Goal: Communication & Community: Answer question/provide support

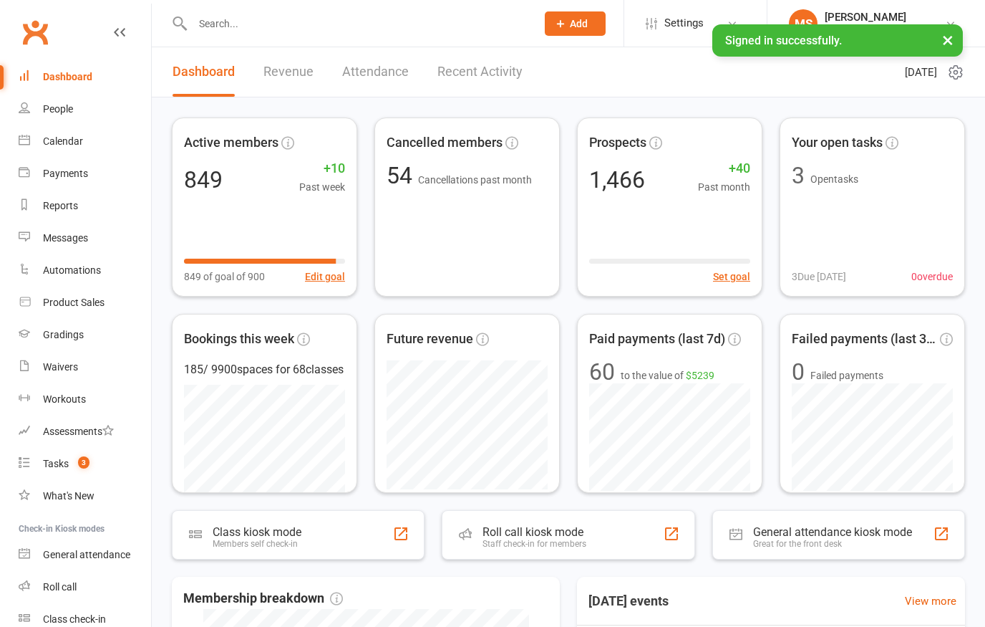
click at [408, 30] on input "text" at bounding box center [357, 24] width 338 height 20
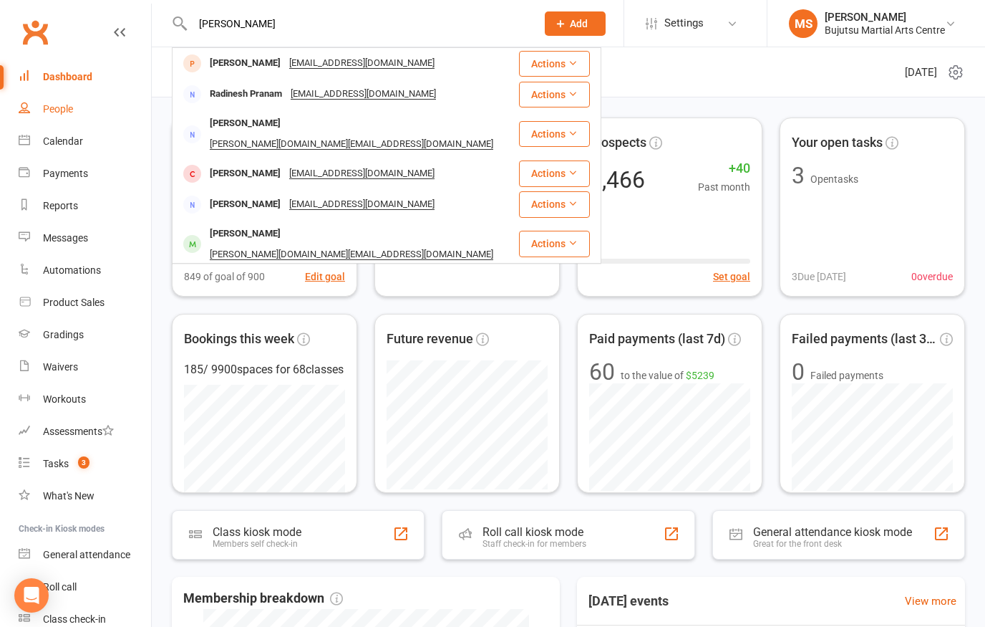
type input "Prakash subra"
click at [59, 112] on div "People" at bounding box center [58, 108] width 30 height 11
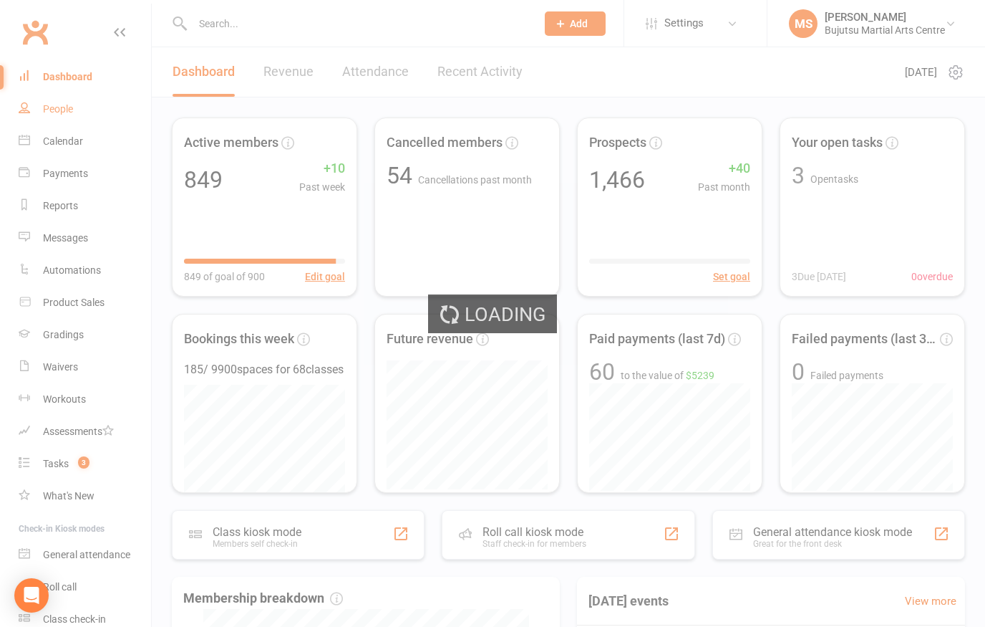
select select "100"
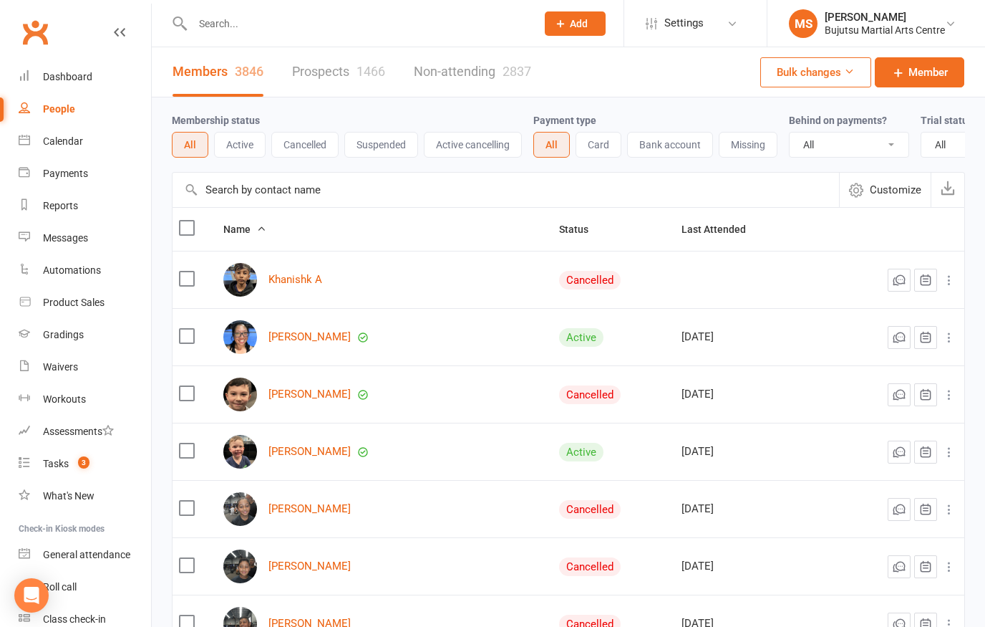
click at [329, 77] on link "Prospects 1466" at bounding box center [338, 71] width 93 height 49
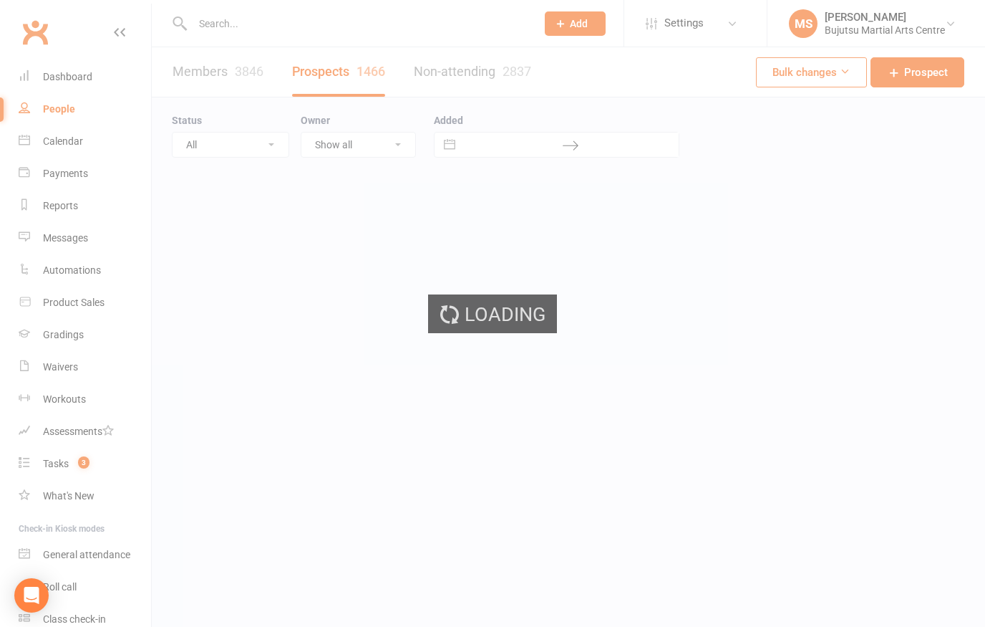
select select "100"
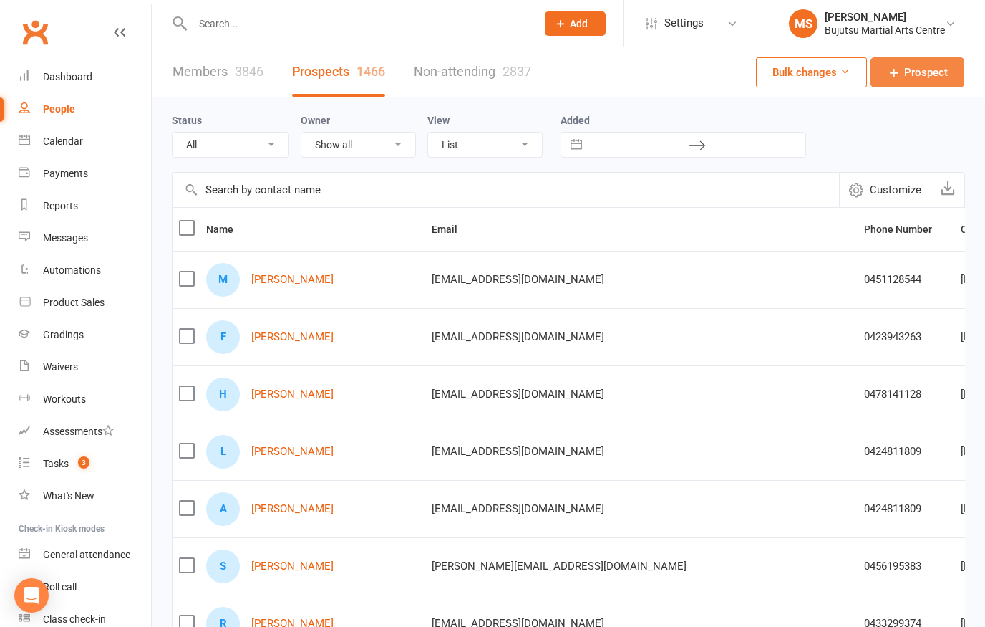
click at [928, 71] on span "Prospect" at bounding box center [926, 72] width 44 height 17
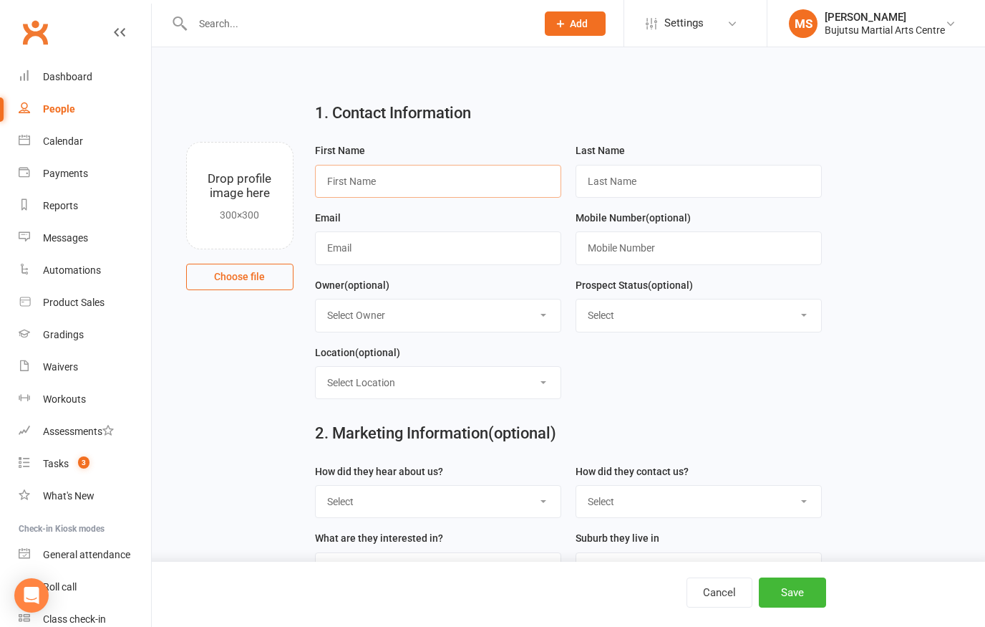
click at [448, 183] on input "text" at bounding box center [438, 181] width 246 height 33
type input "Prakash"
click at [652, 182] on input "Subra" at bounding box center [699, 181] width 246 height 33
type input "Subramanya"
click at [649, 256] on input "text" at bounding box center [699, 247] width 246 height 33
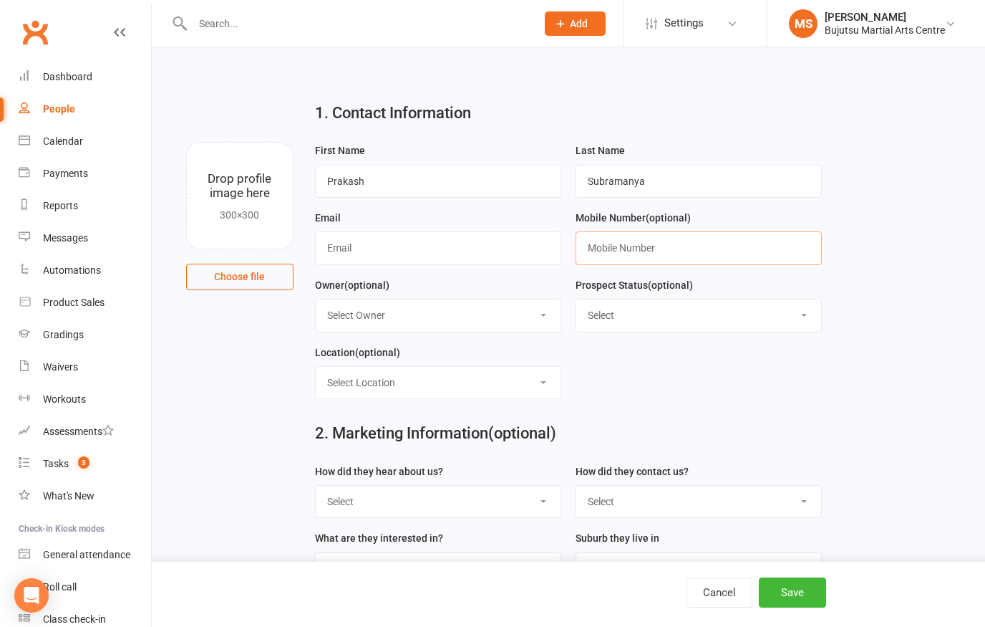
click at [650, 250] on input "text" at bounding box center [699, 247] width 246 height 33
paste input "0447177101"
type input "0447177101"
click at [415, 255] on input "text" at bounding box center [438, 247] width 246 height 33
click at [468, 249] on input "text" at bounding box center [438, 247] width 246 height 33
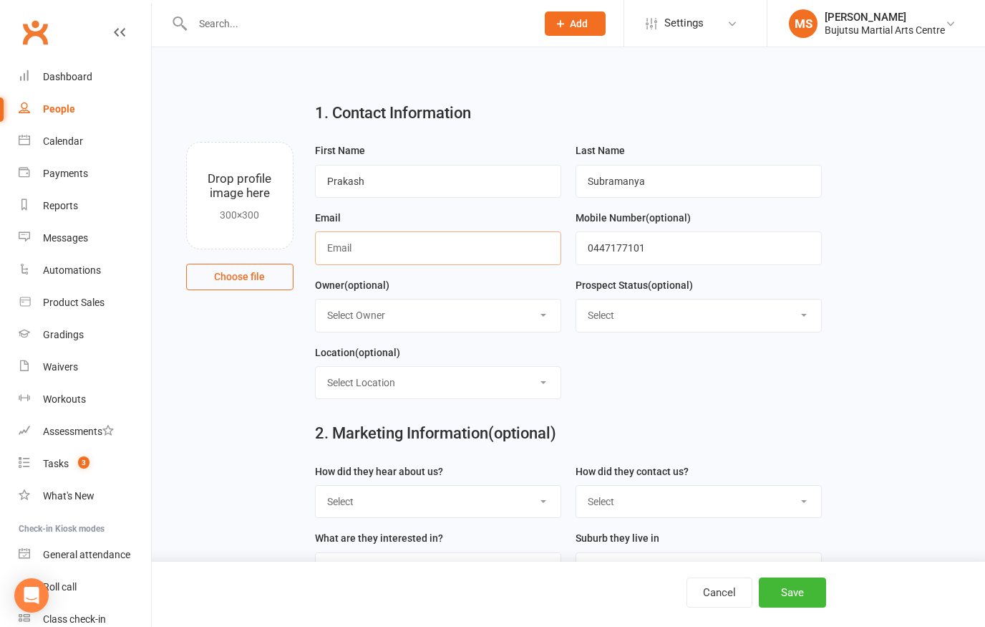
click at [468, 243] on input "text" at bounding box center [438, 247] width 246 height 33
paste input "mailto:prakash.kashyap@gmail.com"
type input "prakash.kashyap@gmail.com"
click at [786, 317] on select "Select Initial Inquiry Information Package Sent Free Lesson Booked Follow Up Em…" at bounding box center [698, 315] width 245 height 32
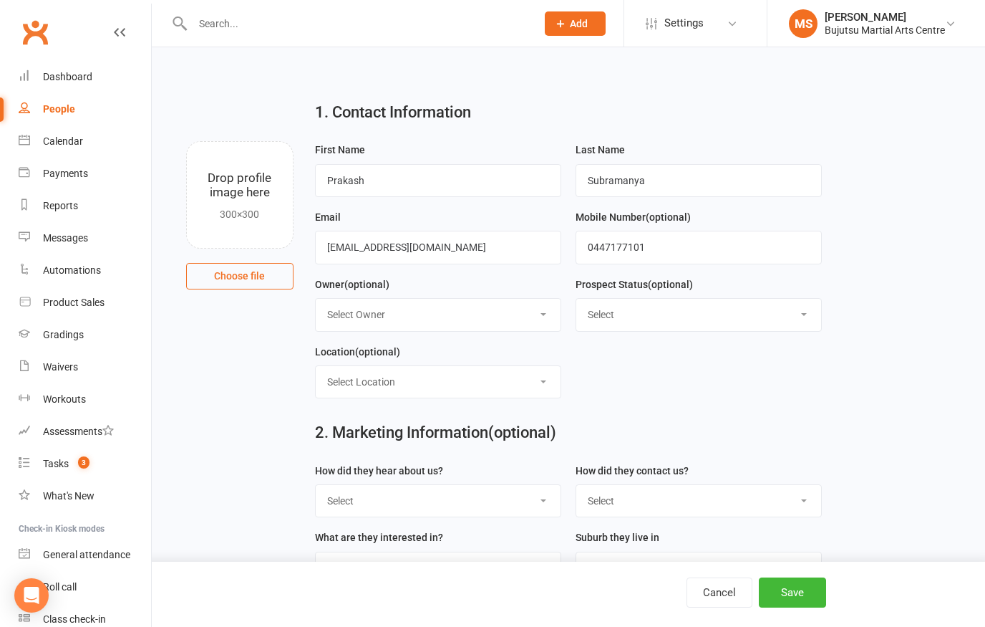
select select "Information Package Sent"
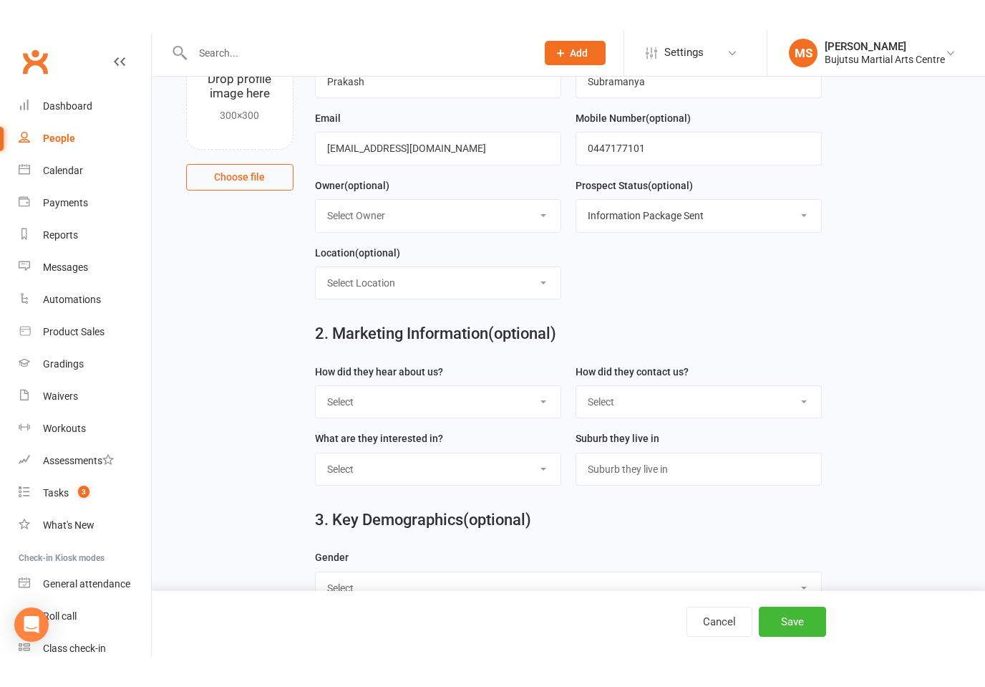
scroll to position [99, 0]
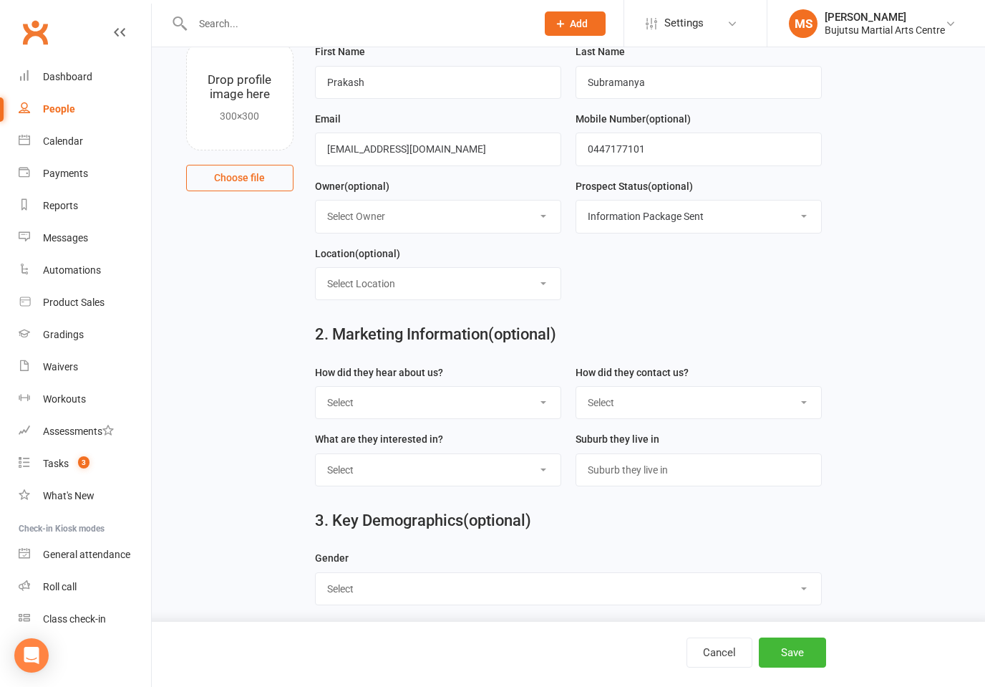
click at [516, 415] on select "Select Google Other Social Media Through A Friend Walk by Referred" at bounding box center [438, 403] width 245 height 32
select select "Google"
click at [671, 402] on select "Select Phone Email In-Facility Social Media Website Chat" at bounding box center [698, 403] width 245 height 32
select select "Email"
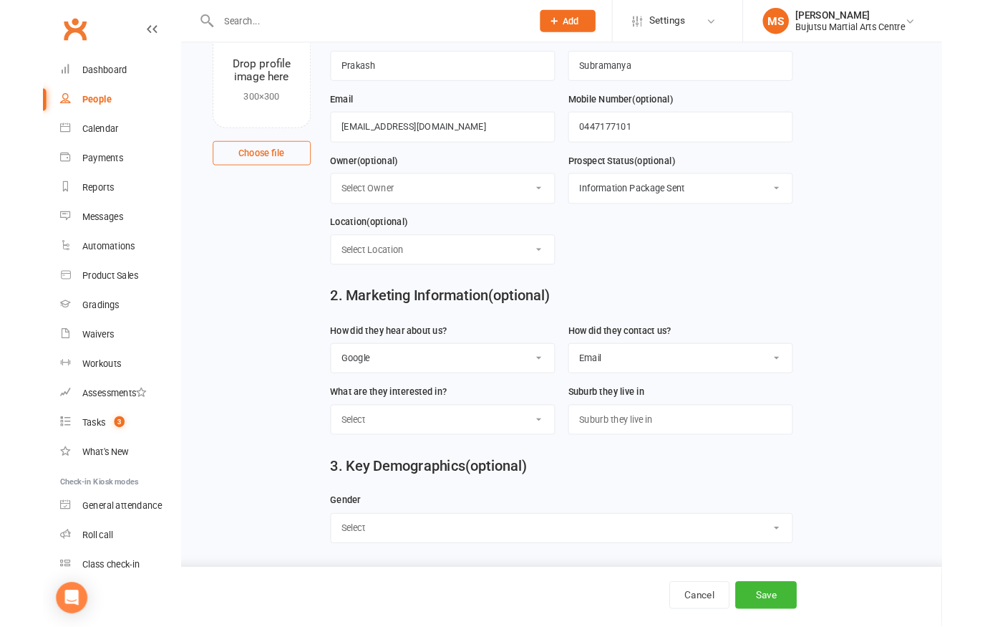
scroll to position [183, 0]
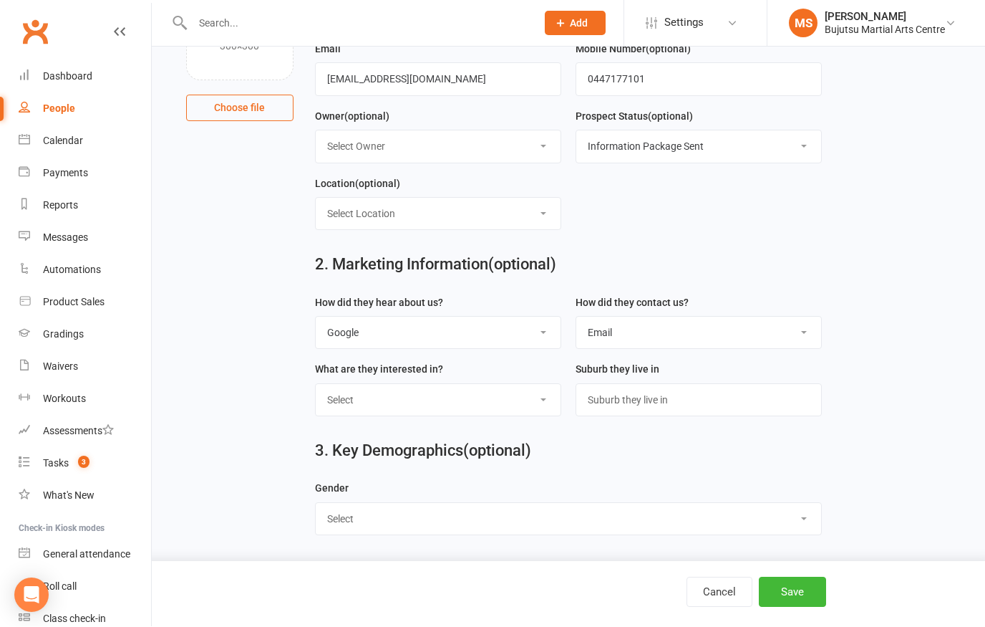
click at [472, 399] on select "Select BJJ Boxing Gym Iaido Jodo Karate Karate for Toddlers Kobudo Kids BJJ Kid…" at bounding box center [438, 401] width 245 height 32
select select "Kobudo"
click at [458, 517] on select "Select Male Female" at bounding box center [569, 519] width 506 height 32
select select "Male"
click at [783, 592] on button "Save" at bounding box center [792, 592] width 67 height 30
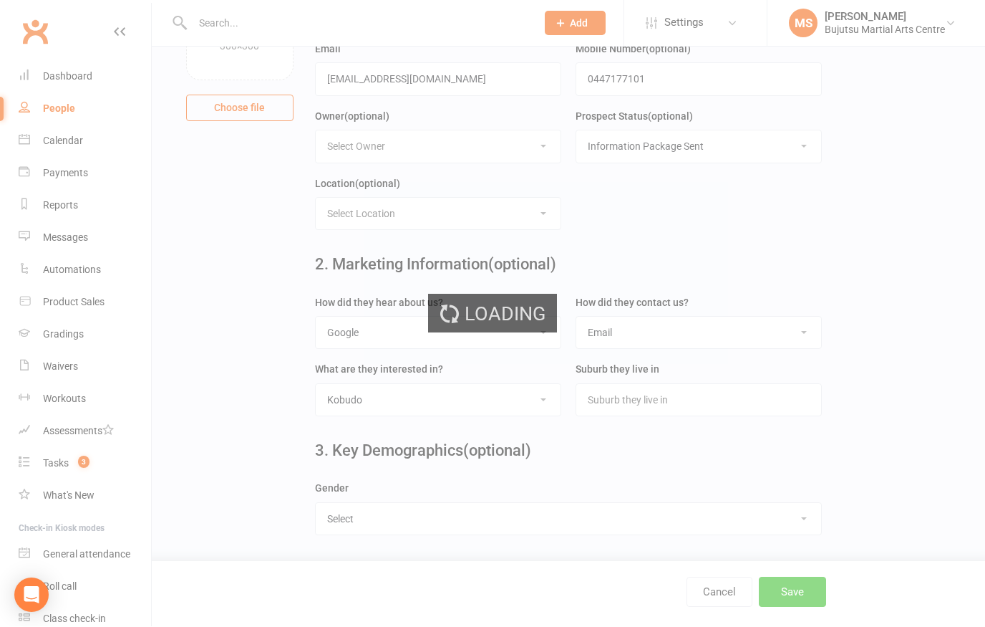
scroll to position [0, 0]
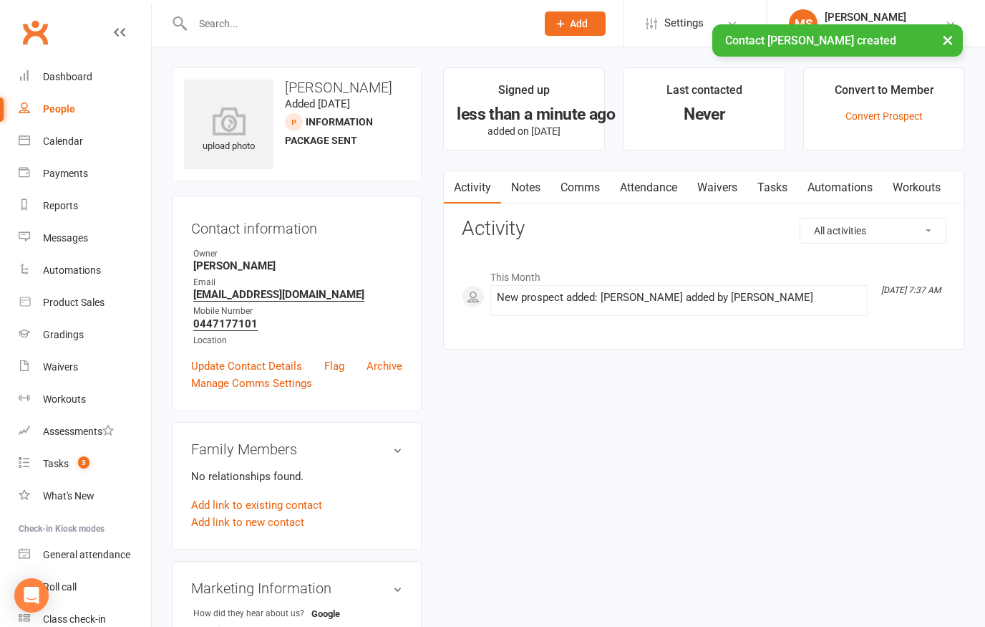
click at [590, 182] on link "Comms" at bounding box center [580, 187] width 59 height 33
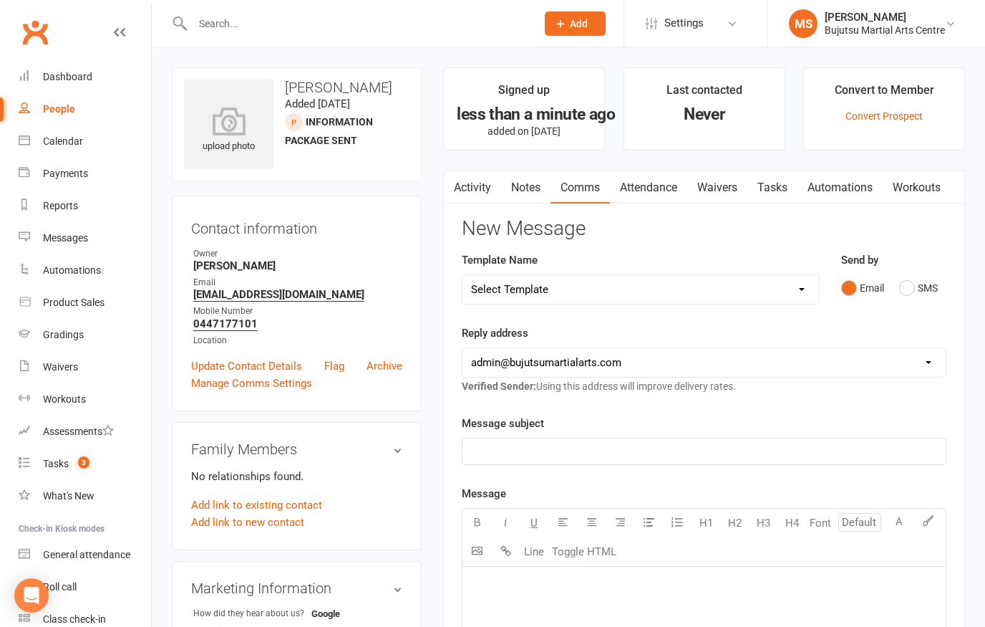
click at [614, 294] on select "Select Template [Email] Buddy Week [Email] Japan Karate Association Grading Adu…" at bounding box center [641, 289] width 357 height 29
select select "24"
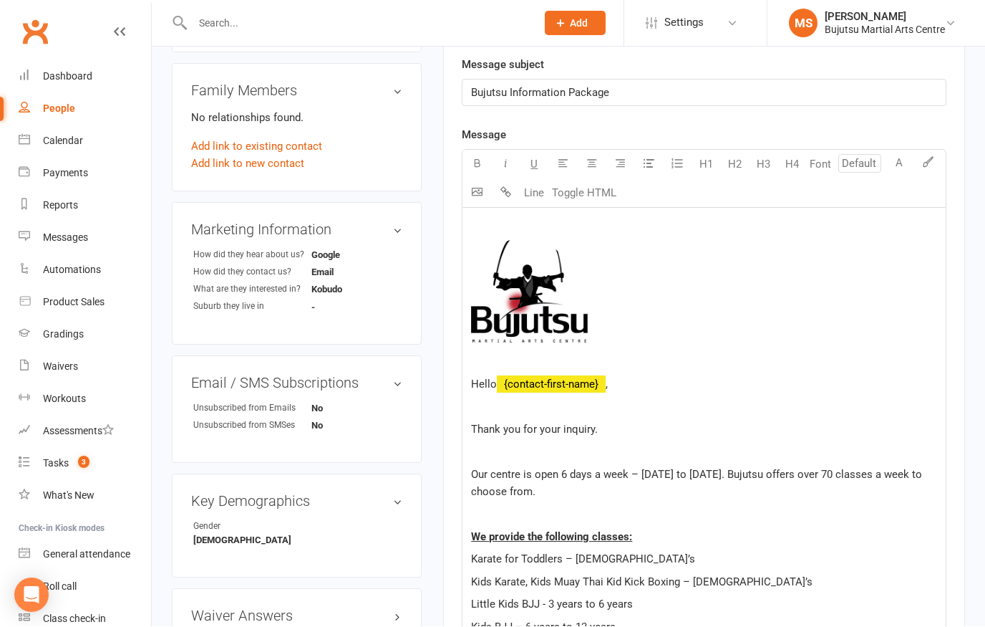
click at [642, 428] on p "Thank you for your inquiry." at bounding box center [704, 429] width 466 height 17
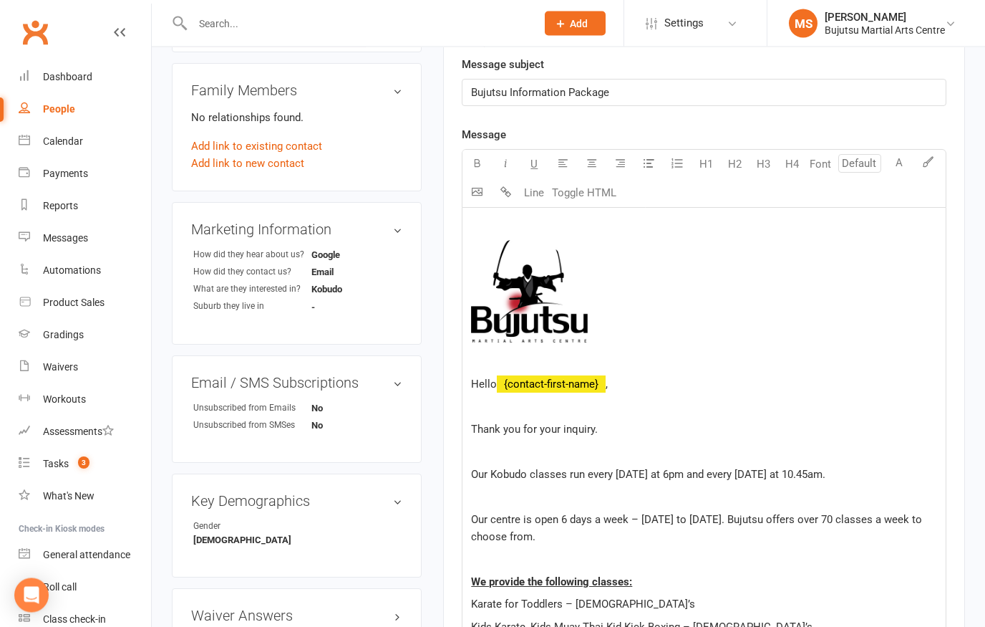
scroll to position [359, 0]
click at [849, 458] on p "﻿" at bounding box center [704, 451] width 466 height 17
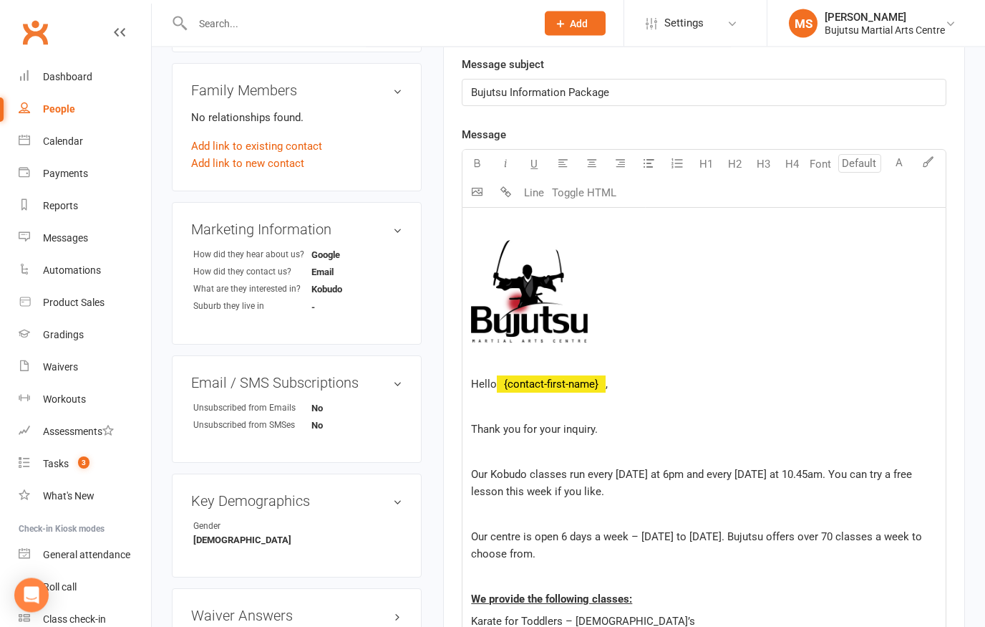
click at [540, 484] on span "Our Kobudo classes run every Friday at 6pm and every Saturday at 10.45am. You c…" at bounding box center [693, 483] width 444 height 30
click at [544, 479] on p "Our Kobudo classes run every Friday at 6pm and every Saturday at 10.45am. You c…" at bounding box center [704, 483] width 466 height 34
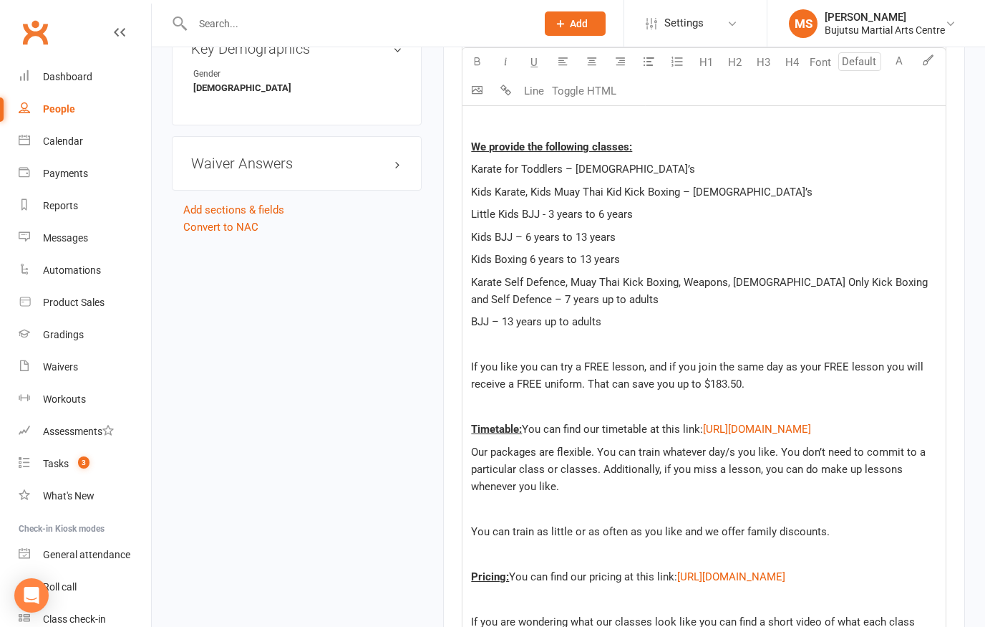
scroll to position [803, 0]
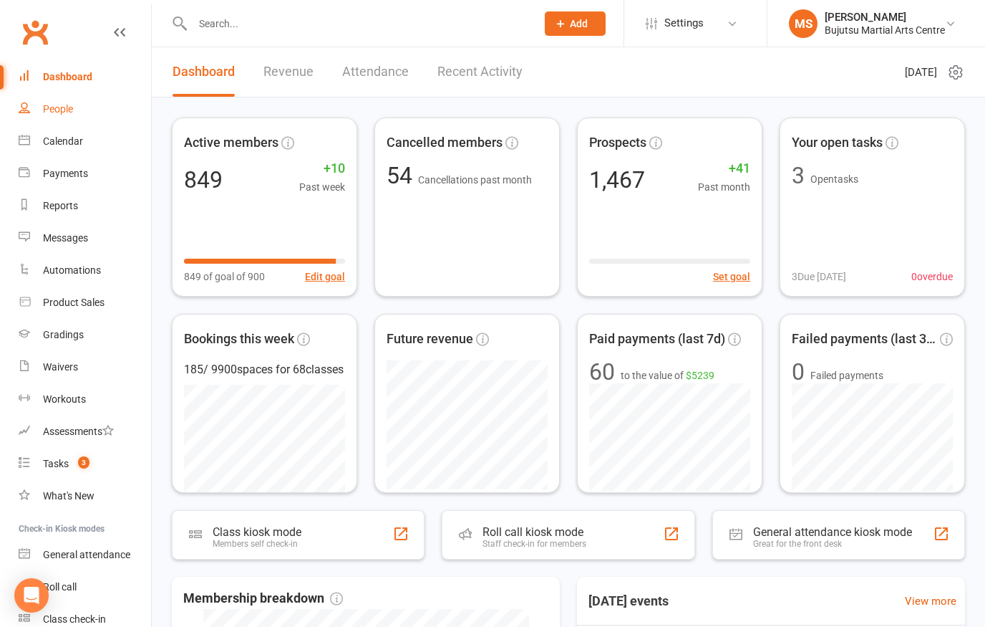
click at [73, 117] on link "People" at bounding box center [85, 109] width 132 height 32
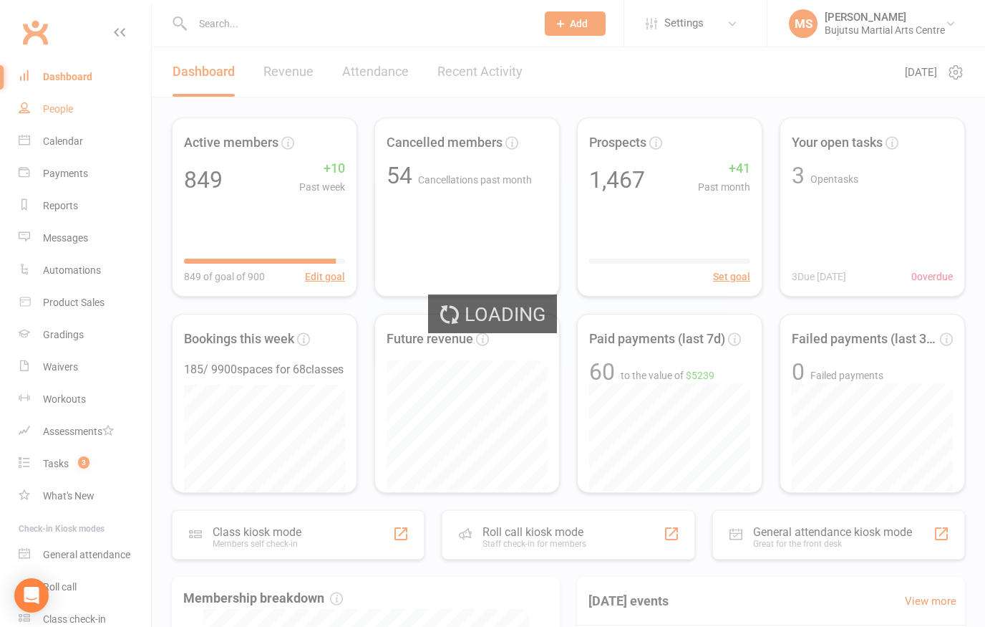
select select "100"
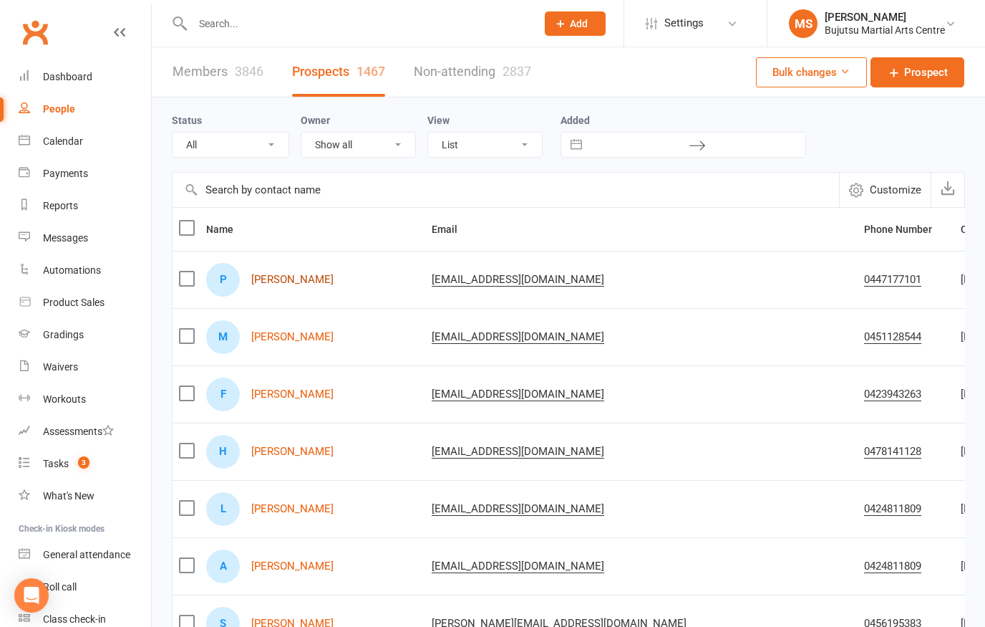
click at [313, 285] on link "Prakash Subramanya" at bounding box center [292, 280] width 82 height 12
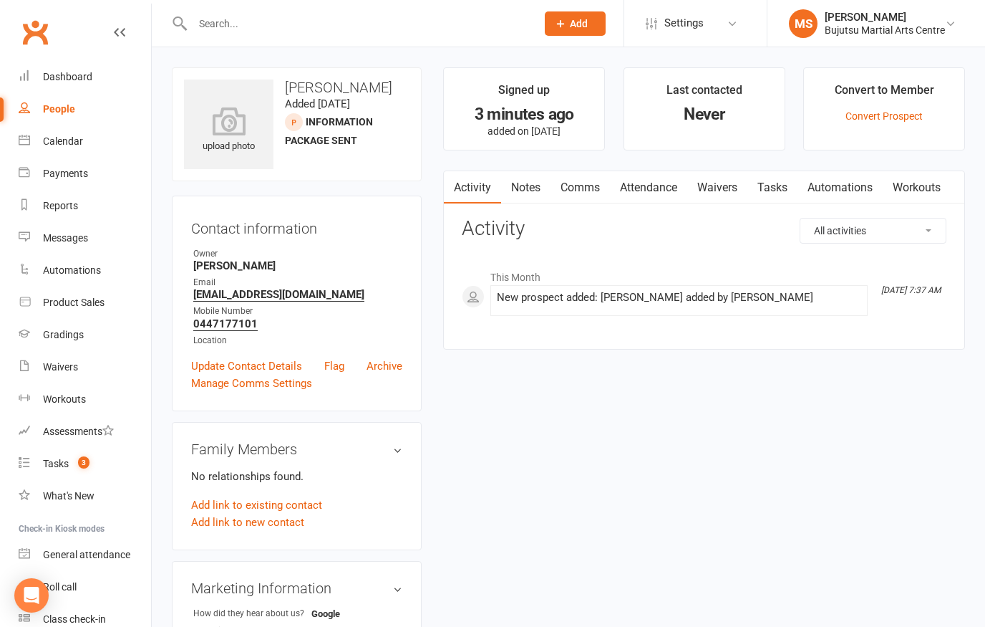
click at [593, 188] on link "Comms" at bounding box center [580, 187] width 59 height 33
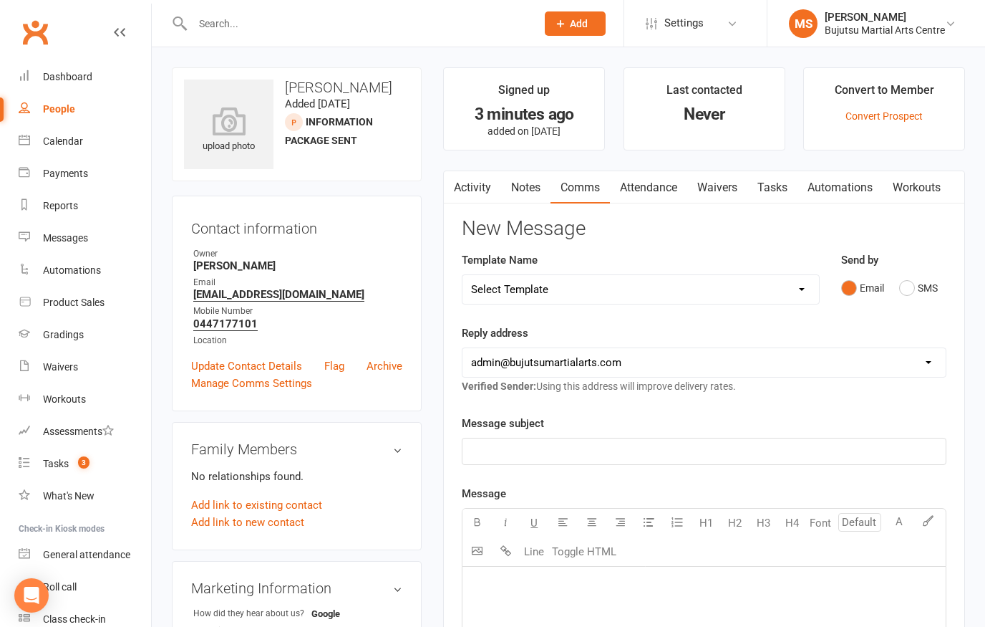
click at [605, 293] on select "Select Template [Email] Buddy Week [Email] Japan Karate Association Grading Adu…" at bounding box center [641, 289] width 357 height 29
select select "25"
click at [673, 195] on link "Attendance" at bounding box center [648, 187] width 77 height 33
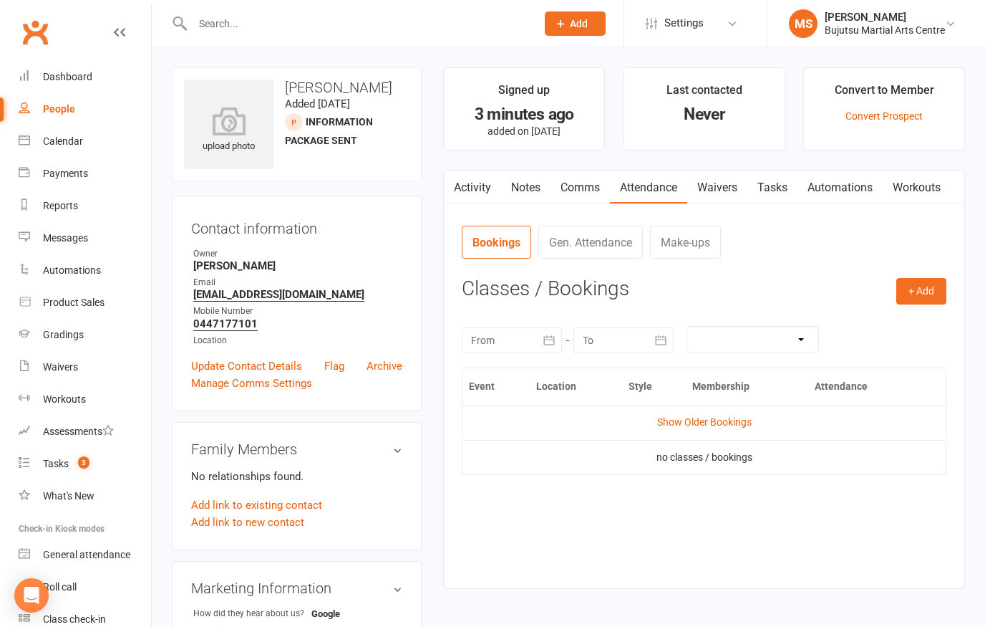
click at [589, 185] on link "Comms" at bounding box center [580, 187] width 59 height 33
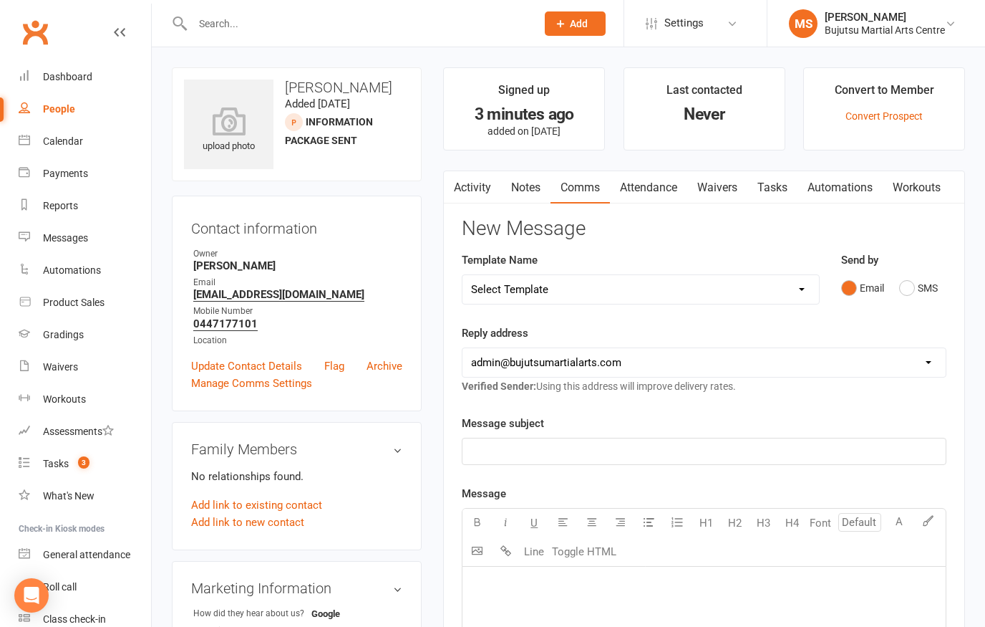
click at [796, 288] on select "Select Template [Email] Buddy Week [Email] Japan Karate Association Grading Adu…" at bounding box center [641, 289] width 357 height 29
select select "24"
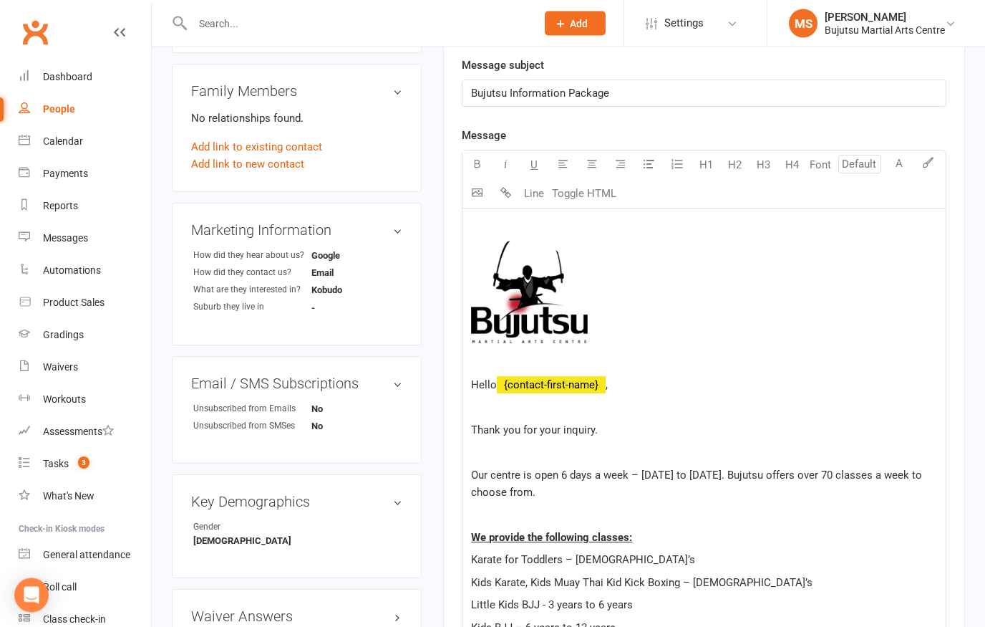
scroll to position [394, 0]
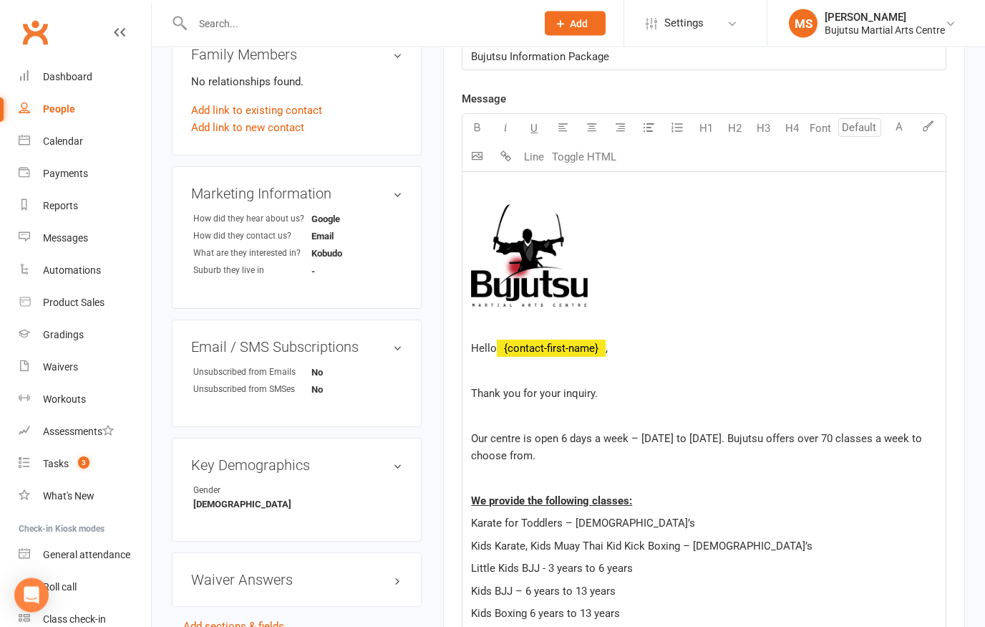
click at [502, 410] on p at bounding box center [704, 415] width 466 height 17
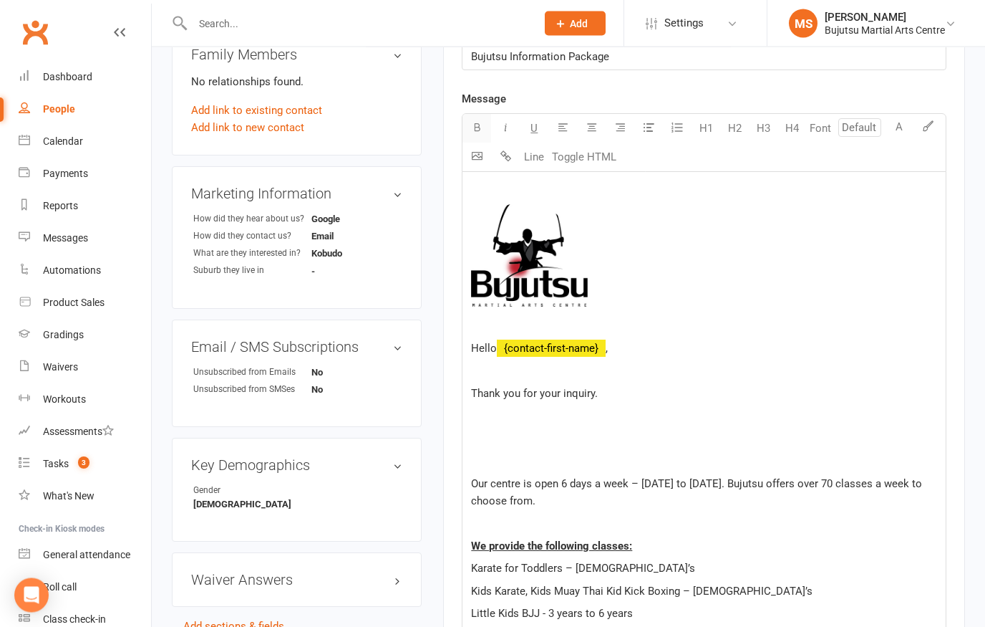
click at [482, 125] on icon "button" at bounding box center [477, 127] width 11 height 11
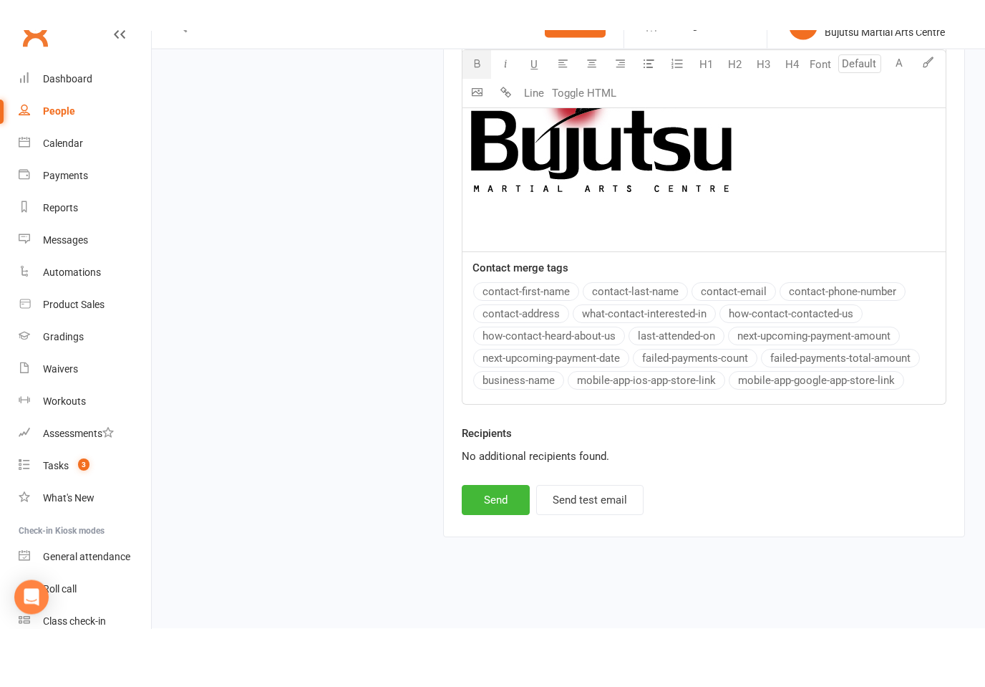
scroll to position [1891, 0]
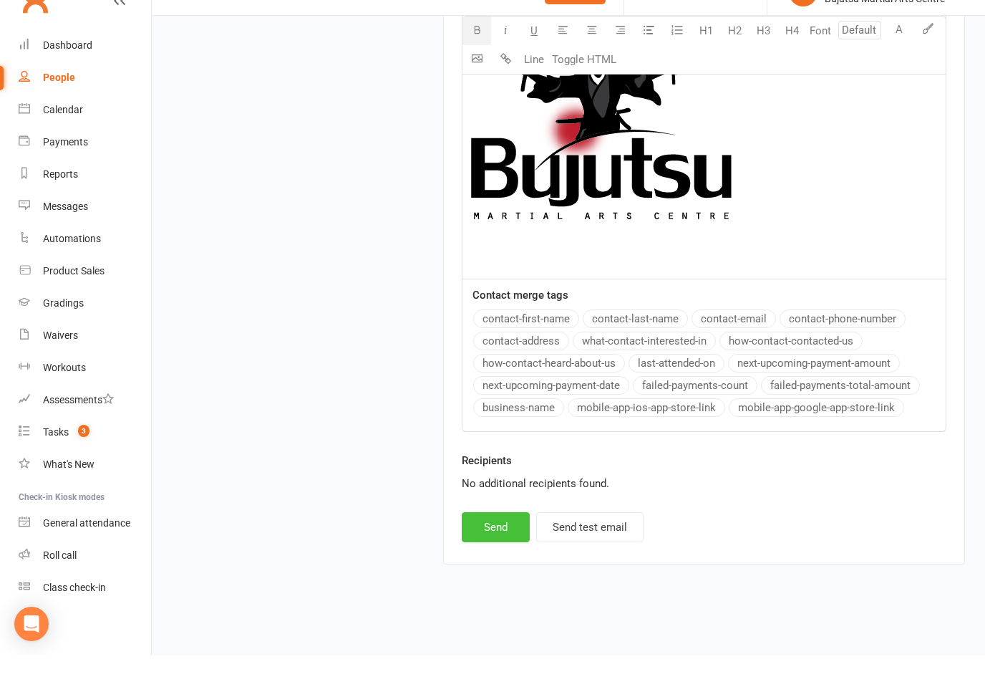
click at [504, 544] on button "Send" at bounding box center [496, 559] width 68 height 30
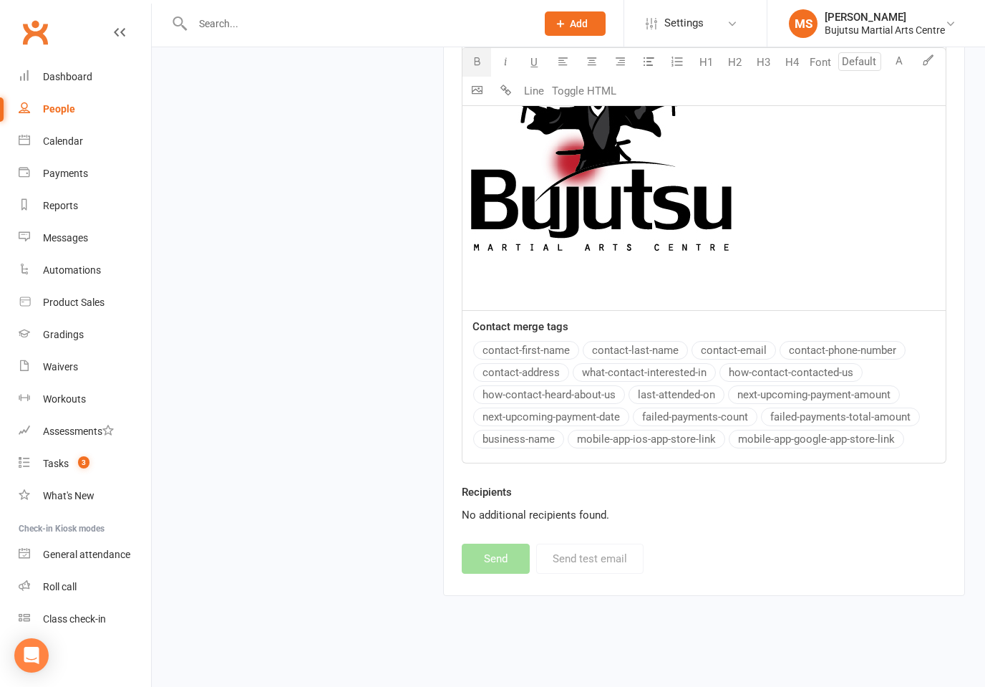
select select
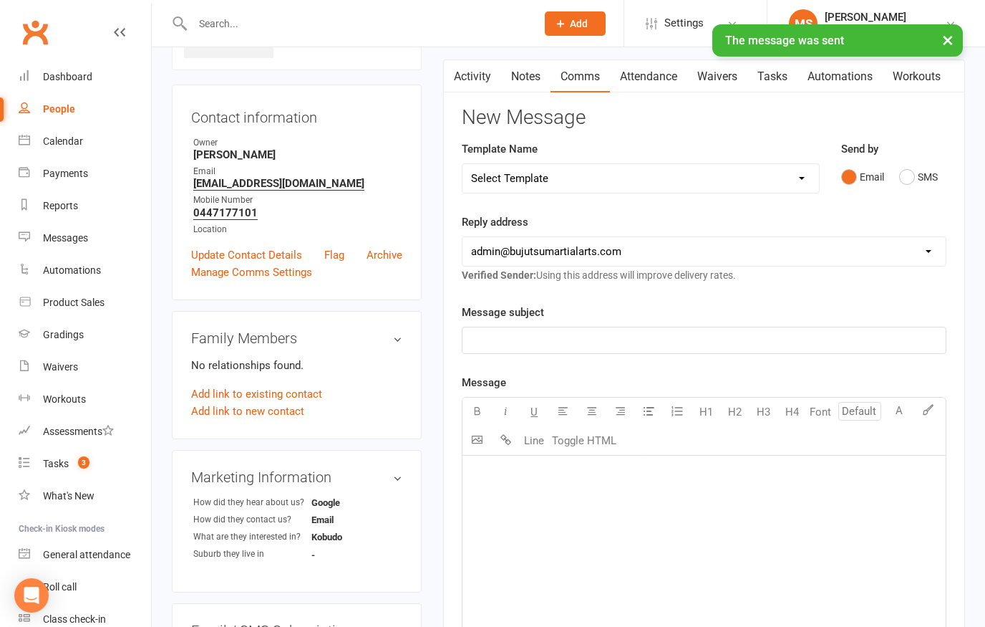
scroll to position [0, 0]
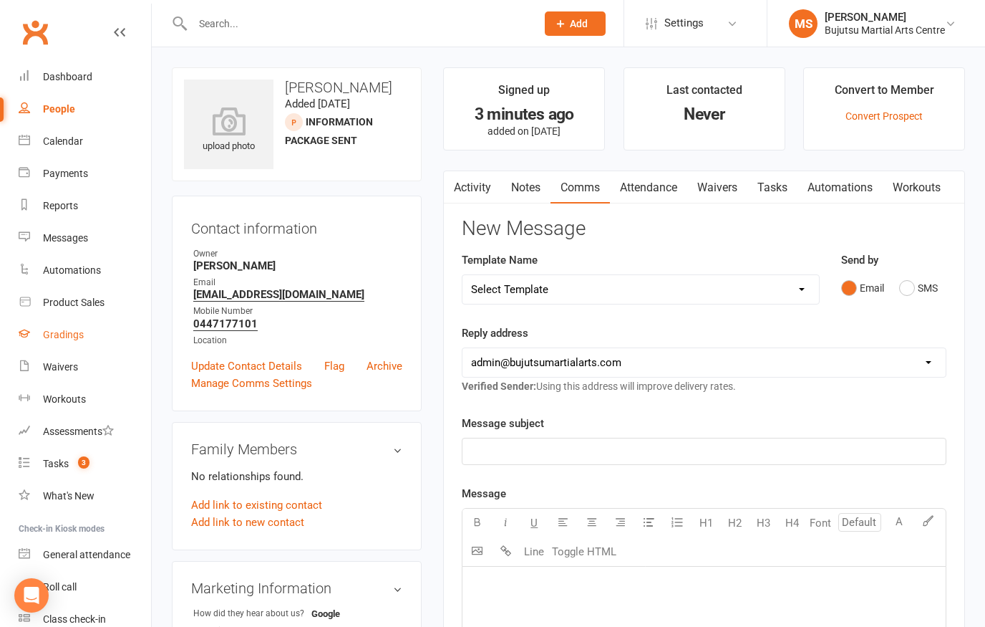
click at [69, 338] on div "Gradings" at bounding box center [63, 334] width 41 height 11
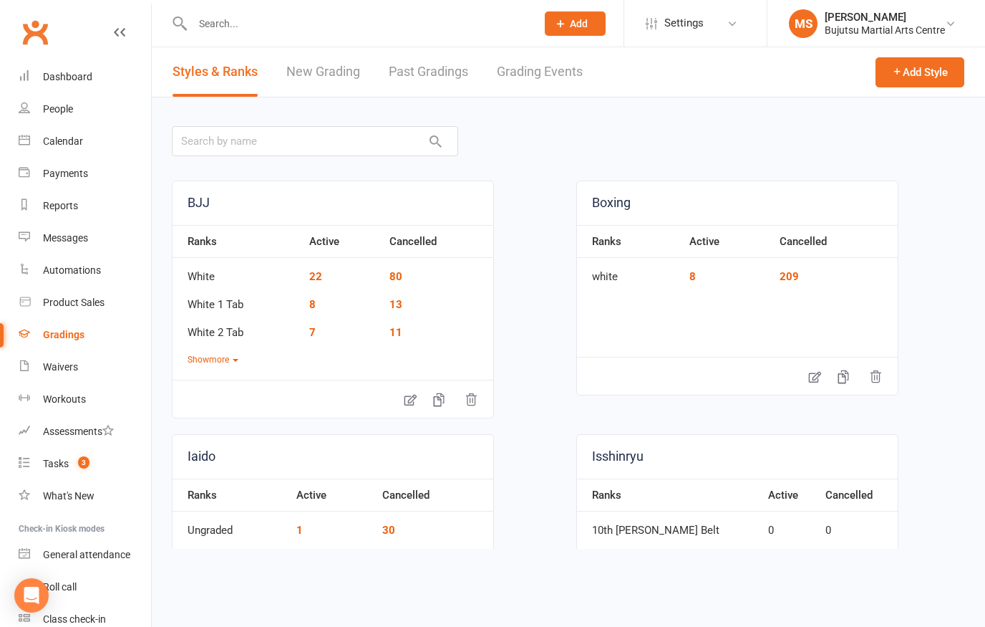
click at [544, 67] on link "Grading Events" at bounding box center [540, 71] width 86 height 49
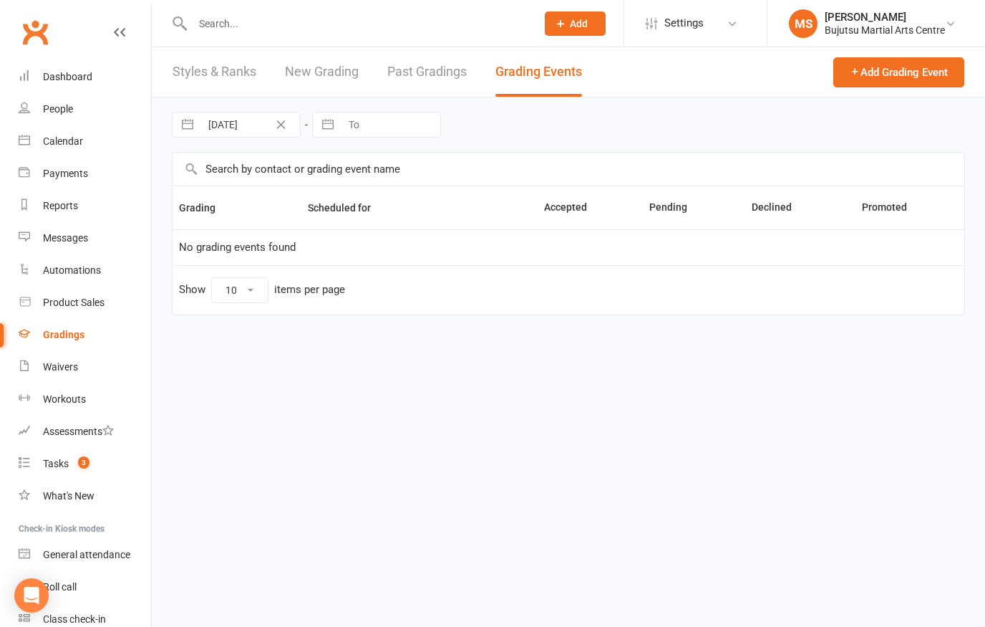
select select "25"
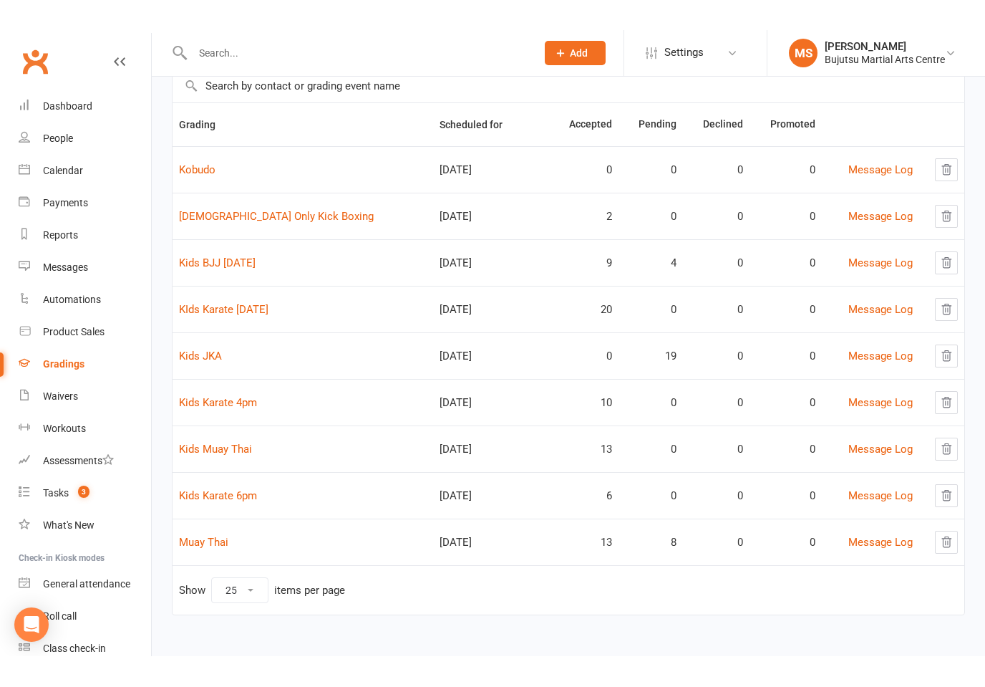
scroll to position [58, 0]
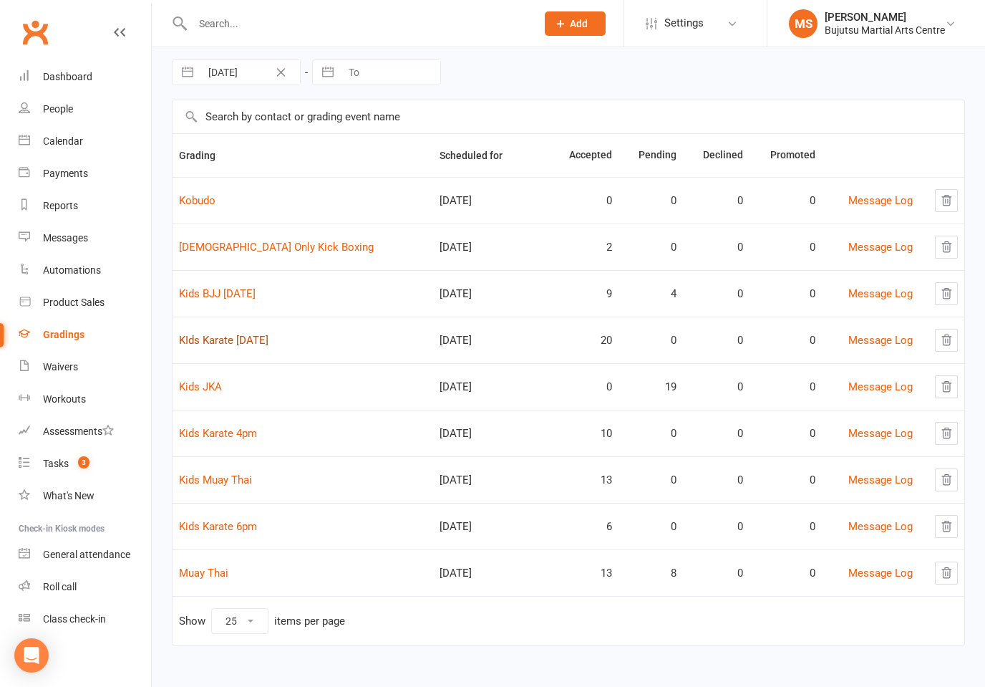
click at [258, 337] on link "KIds Karate Saturday" at bounding box center [224, 340] width 90 height 13
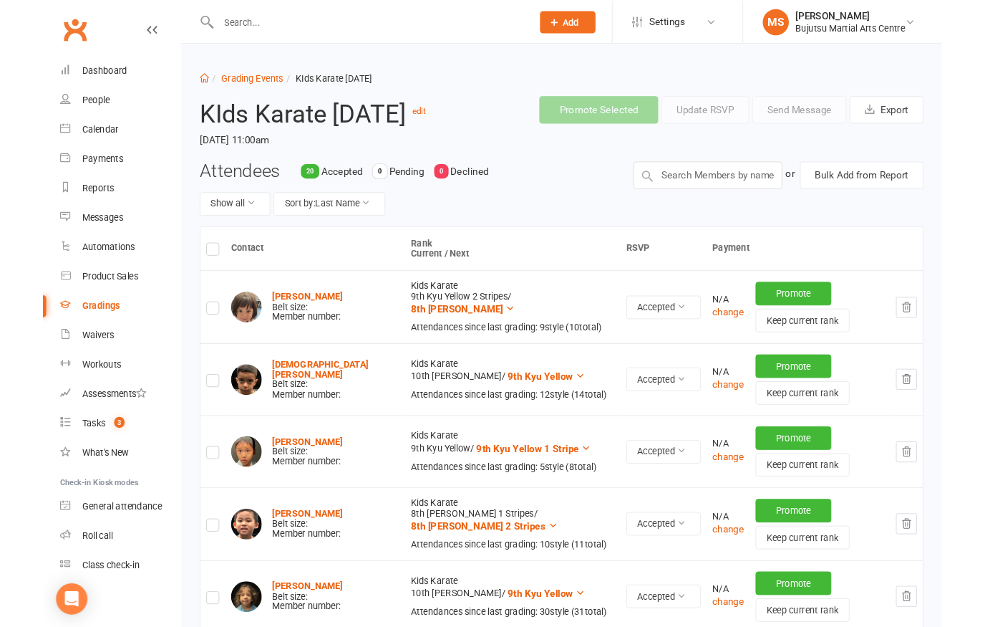
scroll to position [61, 0]
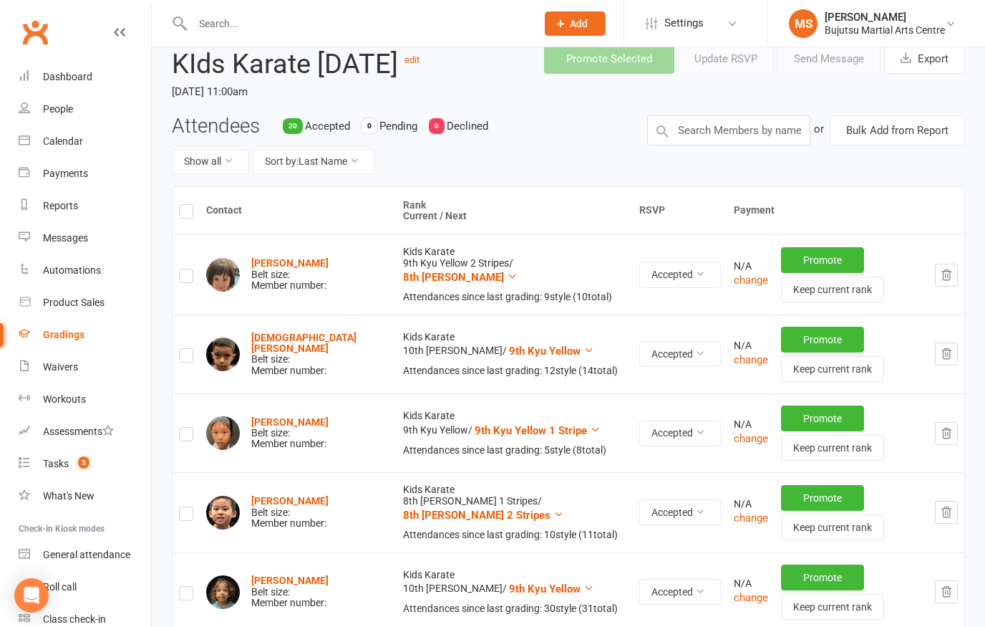
click at [67, 324] on link "Gradings" at bounding box center [85, 335] width 132 height 32
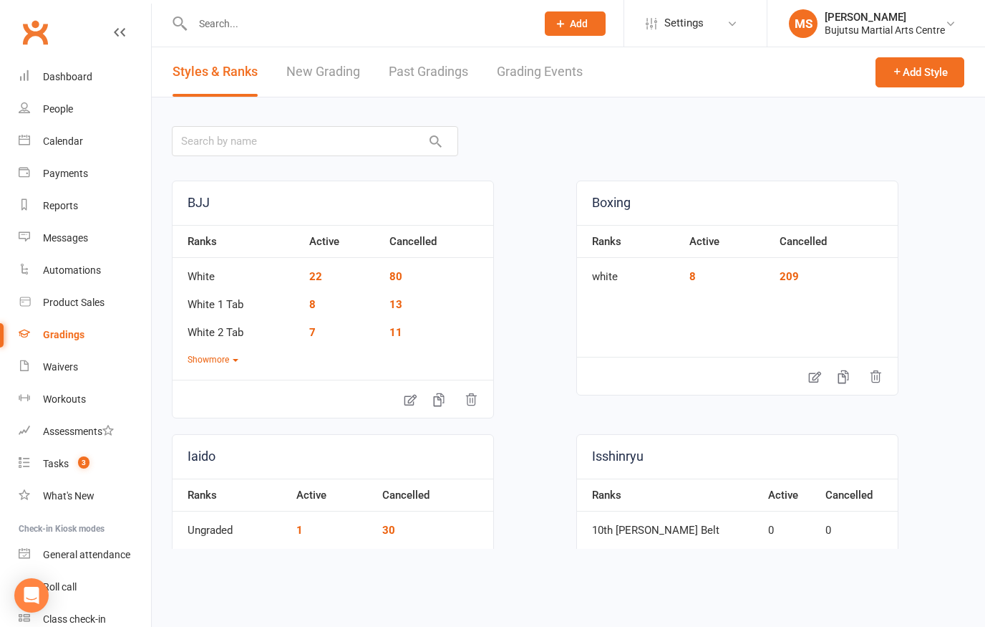
click at [556, 73] on link "Grading Events" at bounding box center [540, 71] width 86 height 49
select select "25"
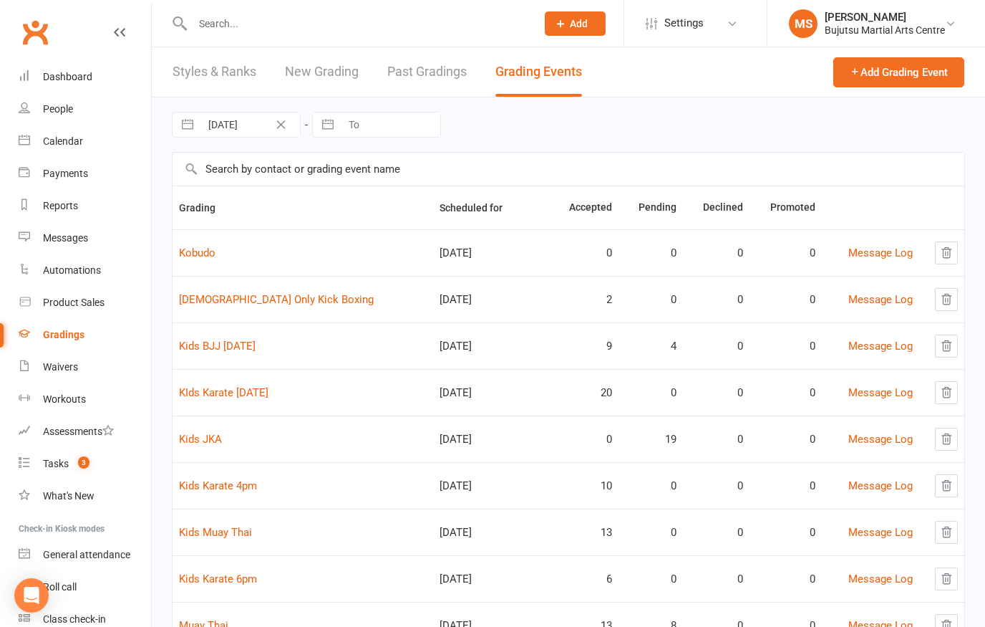
click at [367, 29] on input "text" at bounding box center [357, 24] width 338 height 20
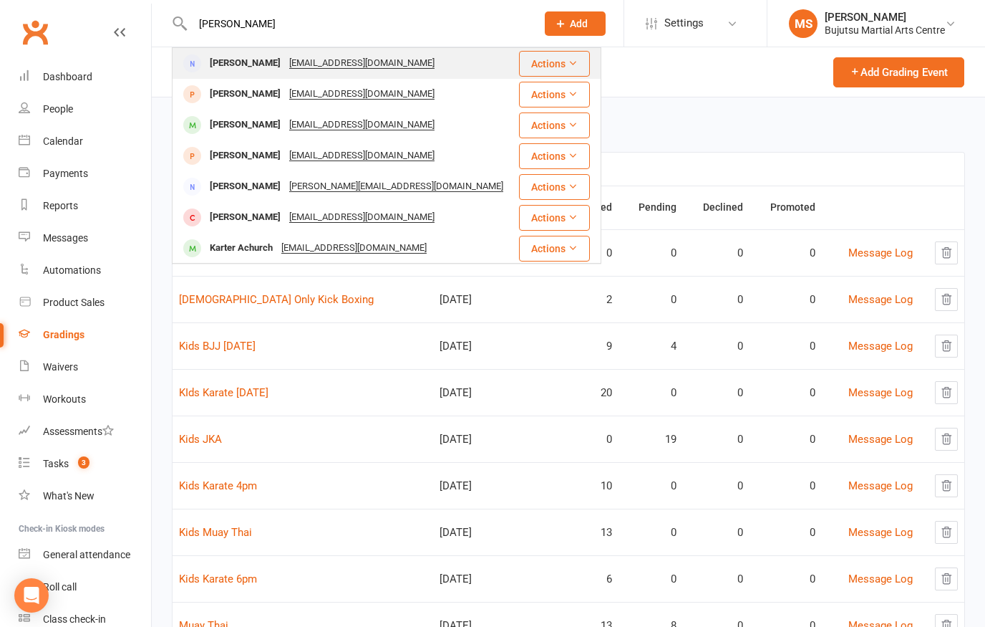
type input "Ryan Achurch"
click at [241, 69] on div "Ryan Achurch" at bounding box center [245, 63] width 79 height 21
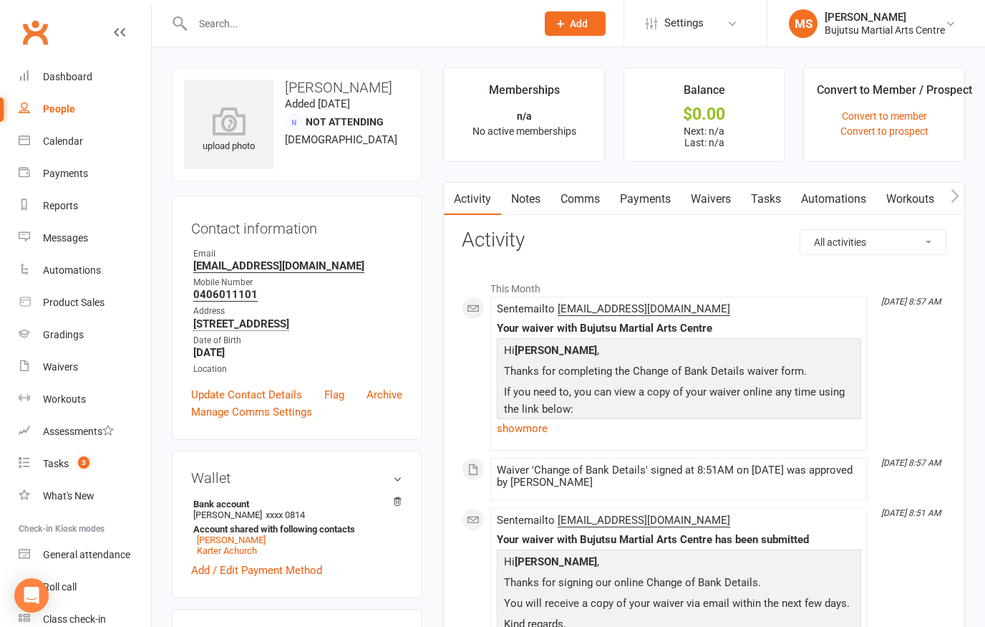
click at [592, 201] on link "Comms" at bounding box center [580, 199] width 59 height 33
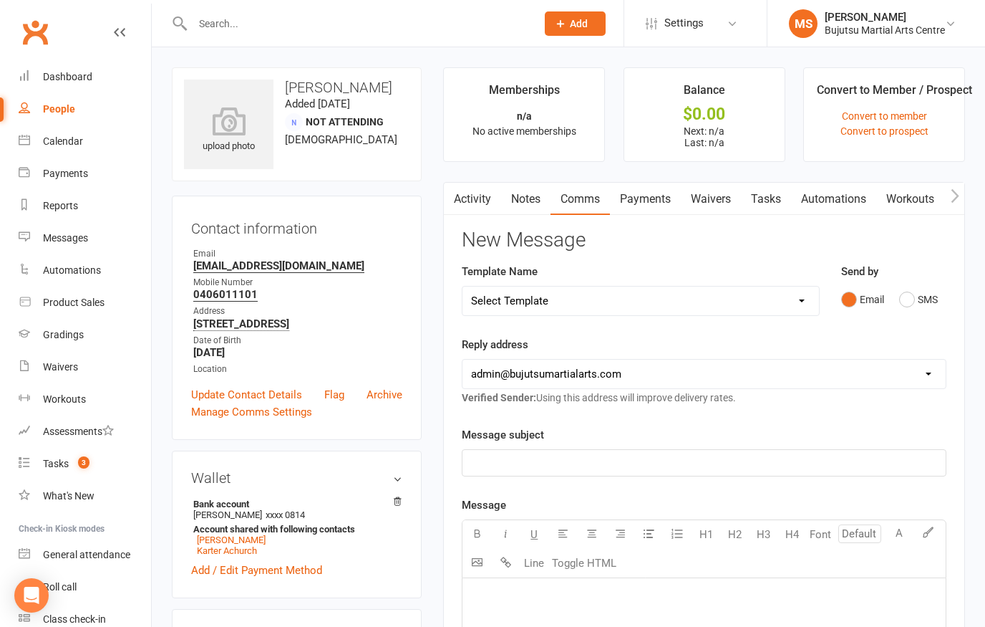
click at [765, 309] on select "Select Template [Email] Buddy Week [Email] Japan Karate Association Grading Adu…" at bounding box center [641, 300] width 357 height 29
select select "32"
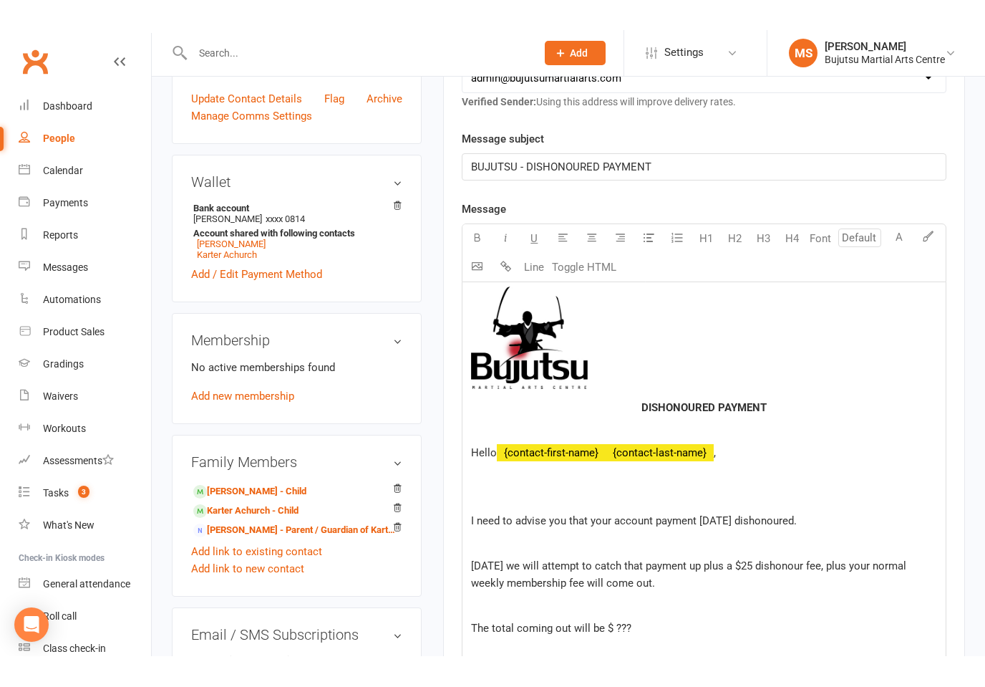
scroll to position [271, 0]
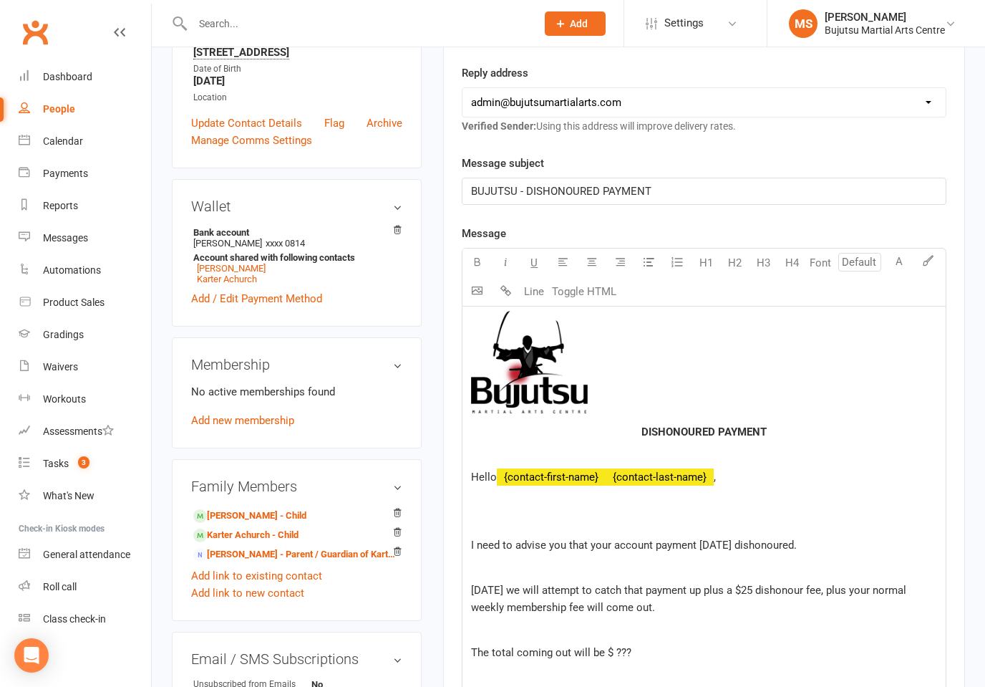
click at [670, 626] on p at bounding box center [704, 674] width 466 height 17
click at [750, 543] on span "I need to advise you that your account payment on Friday dishonoured." at bounding box center [634, 545] width 326 height 13
click at [668, 626] on p at bounding box center [704, 629] width 466 height 17
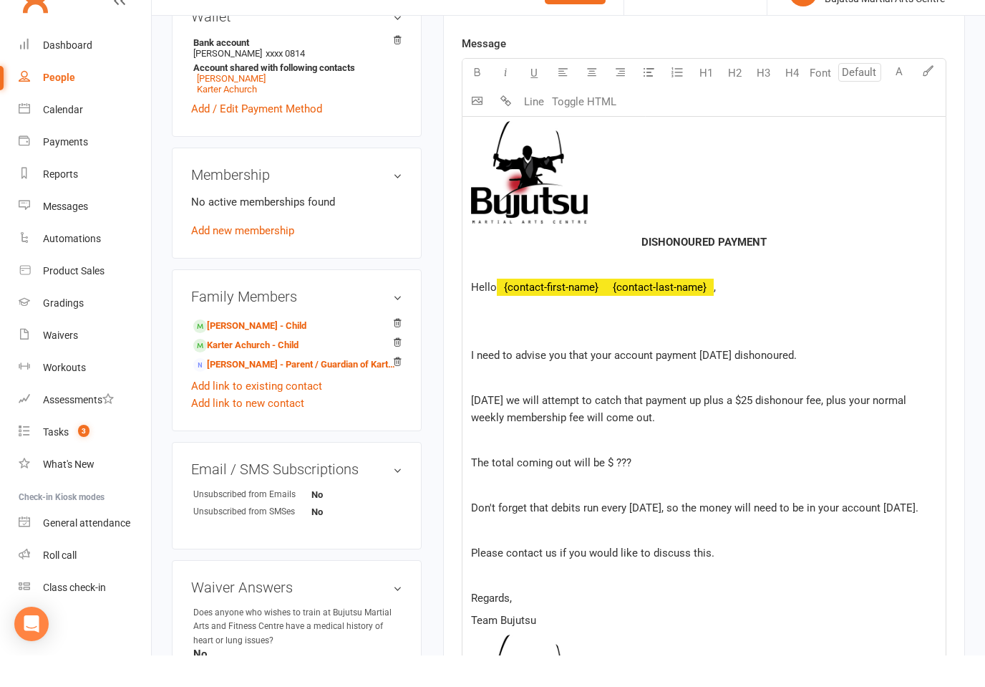
scroll to position [431, 0]
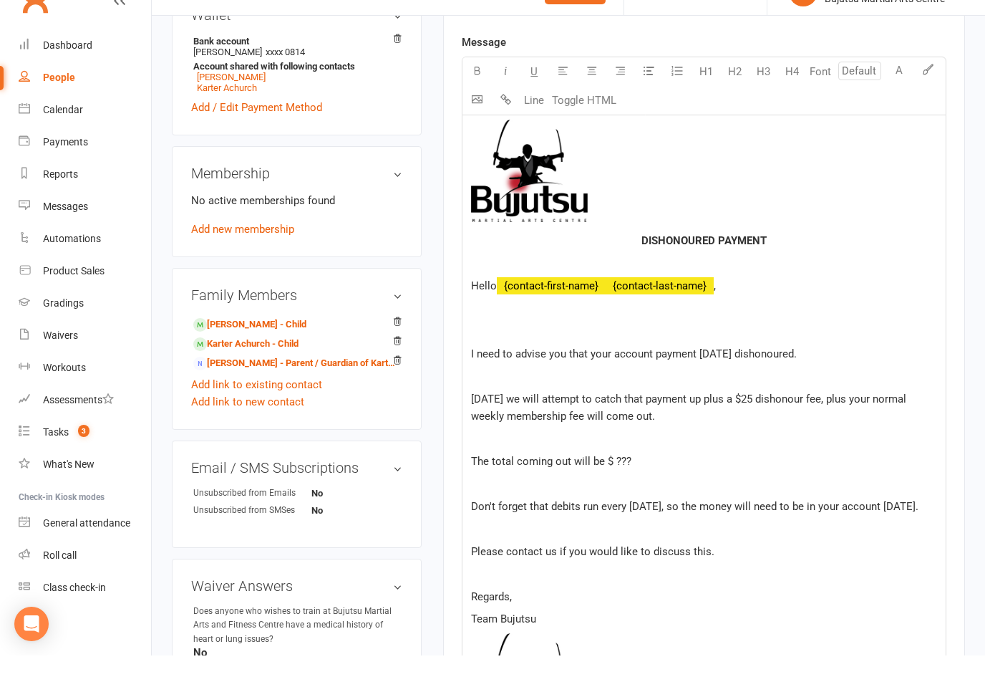
click at [667, 484] on p "The total coming out will be $ ???" at bounding box center [704, 492] width 466 height 17
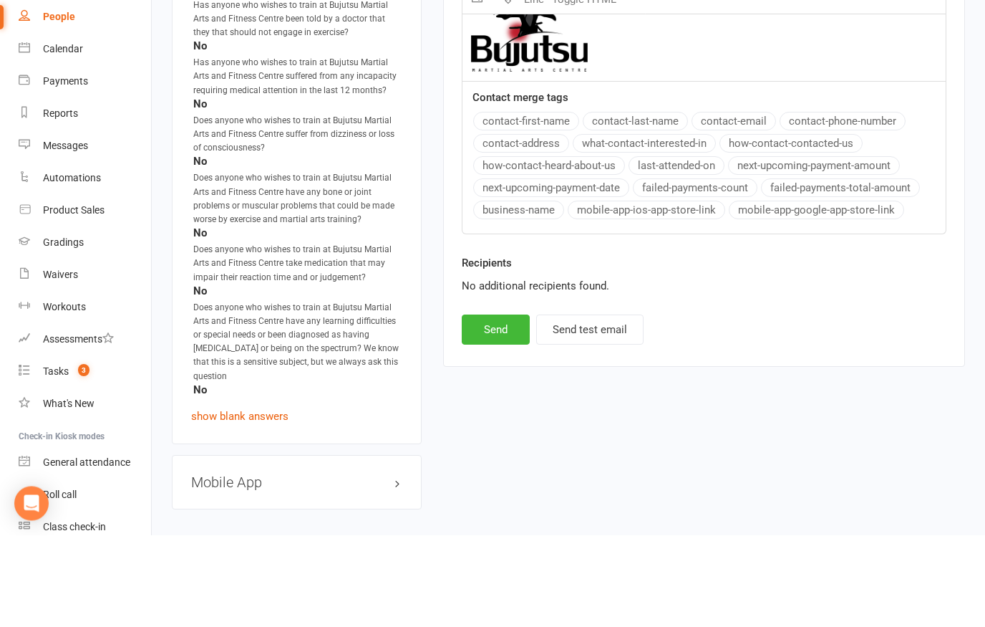
scroll to position [1095, 0]
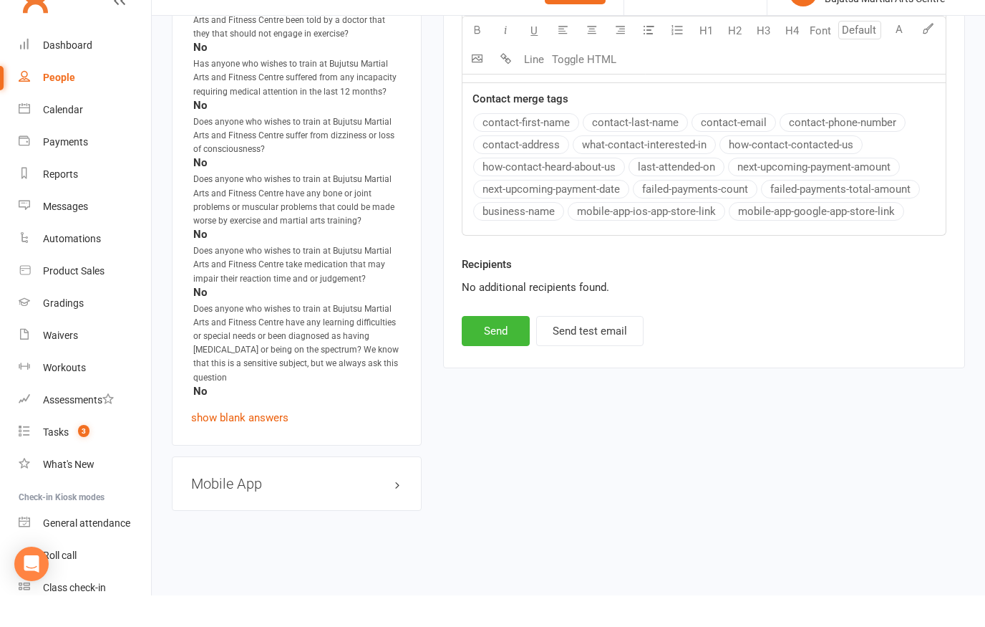
click at [500, 350] on button "Send" at bounding box center [496, 362] width 68 height 30
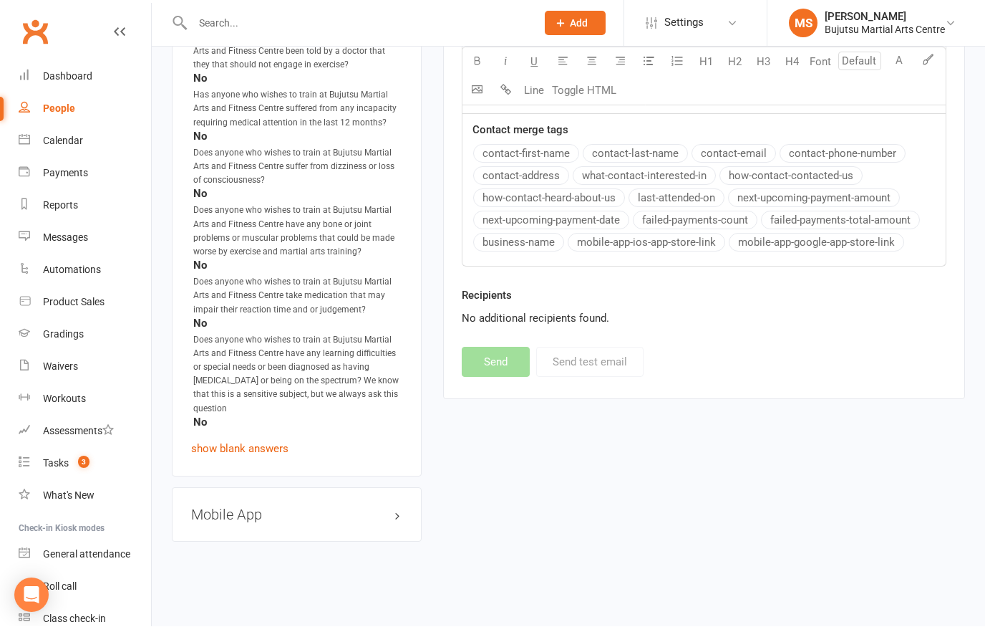
select select
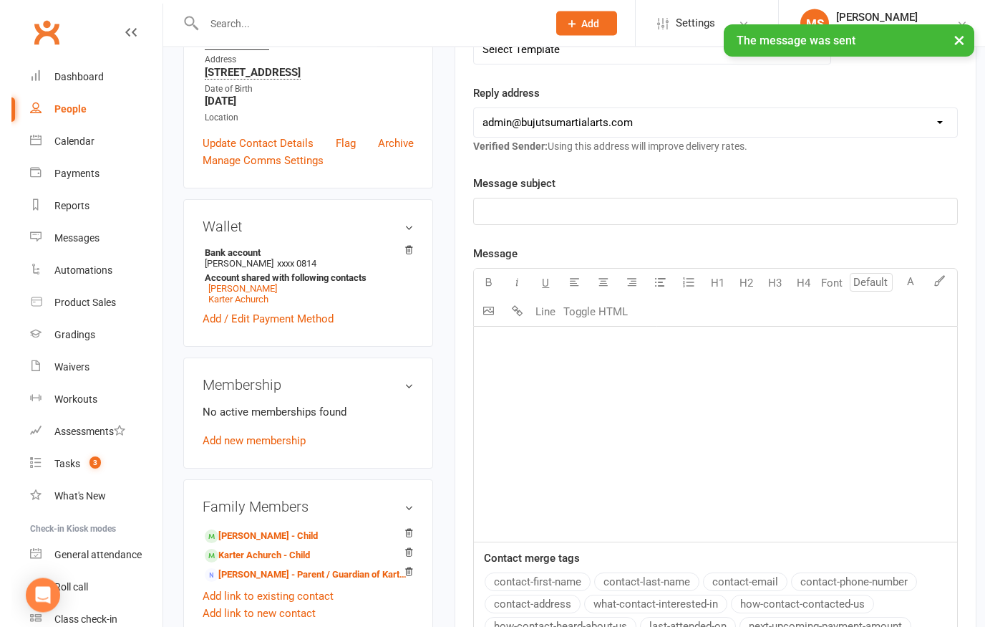
scroll to position [0, 0]
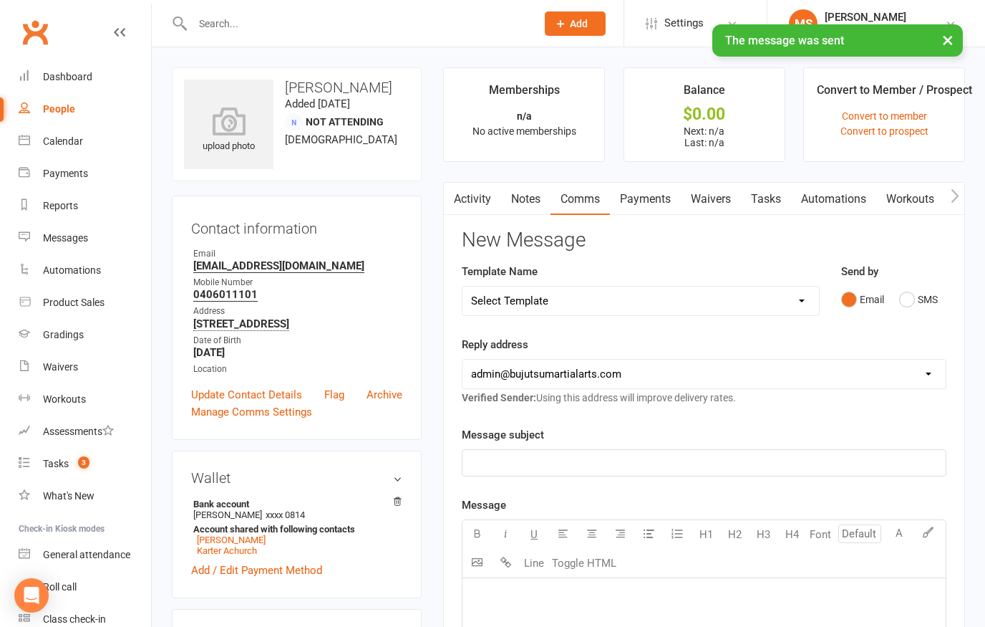
click at [311, 19] on input "text" at bounding box center [357, 24] width 338 height 20
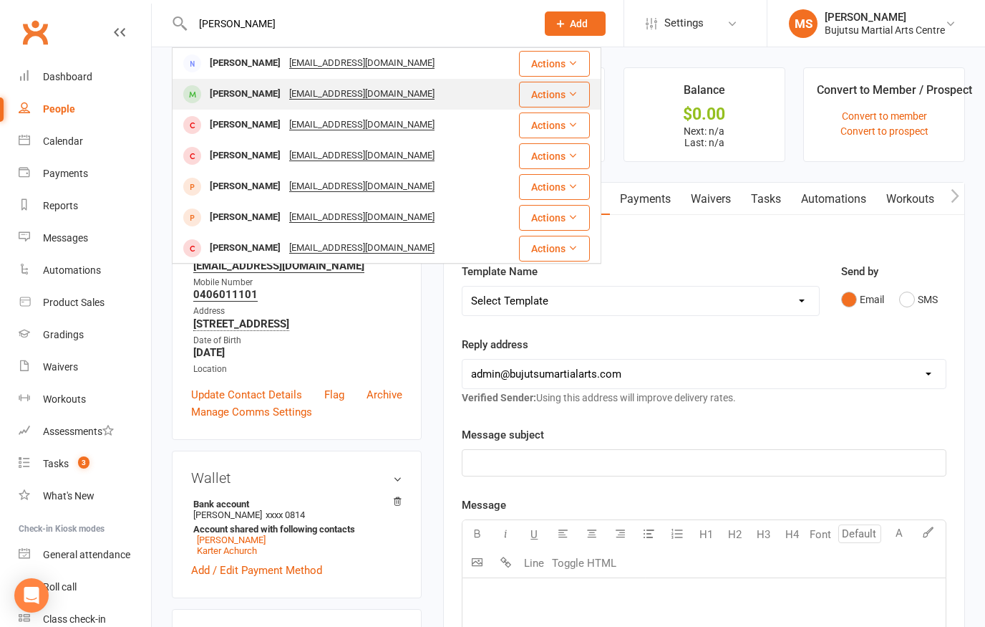
type input "Katie atkinson"
click at [252, 93] on div "Teina Kane Atkinson" at bounding box center [245, 94] width 79 height 21
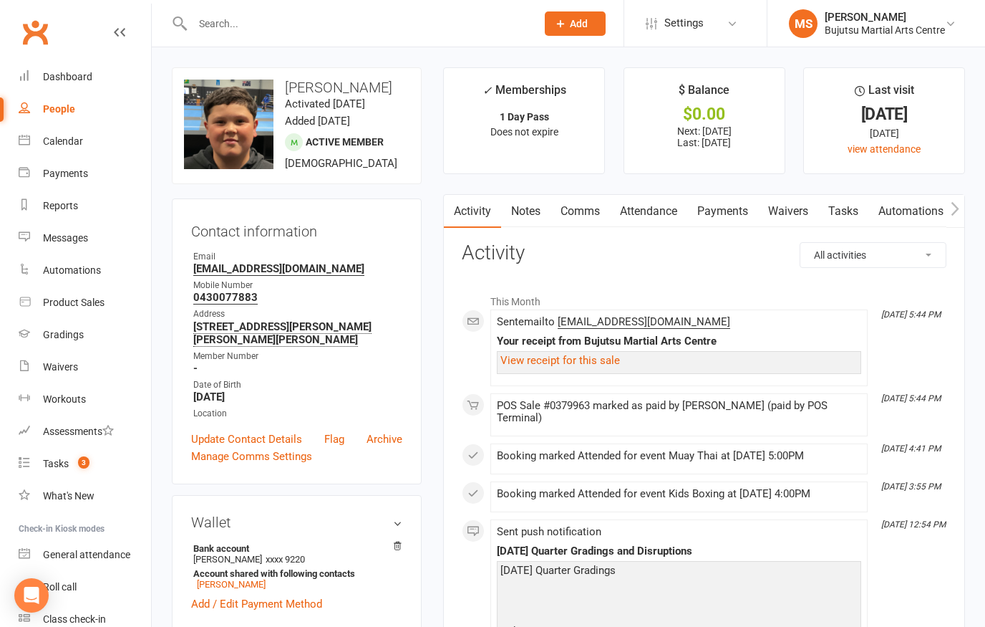
click at [583, 216] on link "Comms" at bounding box center [580, 211] width 59 height 33
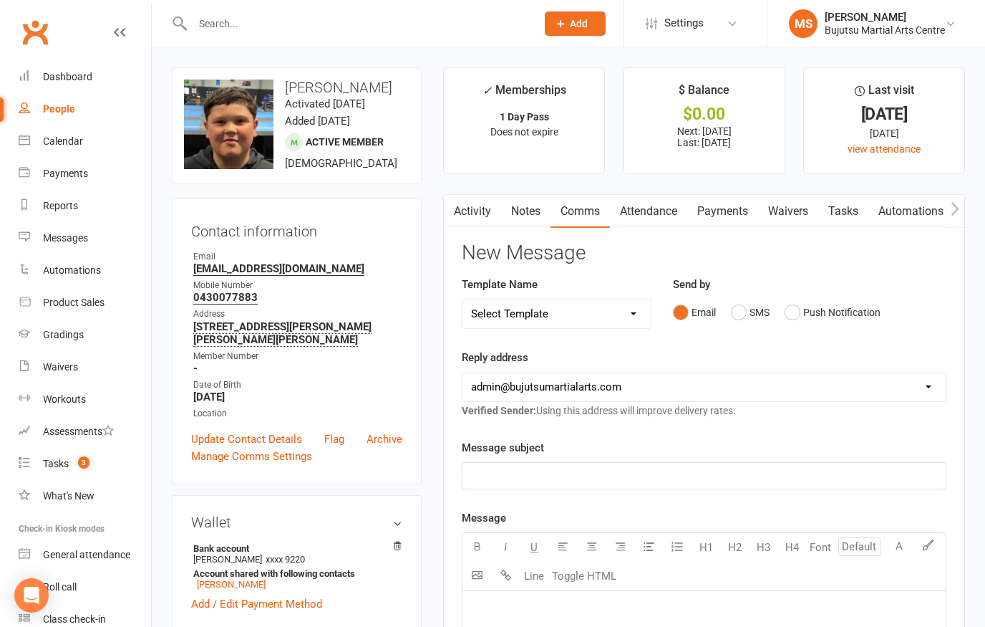
click at [637, 308] on select "Select Template [Email] Buddy Week [Email] Japan Karate Association Grading Adu…" at bounding box center [557, 313] width 188 height 29
select select "32"
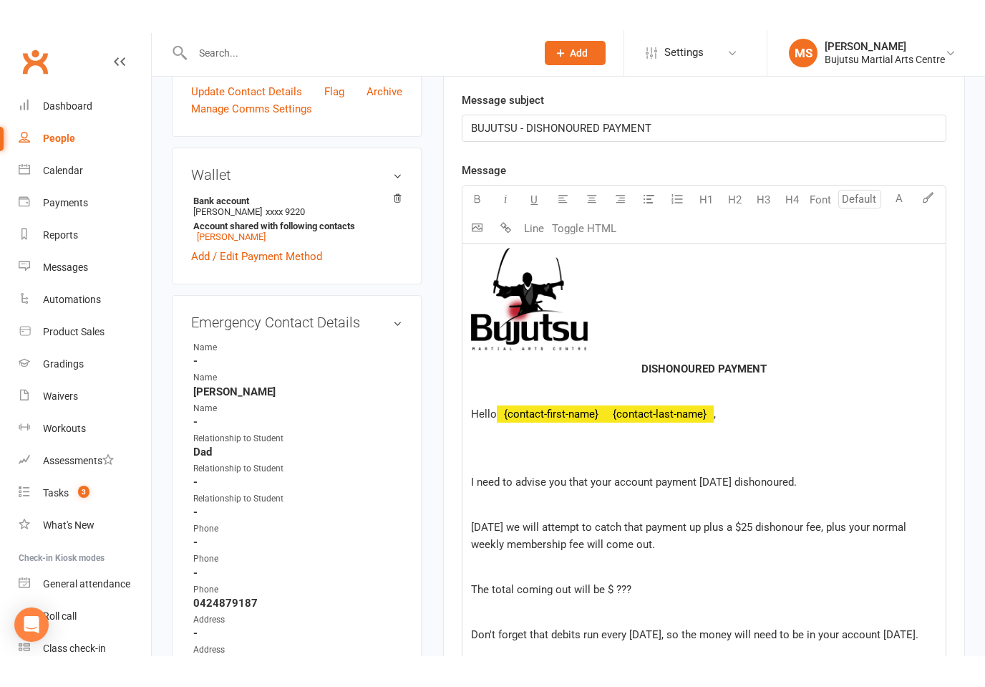
scroll to position [317, 0]
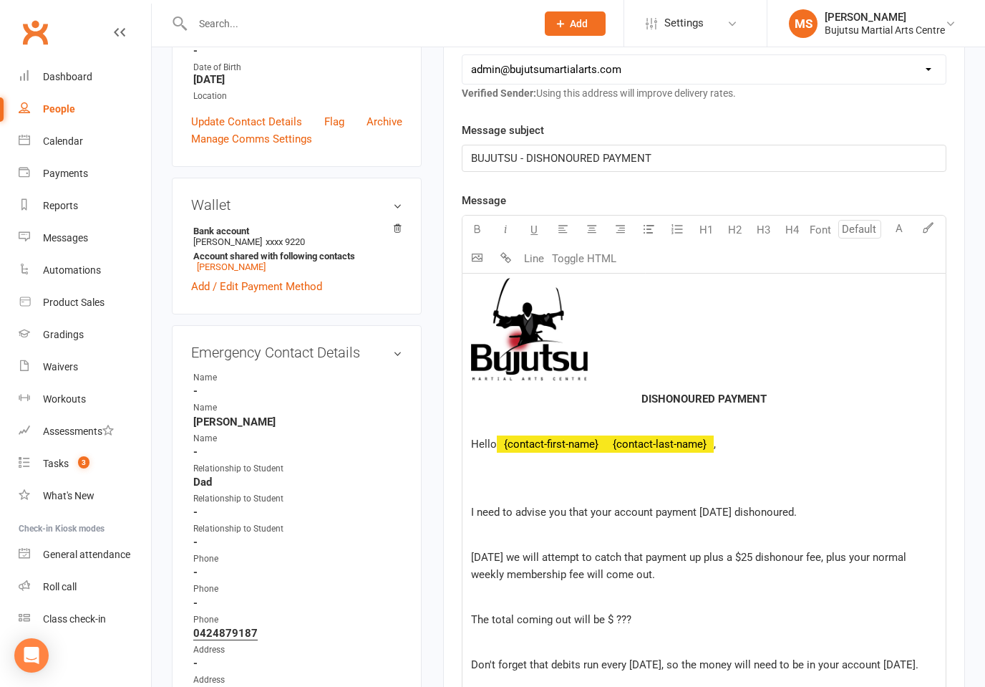
click at [651, 626] on div "﻿ DISHONOURED PAYMENT Hello ﻿ {contact-first-name} ﻿ {contact-last-name} , I ne…" at bounding box center [704, 588] width 483 height 629
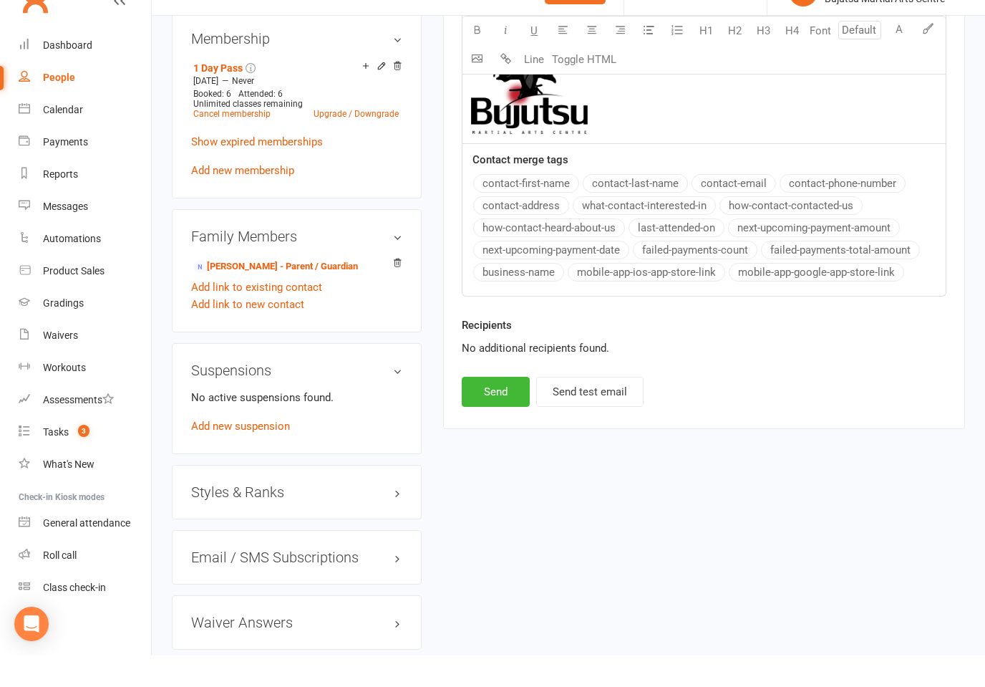
scroll to position [1048, 0]
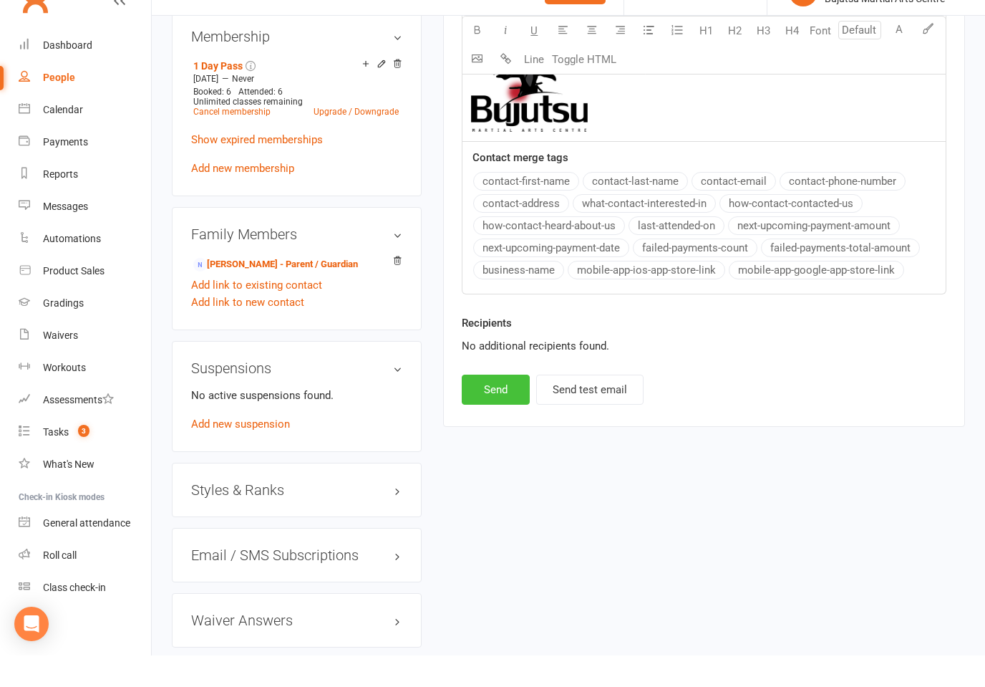
click at [502, 408] on button "Send" at bounding box center [496, 421] width 68 height 30
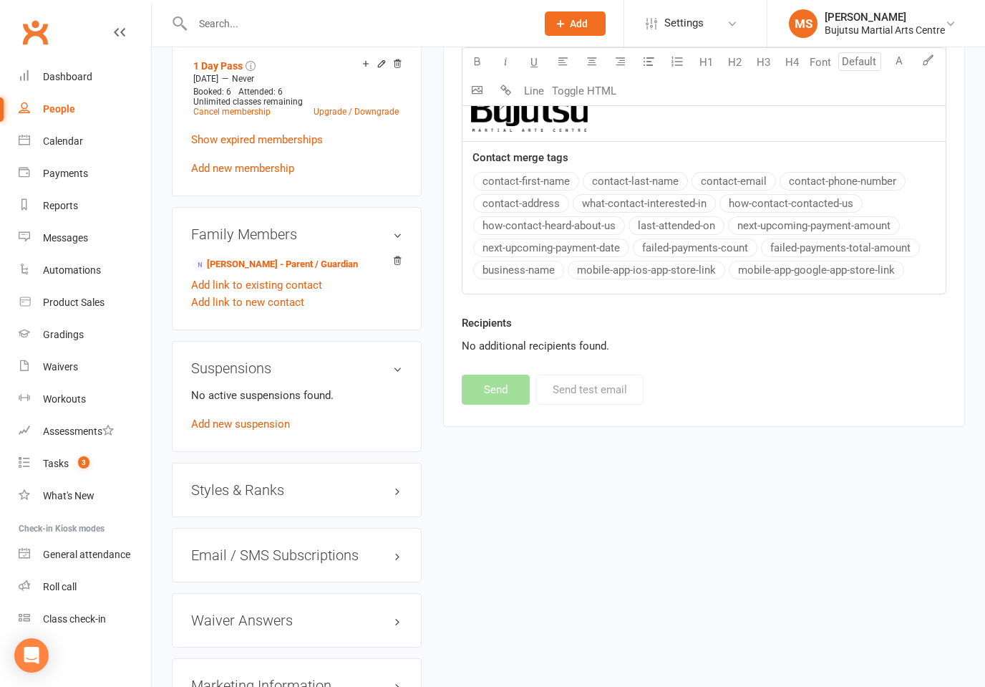
select select
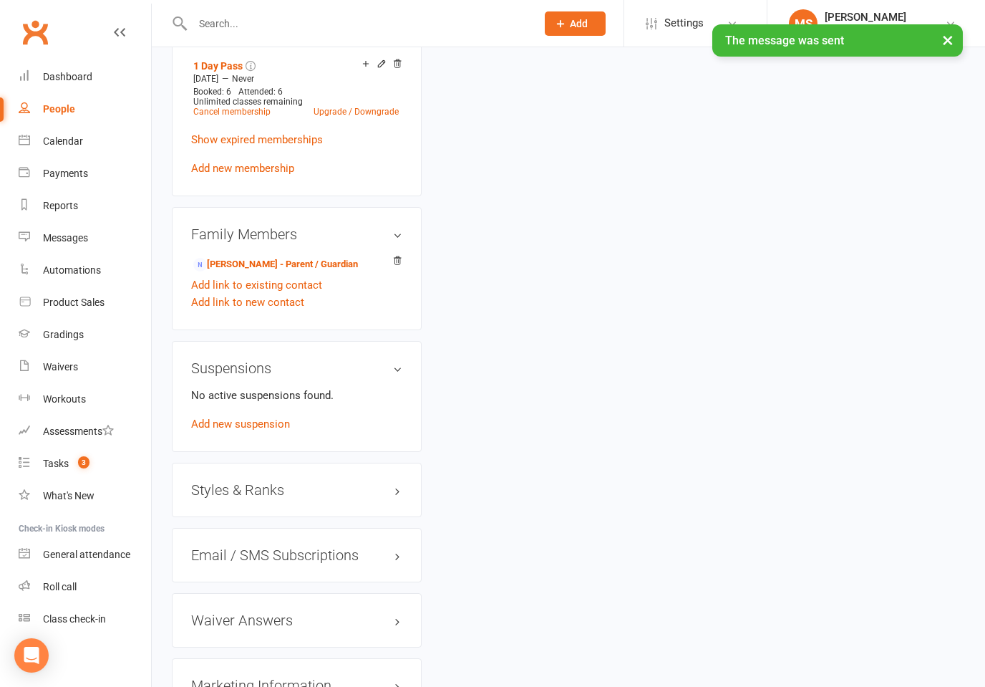
click at [280, 23] on input "text" at bounding box center [357, 24] width 338 height 20
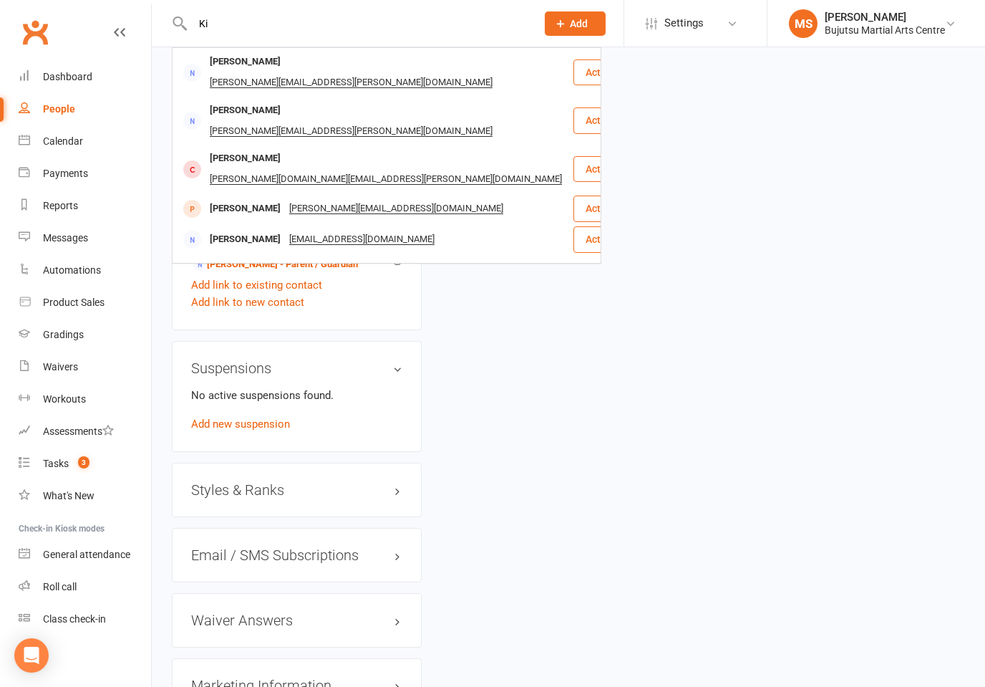
type input "K"
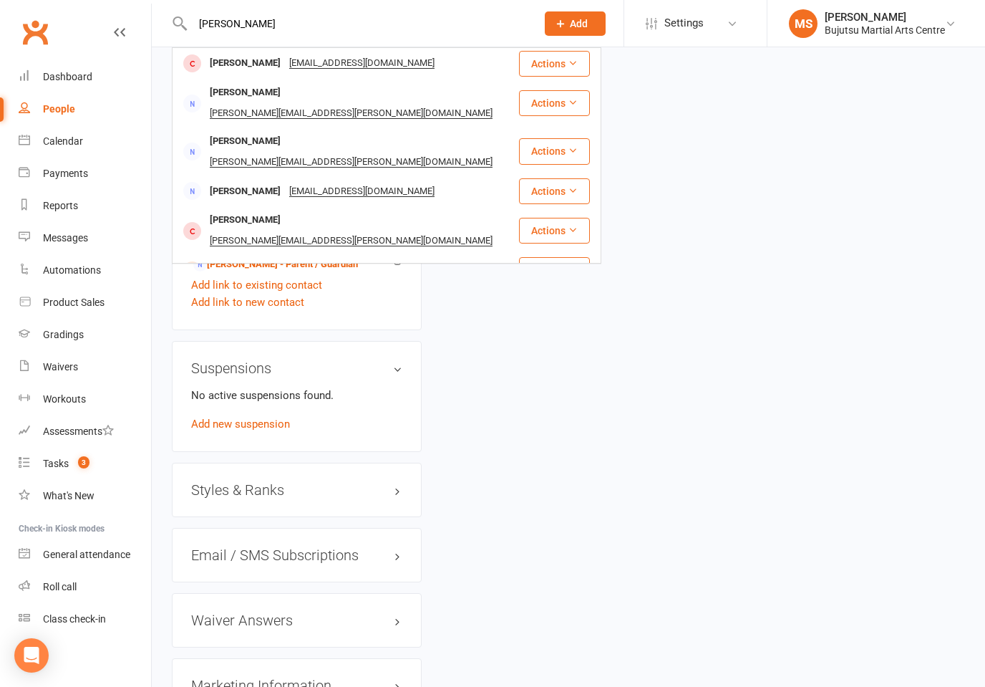
type input "Dina darw"
click at [243, 291] on div "Elijah Darwish" at bounding box center [245, 301] width 79 height 21
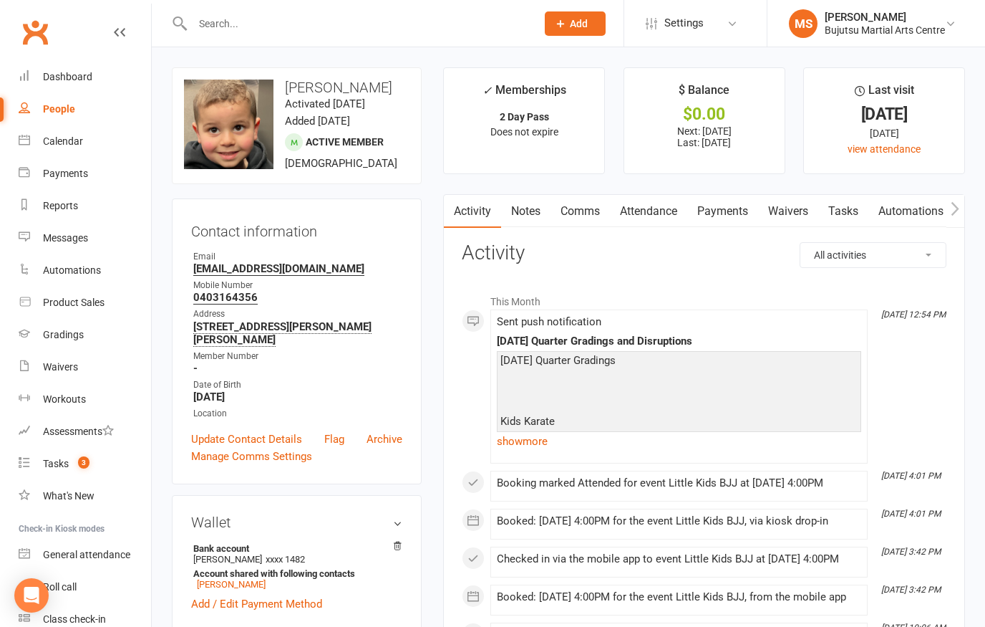
click at [590, 212] on link "Comms" at bounding box center [580, 211] width 59 height 33
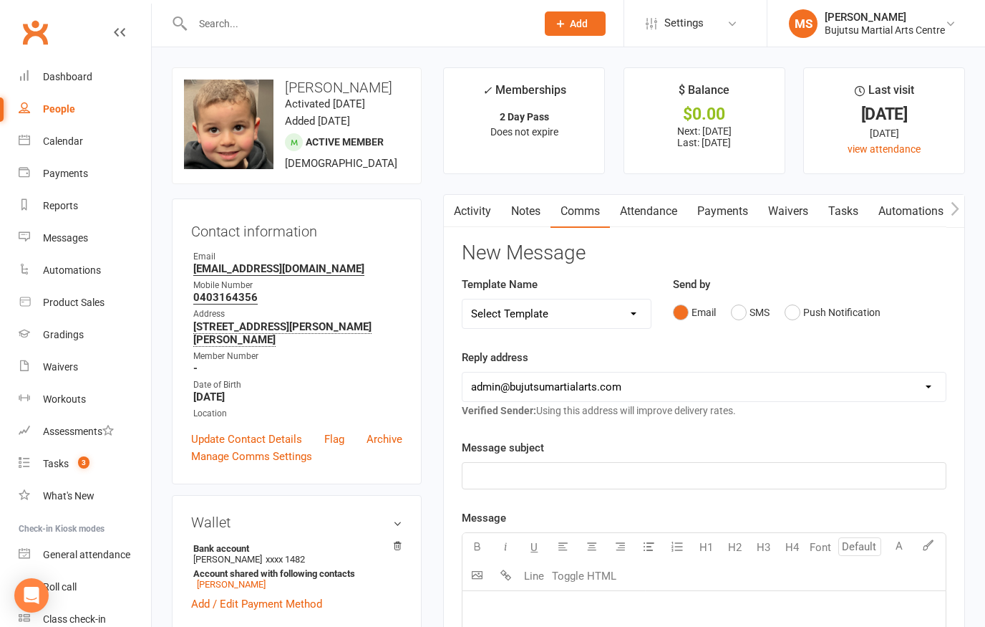
click at [636, 311] on select "Select Template [Email] Buddy Week [Email] Japan Karate Association Grading Adu…" at bounding box center [557, 313] width 188 height 29
select select "32"
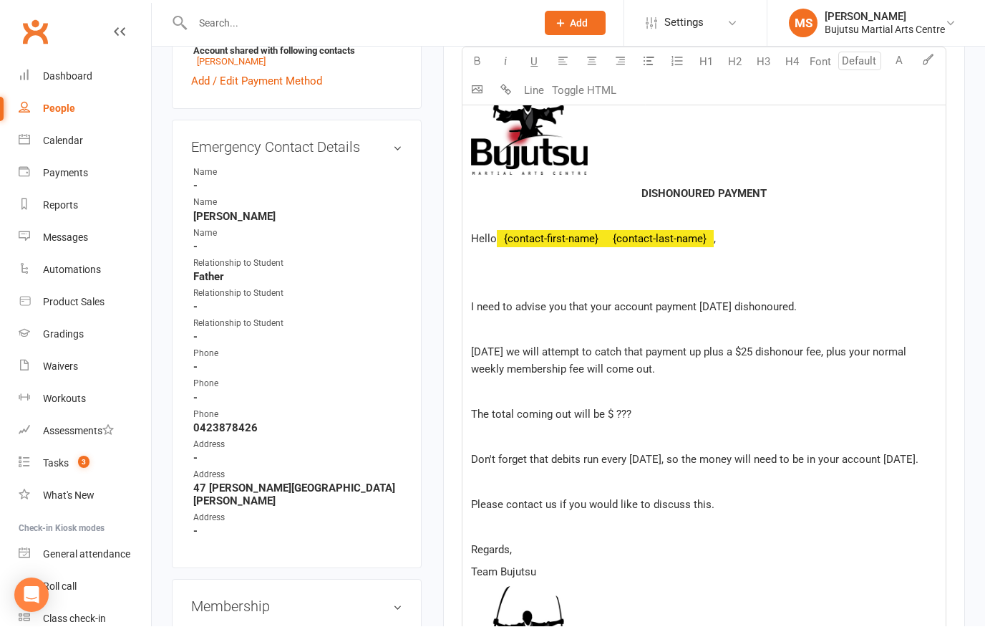
click at [650, 412] on p "The total coming out will be $ ???" at bounding box center [704, 414] width 466 height 17
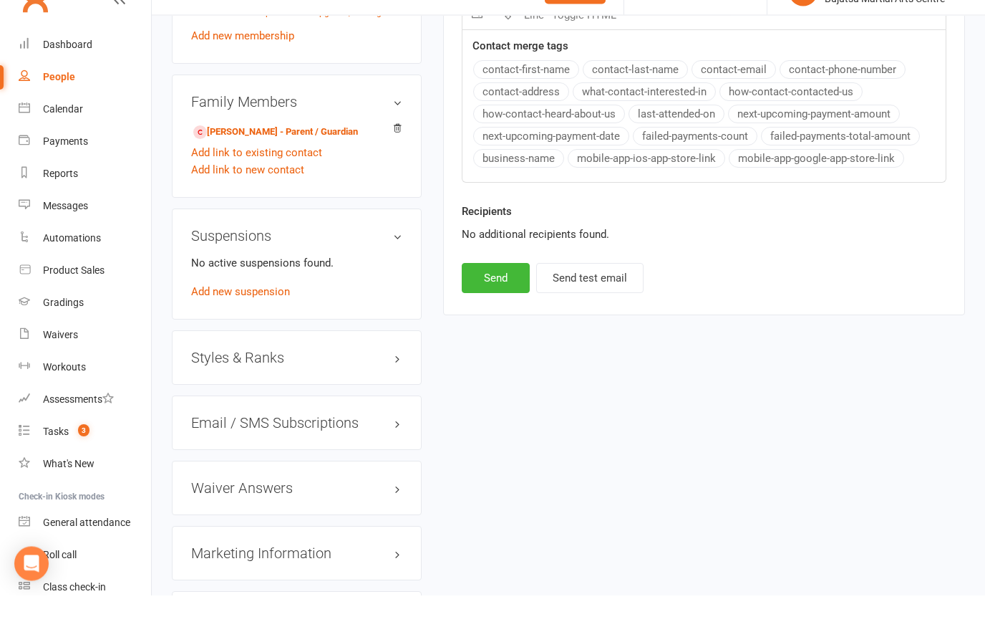
scroll to position [1183, 0]
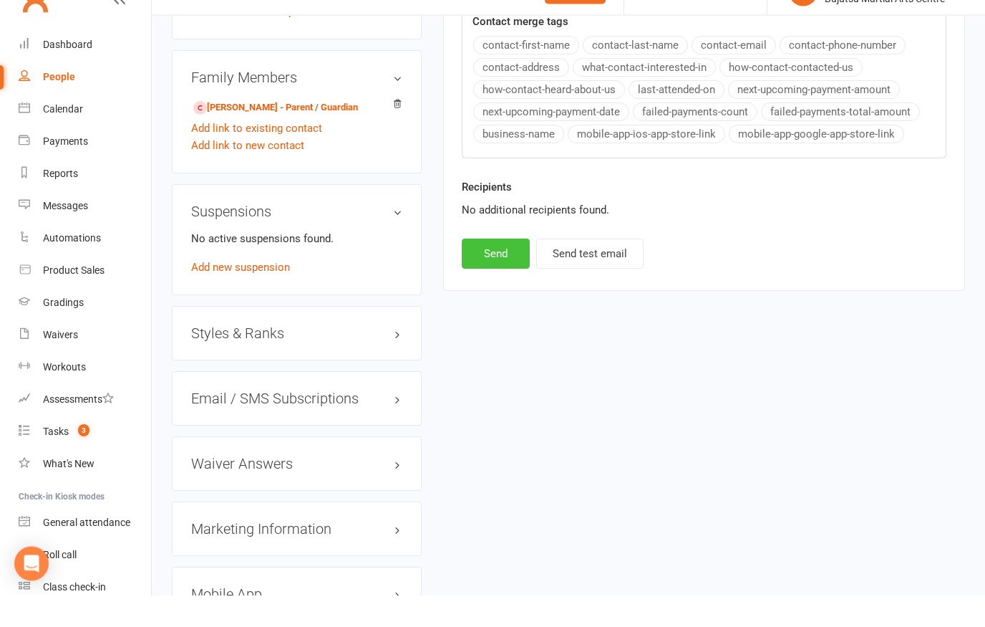
click at [491, 271] on button "Send" at bounding box center [496, 286] width 68 height 30
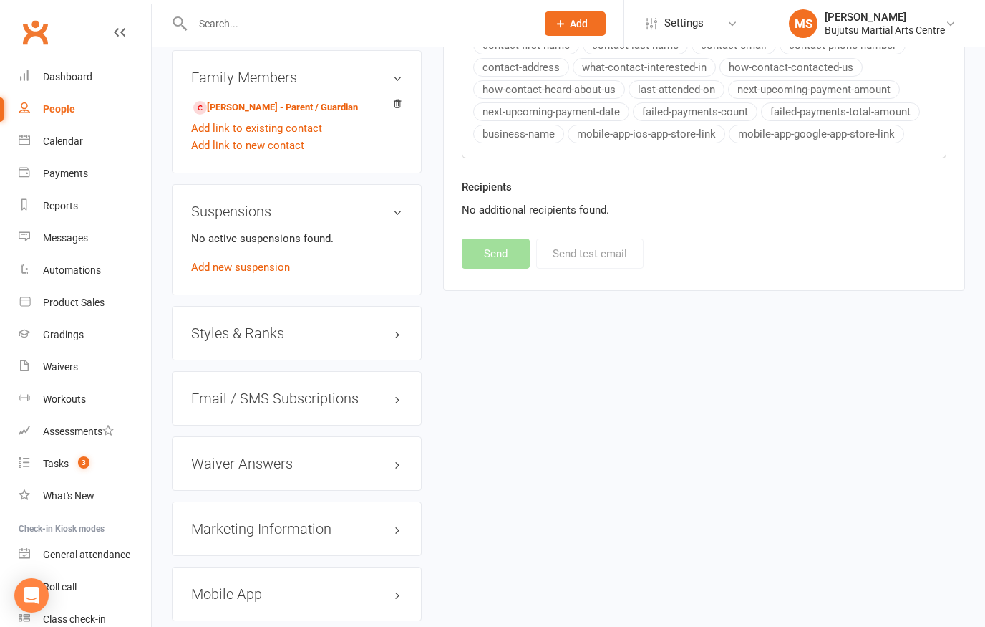
select select
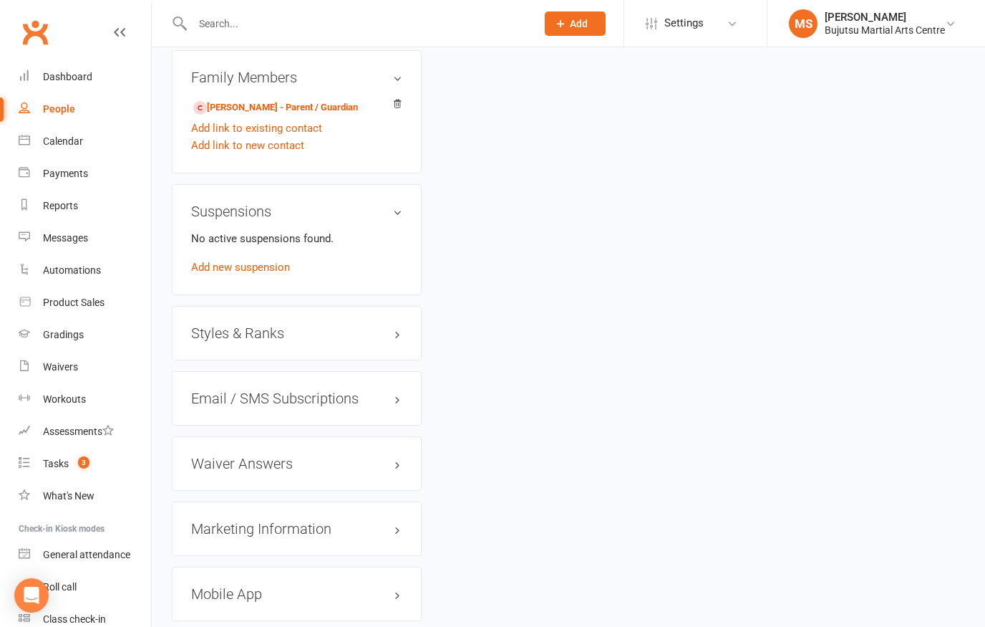
click at [347, 32] on input "text" at bounding box center [357, 24] width 338 height 20
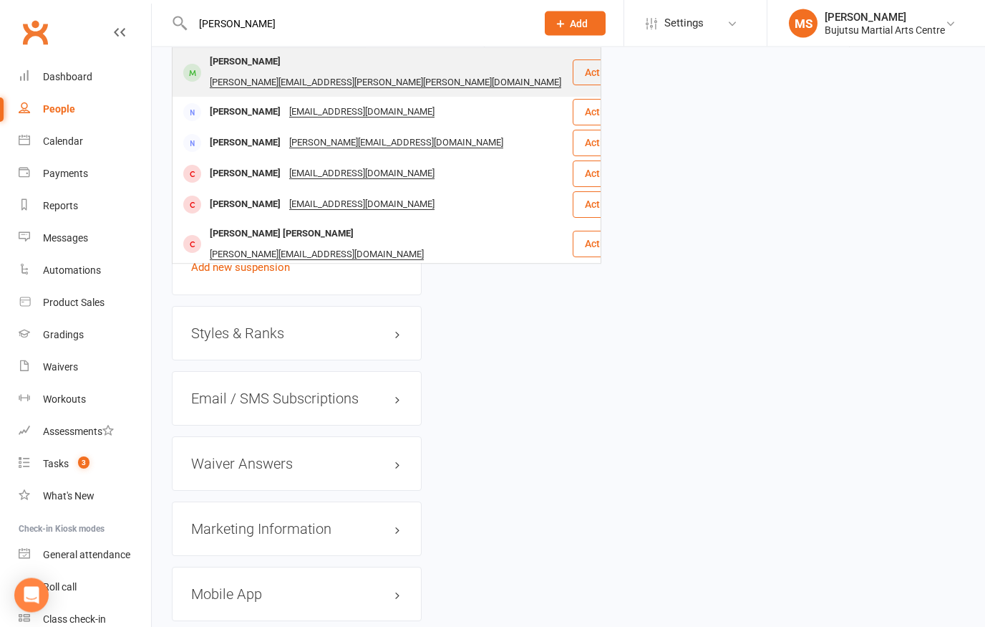
type input "Paige meredith"
click at [274, 63] on div "Paige Meredith-Holton" at bounding box center [245, 62] width 79 height 21
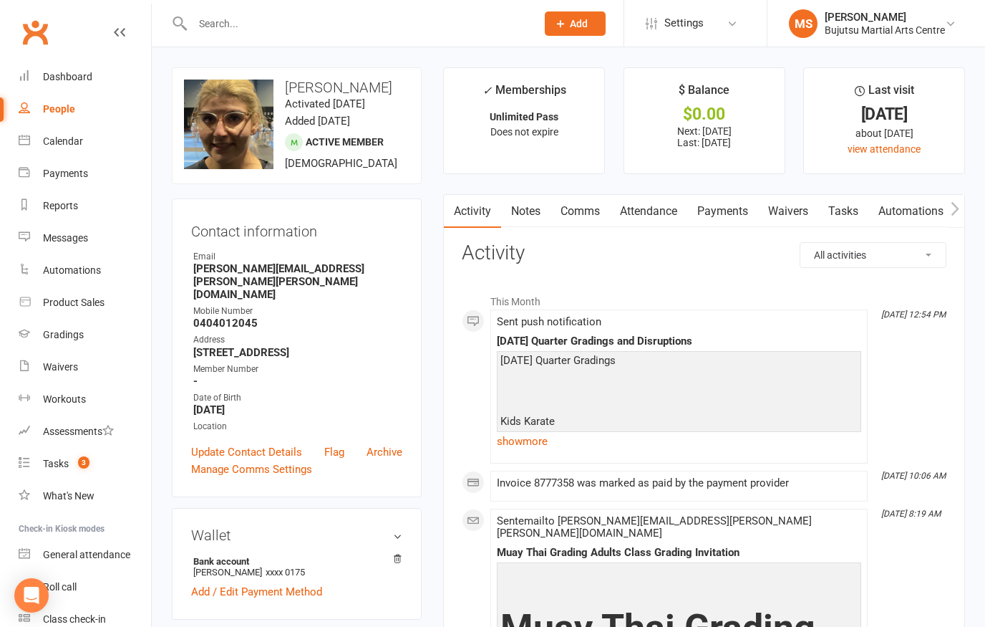
click at [580, 210] on link "Comms" at bounding box center [580, 211] width 59 height 33
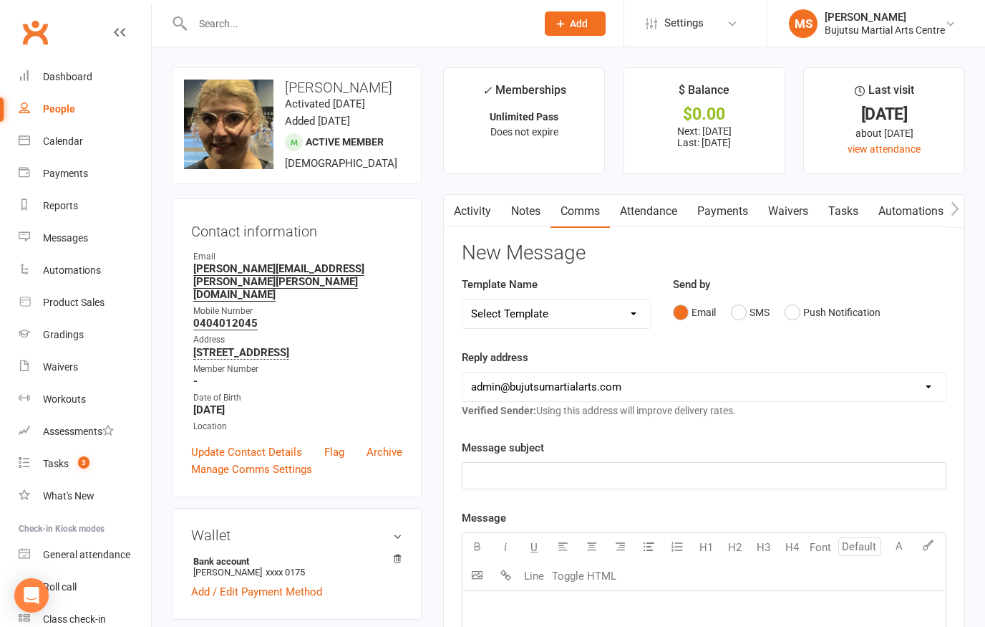
click at [624, 302] on select "Select Template [Email] Buddy Week [Email] Japan Karate Association Grading Adu…" at bounding box center [557, 313] width 188 height 29
select select "32"
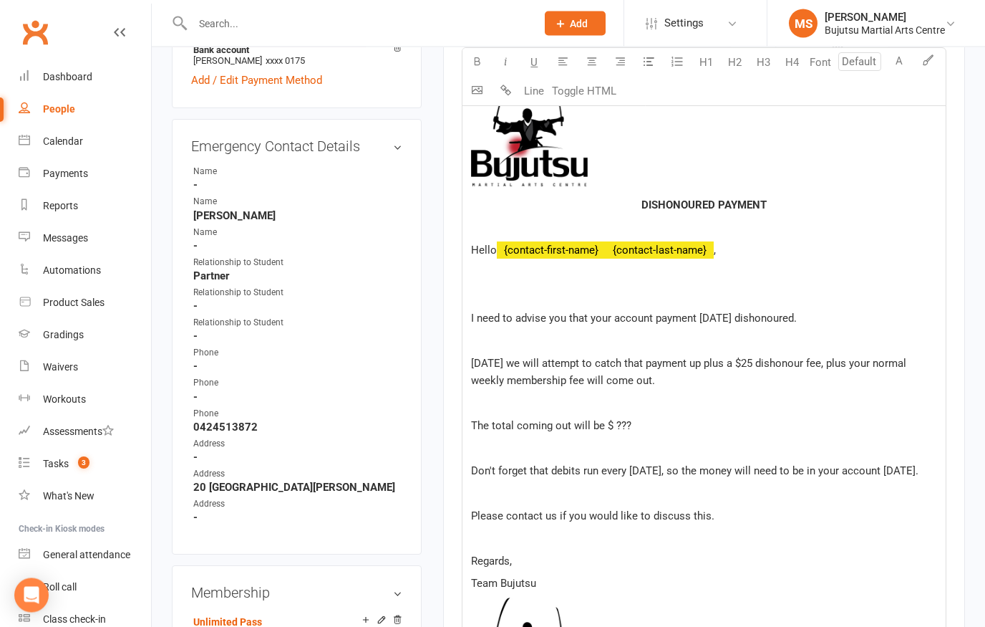
click at [648, 422] on p "The total coming out will be $ ???" at bounding box center [704, 425] width 466 height 17
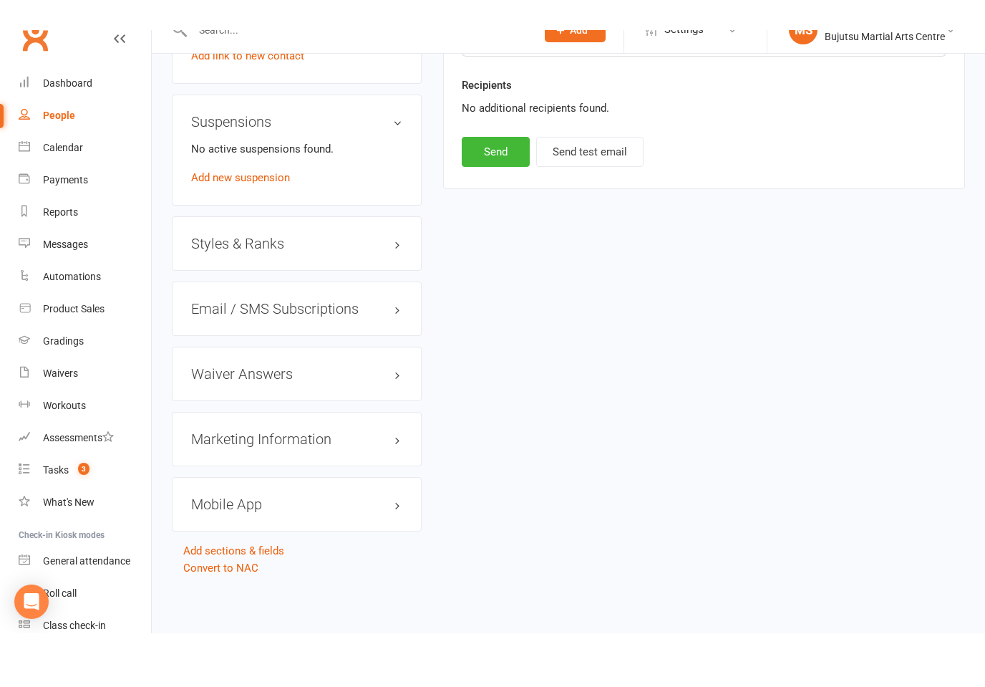
scroll to position [1265, 0]
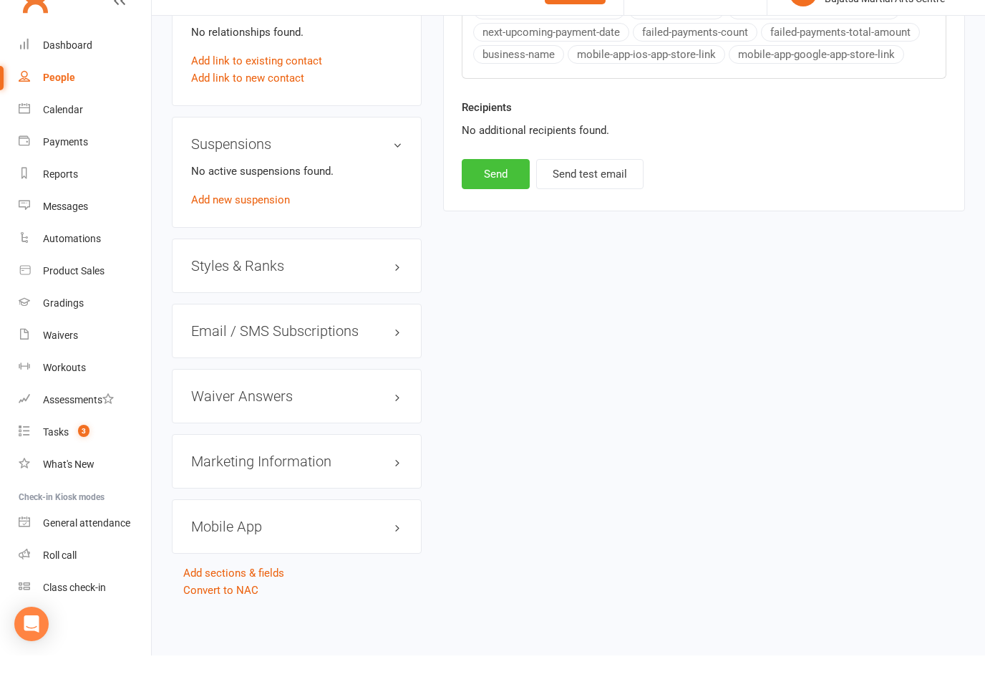
click at [494, 190] on button "Send" at bounding box center [496, 205] width 68 height 30
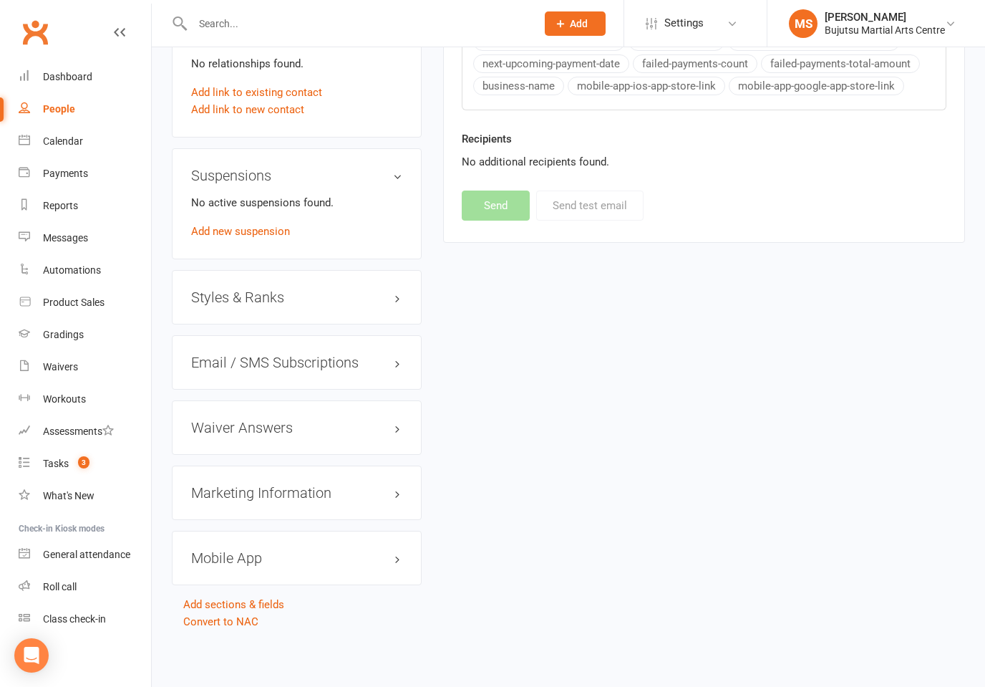
select select
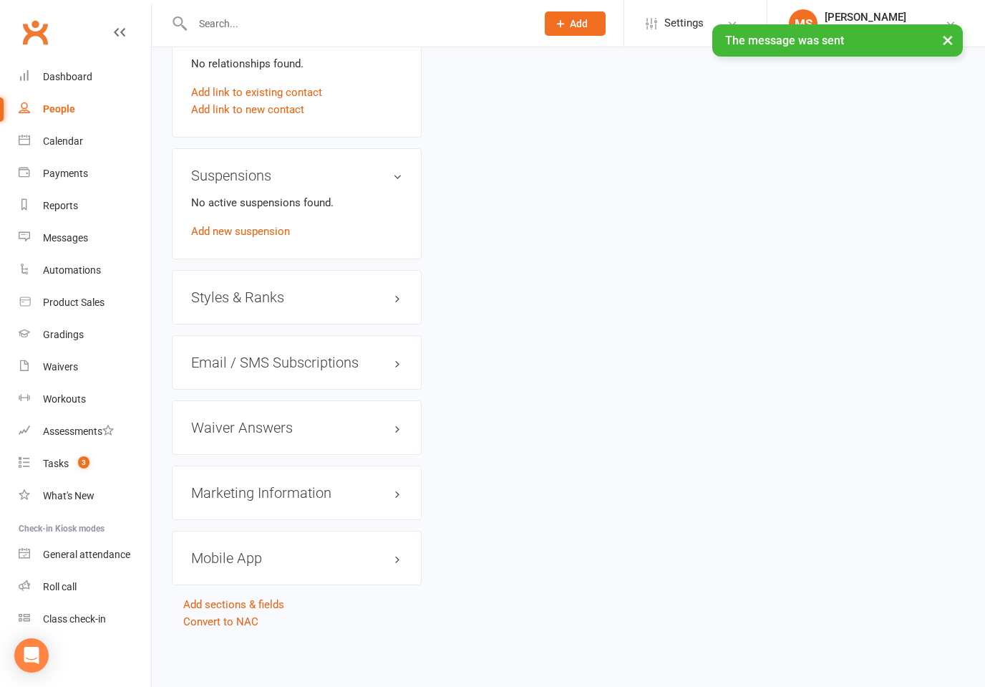
click at [324, 21] on input "text" at bounding box center [357, 24] width 338 height 20
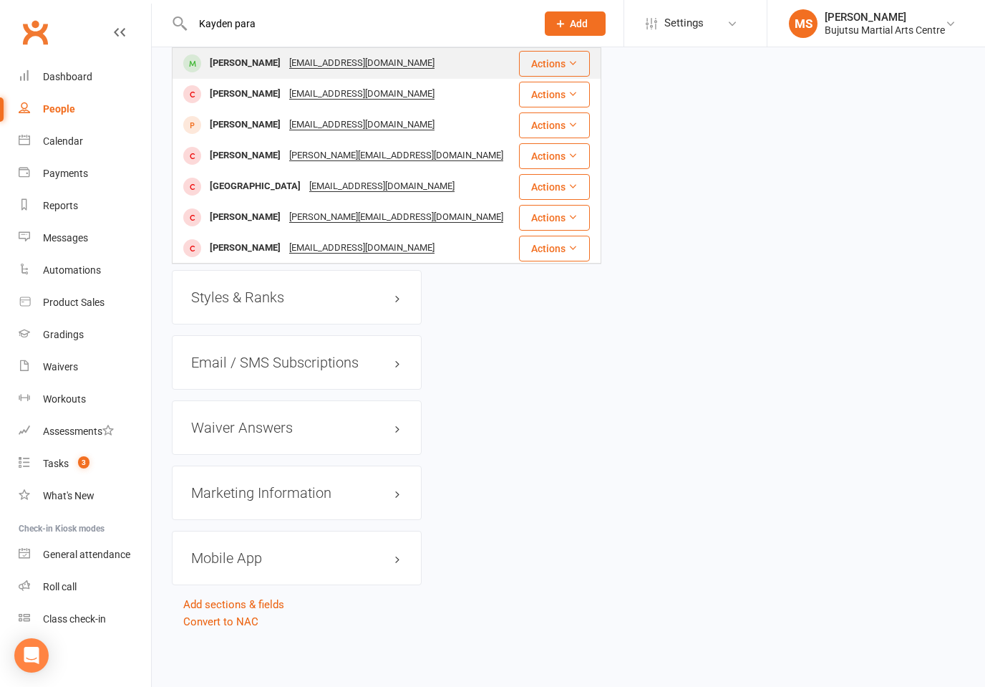
type input "Kayden para"
click at [255, 54] on div "Kayden Parata" at bounding box center [245, 63] width 79 height 21
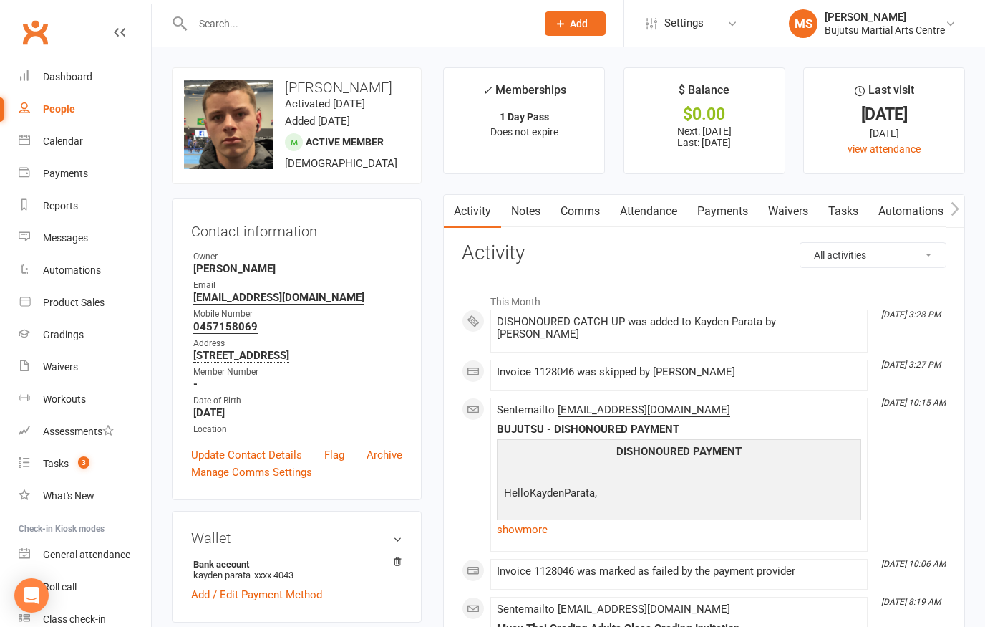
click at [585, 212] on link "Comms" at bounding box center [580, 211] width 59 height 33
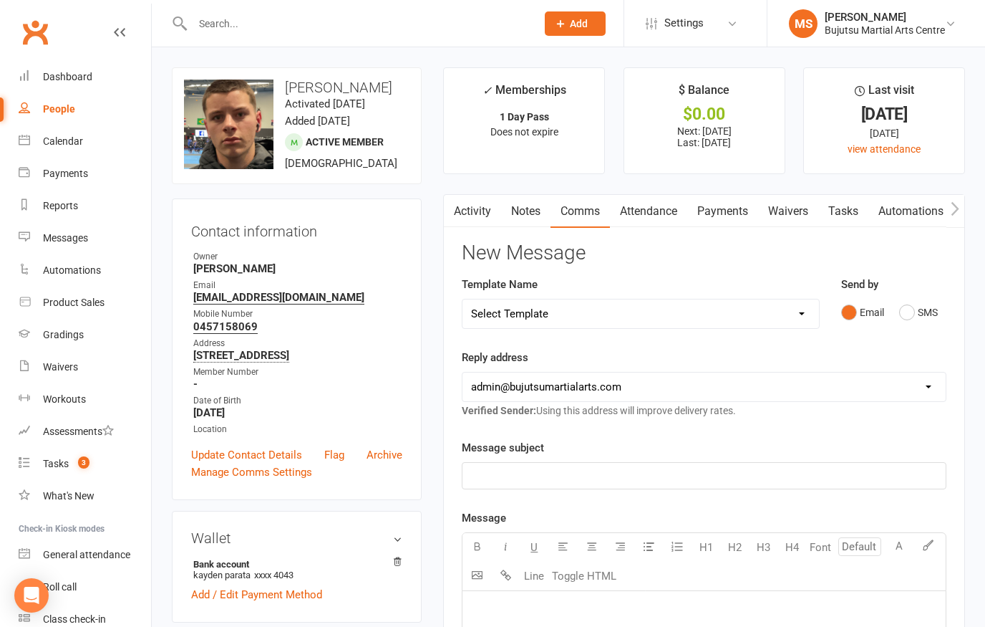
click at [605, 312] on select "Select Template [Email] Buddy Week [Email] Japan Karate Association Grading Adu…" at bounding box center [641, 313] width 357 height 29
select select "32"
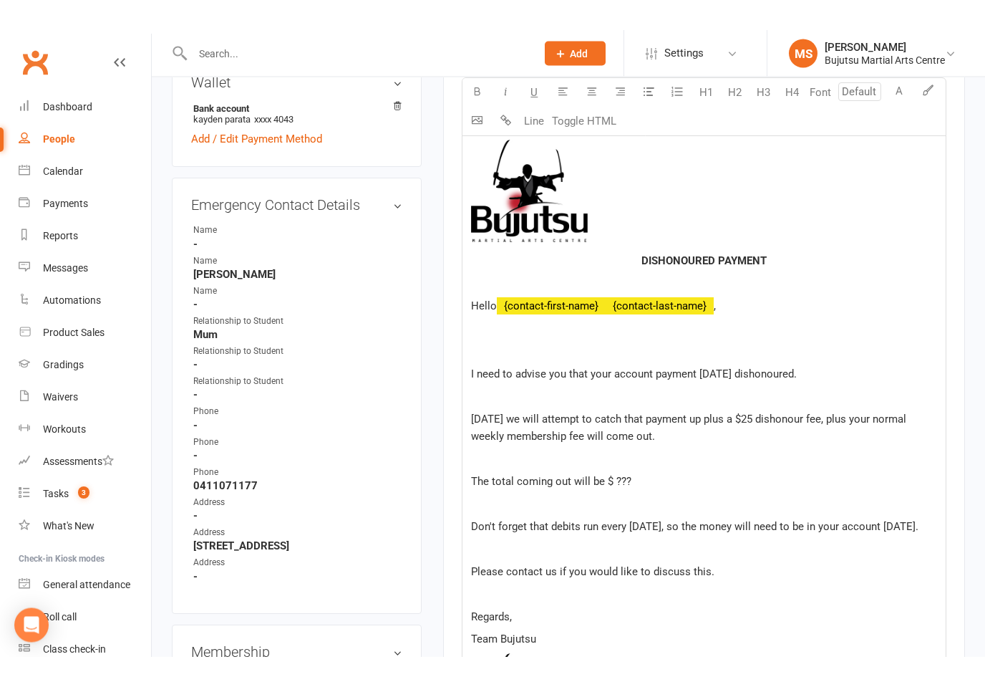
scroll to position [428, 0]
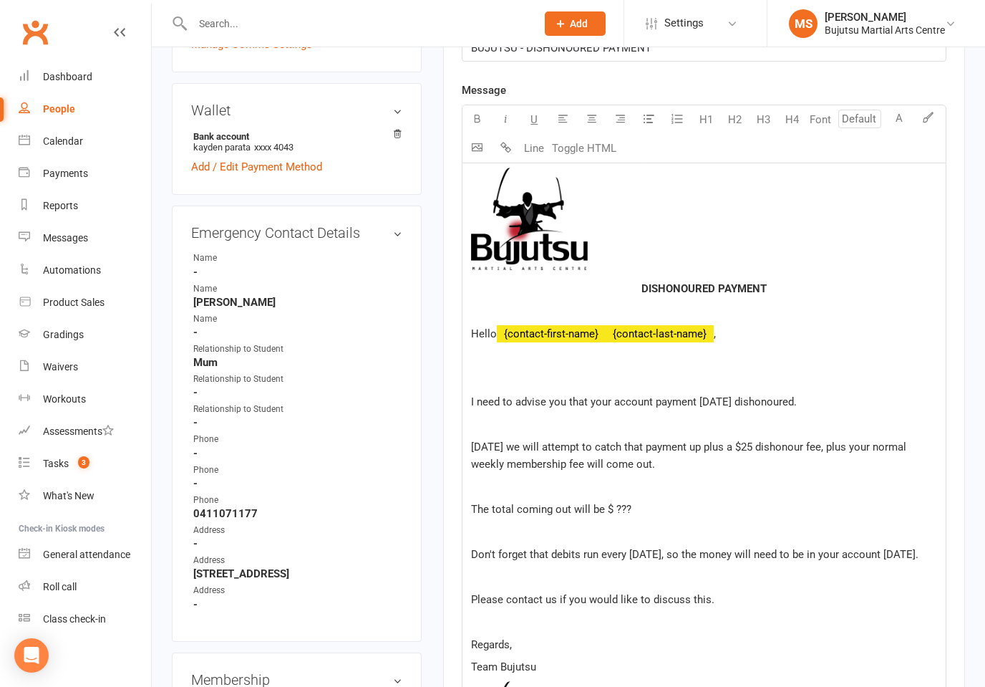
click at [648, 506] on p "The total coming out will be $ ???" at bounding box center [704, 509] width 466 height 17
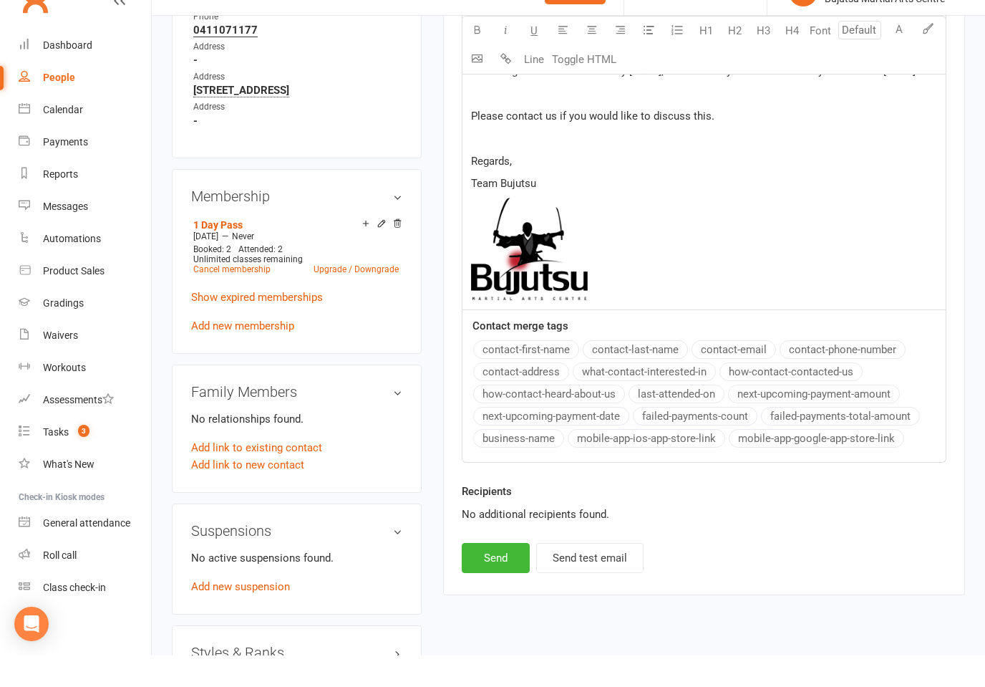
scroll to position [881, 0]
click at [484, 573] on button "Send" at bounding box center [496, 588] width 68 height 30
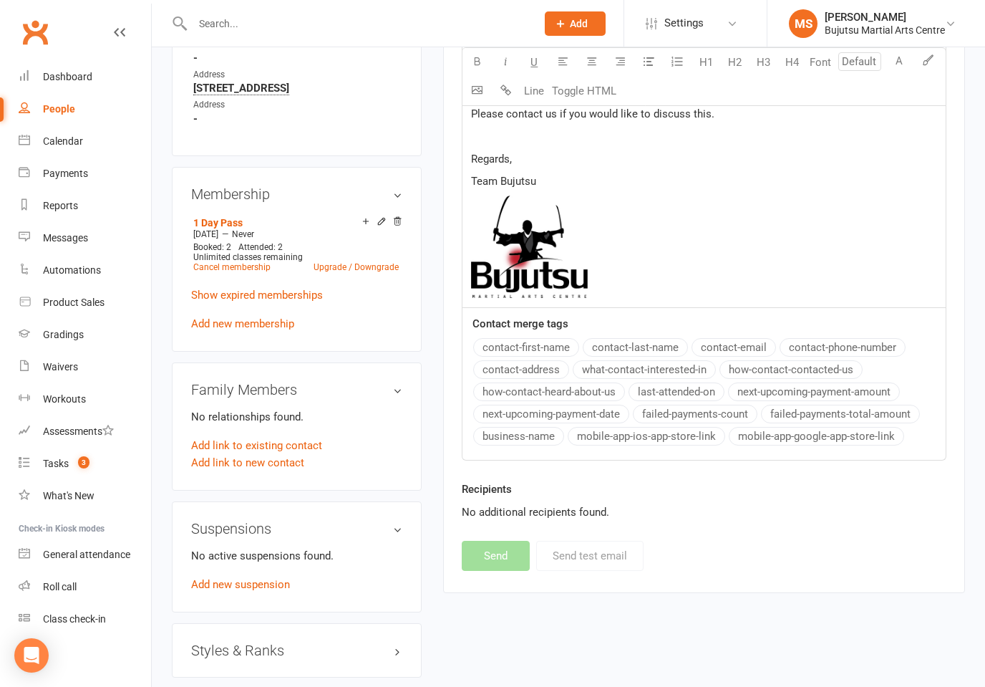
select select
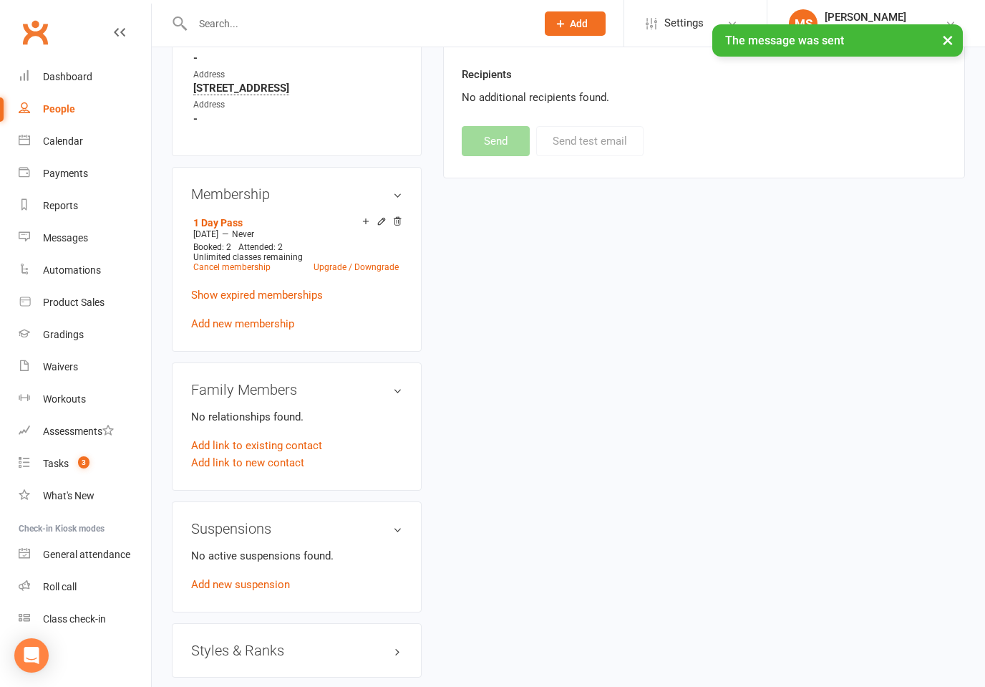
click at [307, 16] on input "text" at bounding box center [357, 24] width 338 height 20
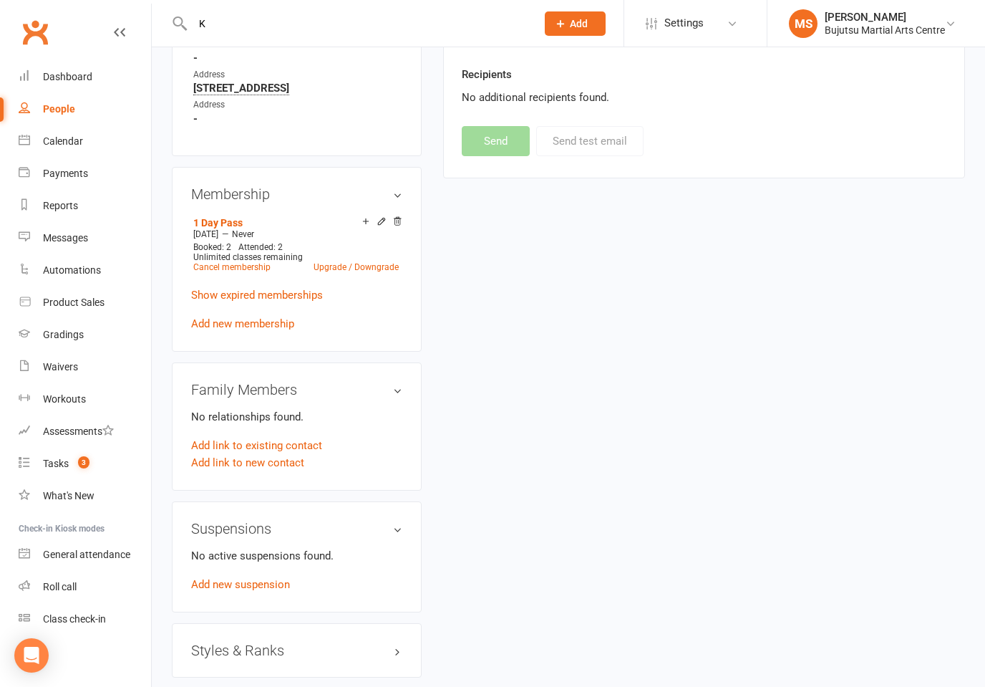
scroll to position [912, 0]
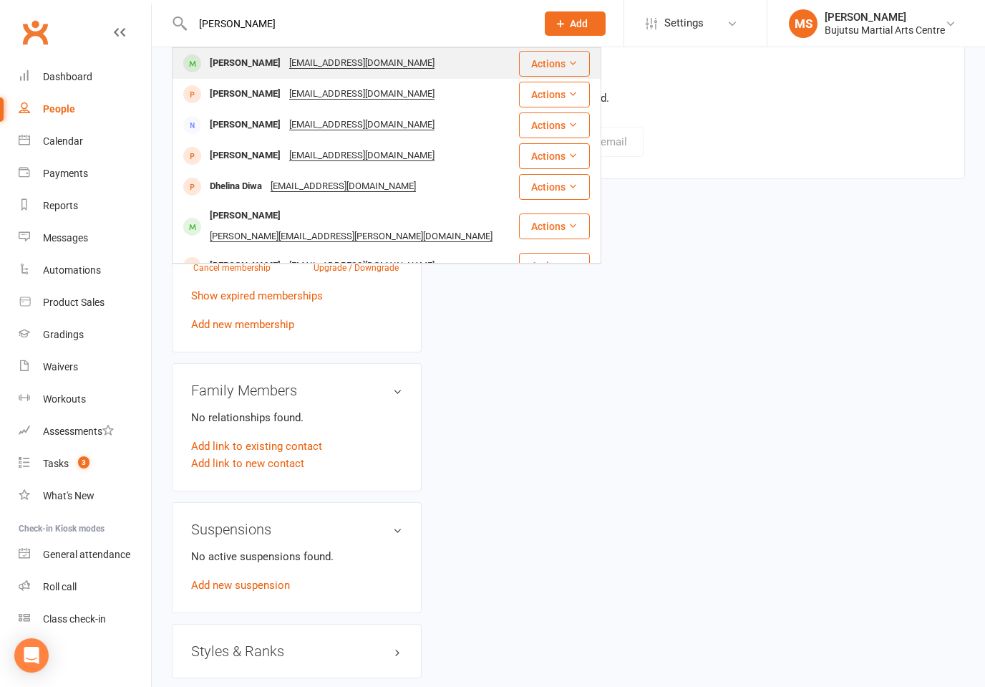
type input "Kirsten crem"
click at [251, 57] on div "Kirston Cremen" at bounding box center [245, 63] width 79 height 21
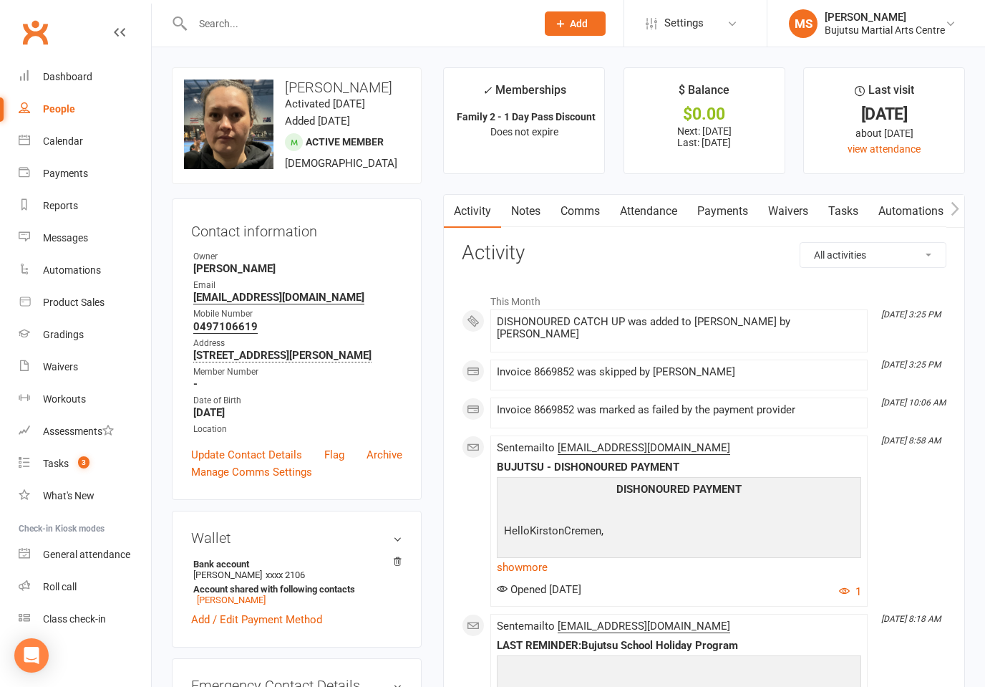
click at [584, 202] on link "Comms" at bounding box center [580, 211] width 59 height 33
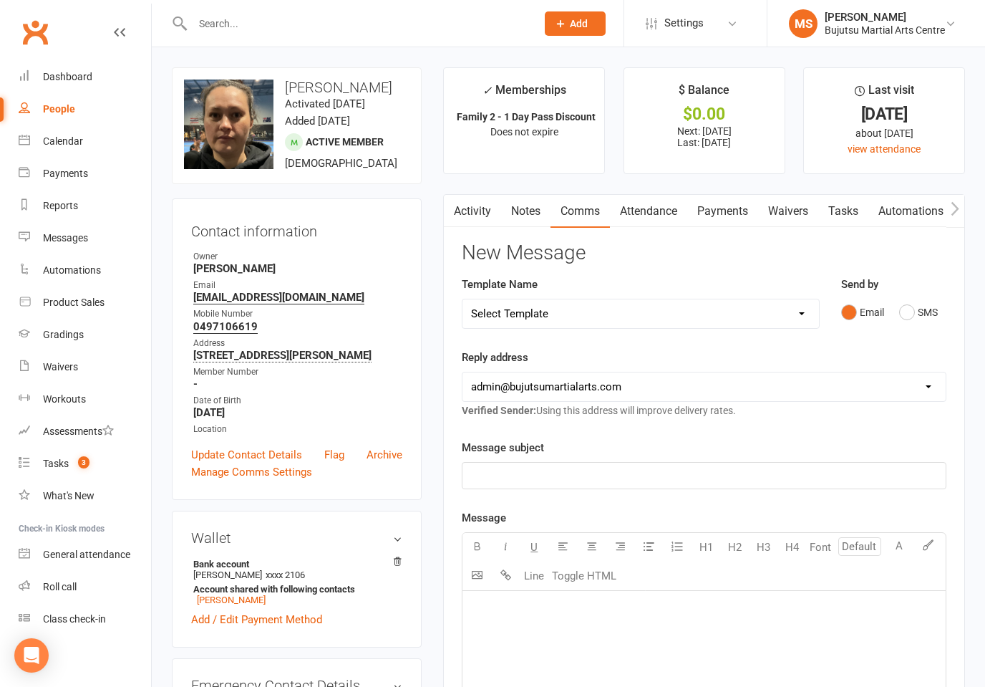
click at [602, 317] on select "Select Template [Email] Buddy Week [Email] Japan Karate Association Grading Adu…" at bounding box center [641, 313] width 357 height 29
select select "32"
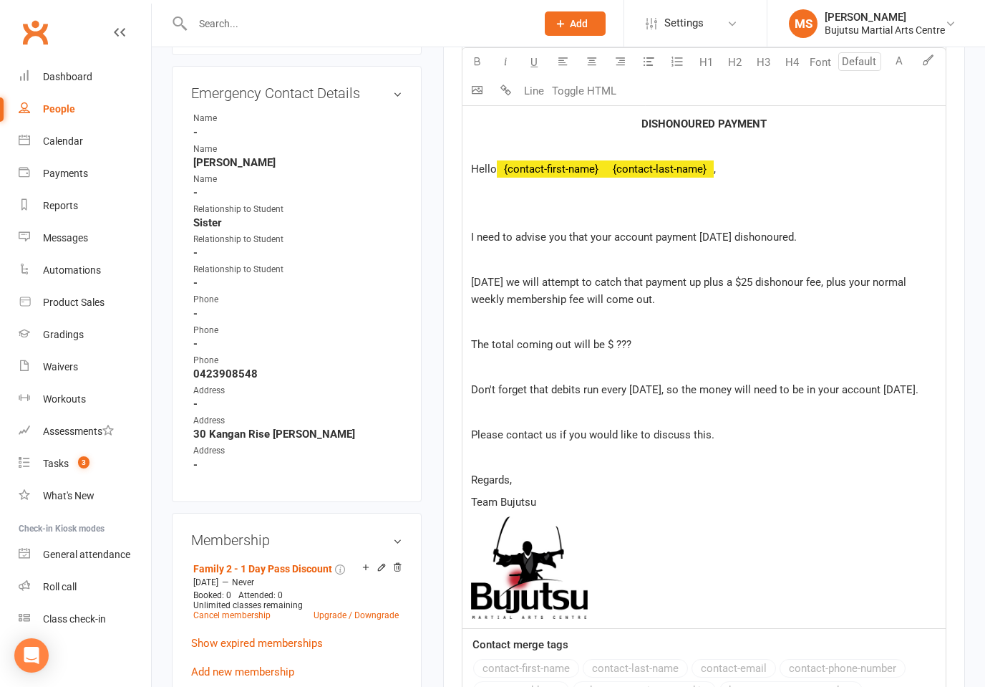
click at [662, 329] on div "﻿ DISHONOURED PAYMENT Hello ﻿ {contact-first-name} ﻿ {contact-last-name} , I ne…" at bounding box center [704, 313] width 483 height 629
click at [661, 347] on p "The total coming out will be $ ???" at bounding box center [704, 345] width 466 height 17
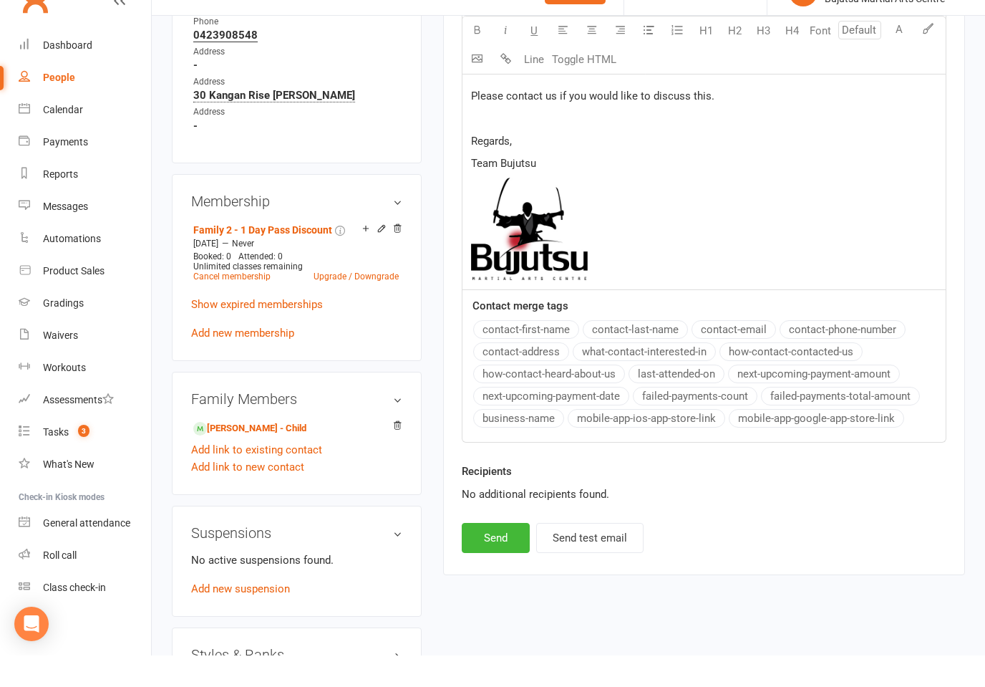
scroll to position [927, 0]
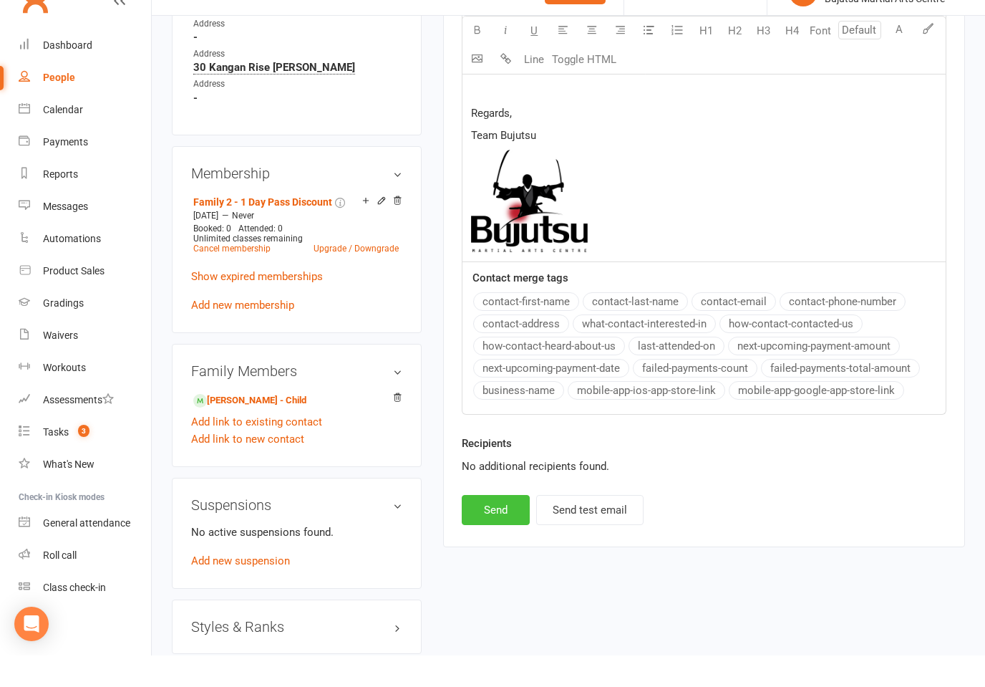
click at [506, 526] on button "Send" at bounding box center [496, 541] width 68 height 30
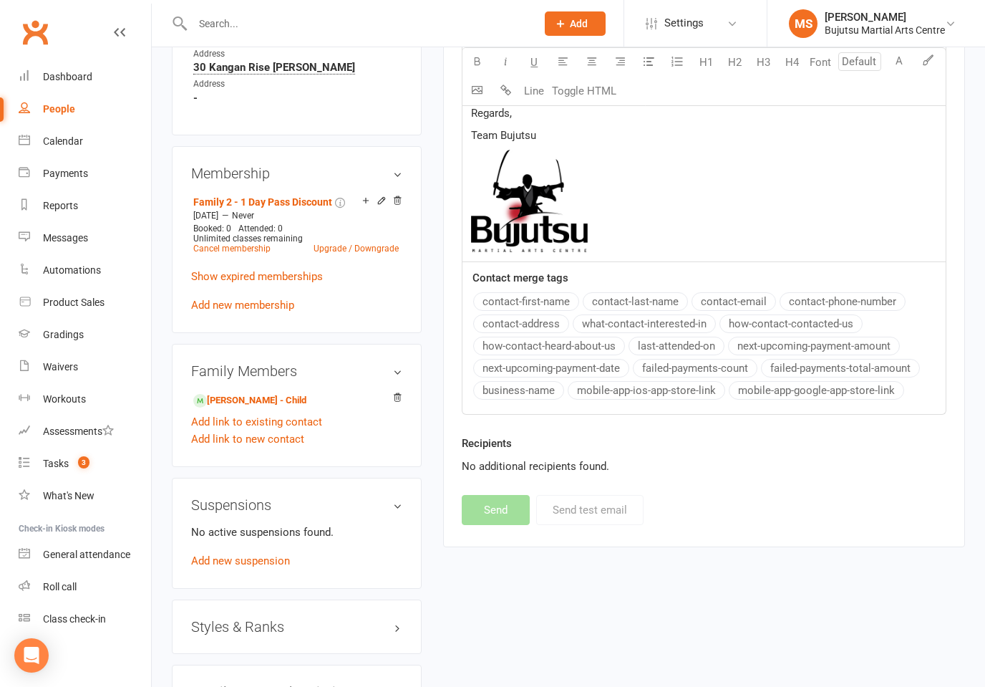
select select
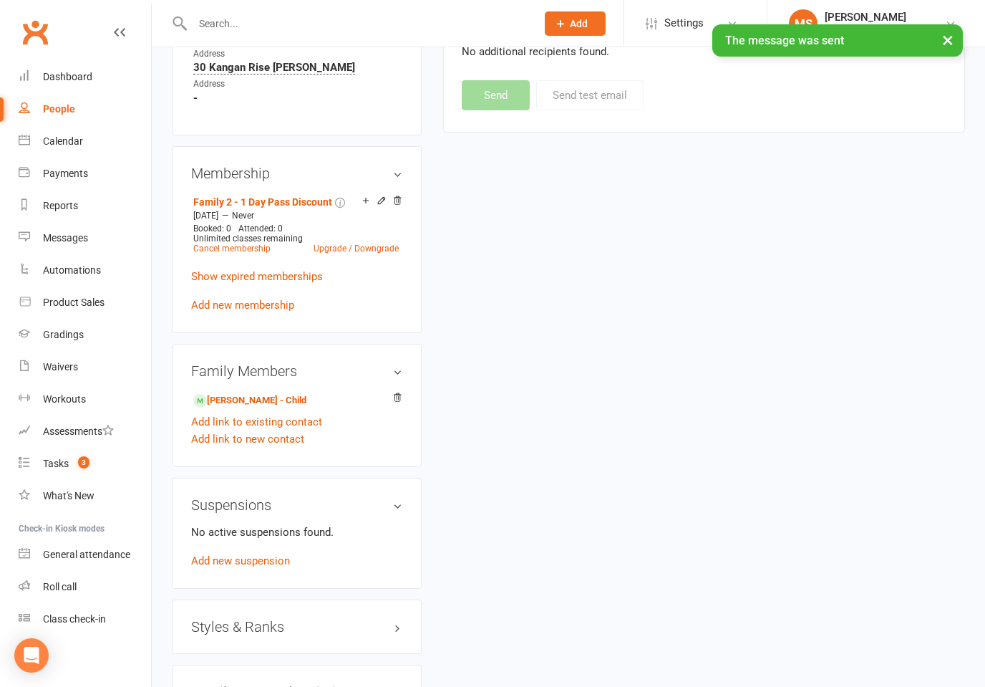
click at [334, 21] on input "text" at bounding box center [357, 24] width 338 height 20
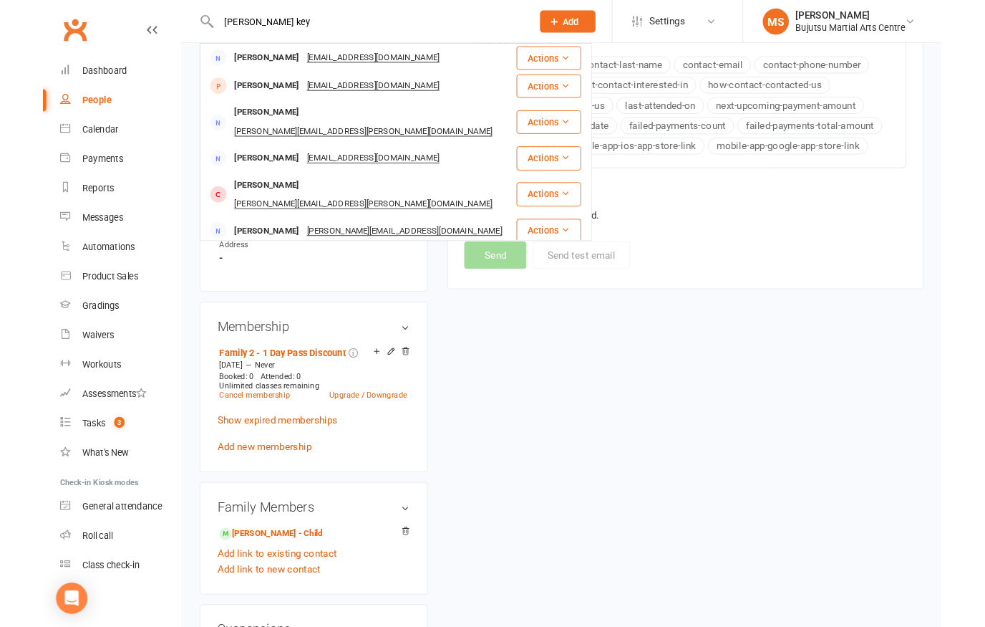
scroll to position [766, 0]
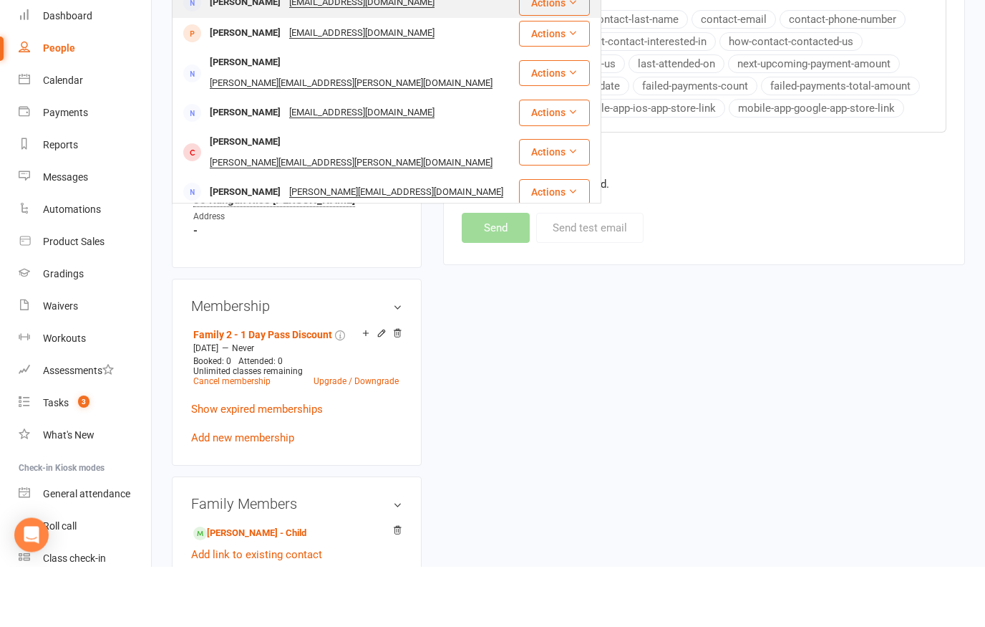
type input "regan key"
click at [243, 53] on div "Regan Keys" at bounding box center [245, 63] width 79 height 21
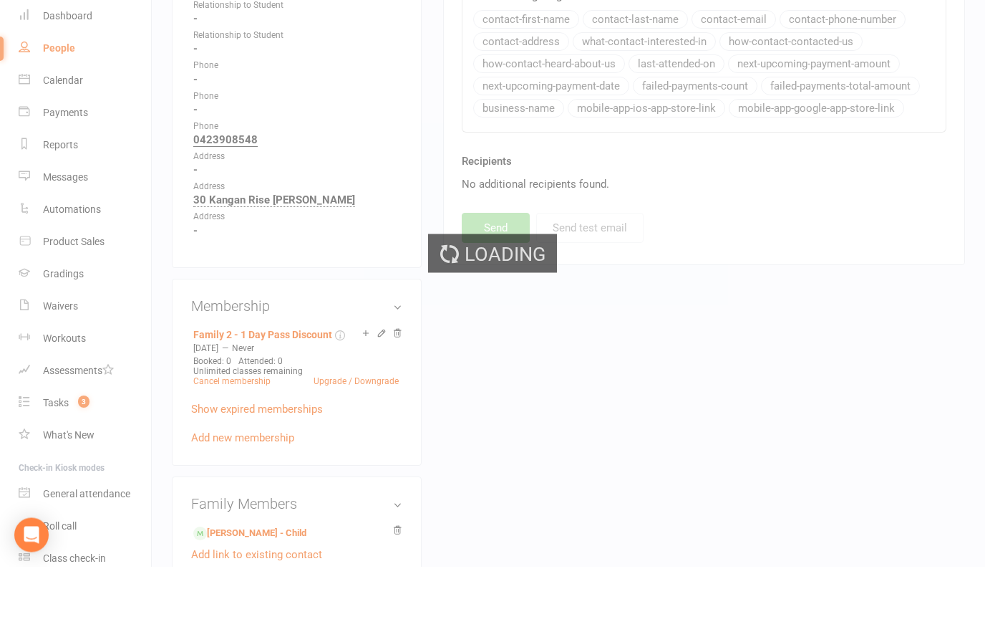
scroll to position [0, 0]
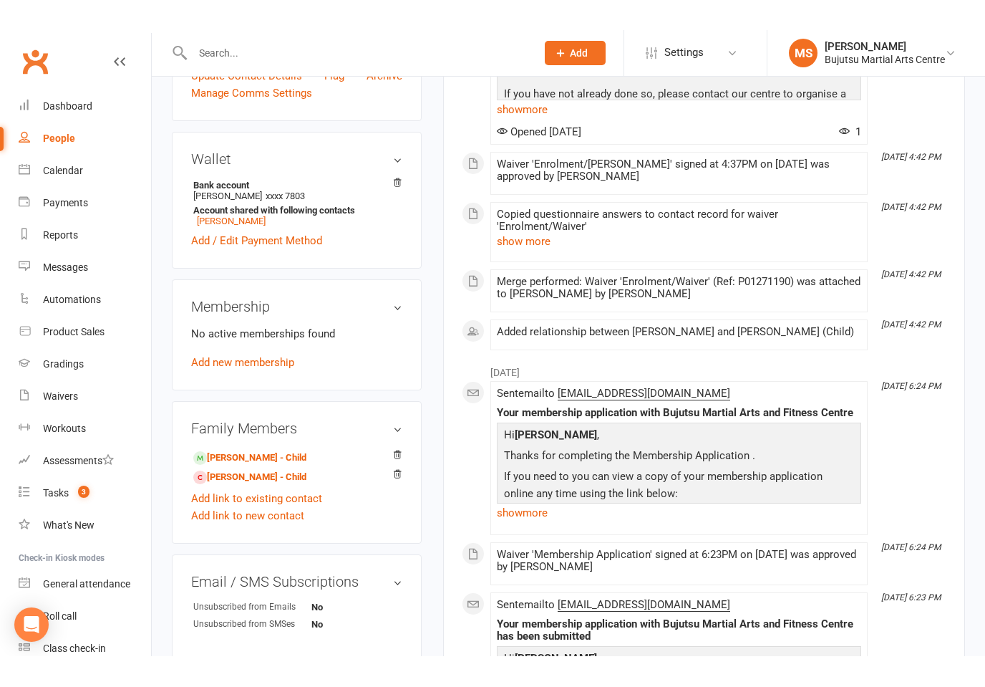
scroll to position [289, 0]
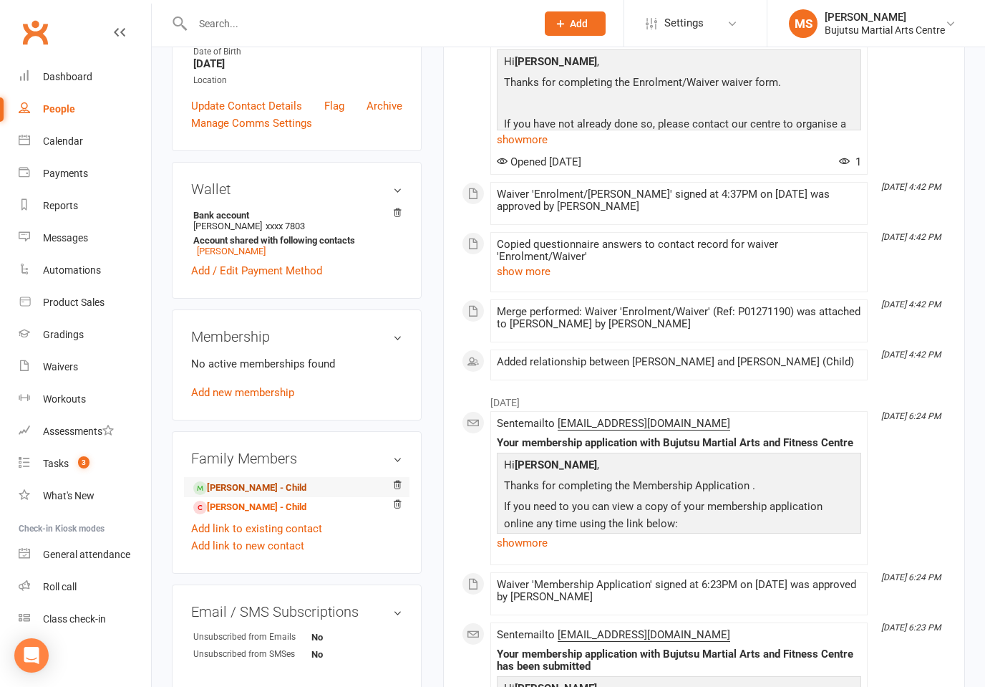
click at [246, 496] on link "Jed Rullis - Child" at bounding box center [249, 488] width 113 height 15
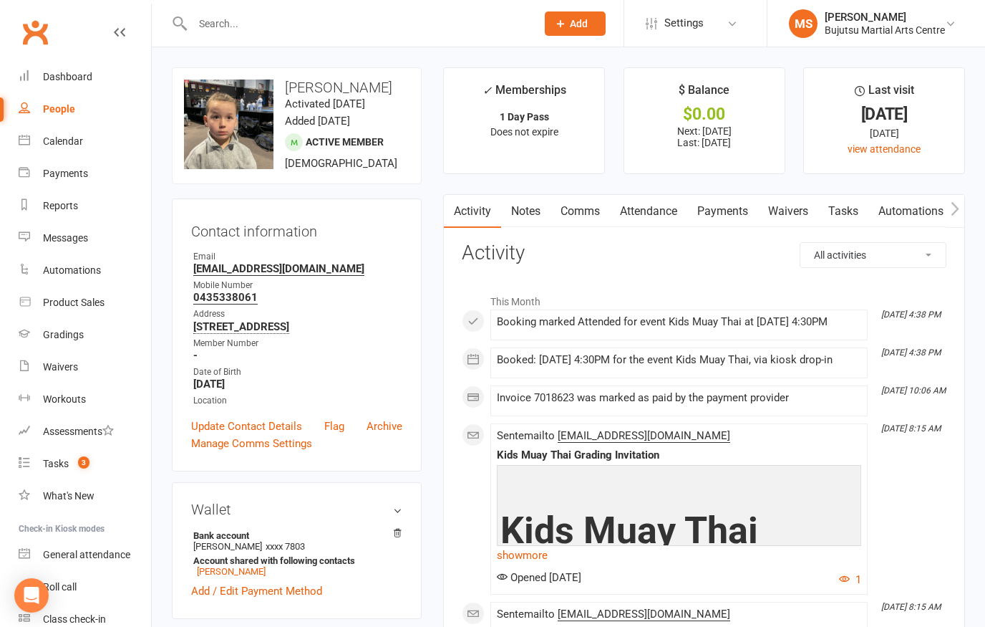
click at [586, 217] on link "Comms" at bounding box center [580, 211] width 59 height 33
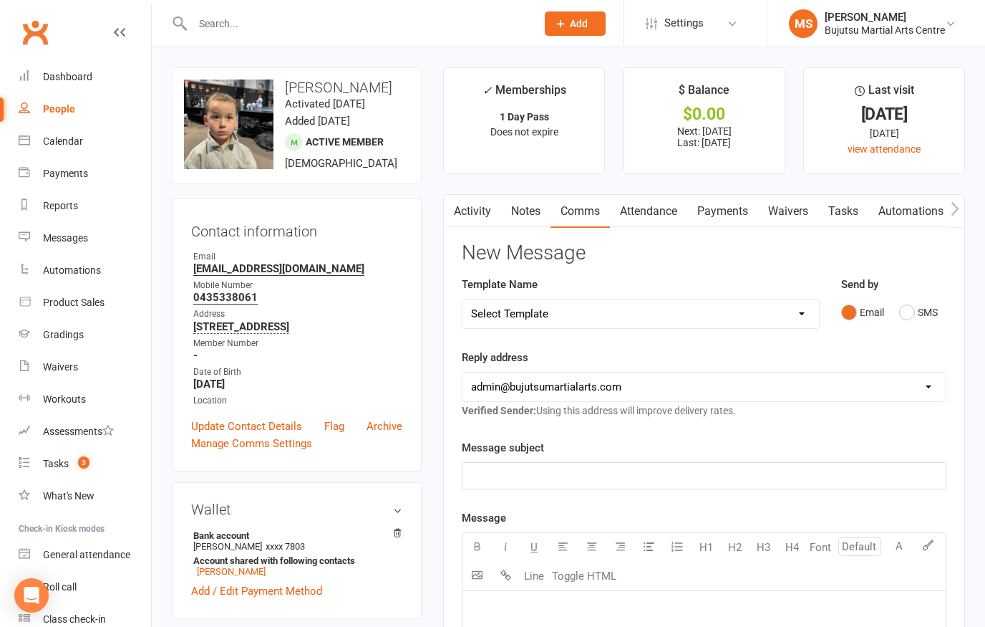
click at [624, 306] on select "Select Template [Email] Buddy Week [Email] Japan Karate Association Grading Adu…" at bounding box center [641, 313] width 357 height 29
select select "32"
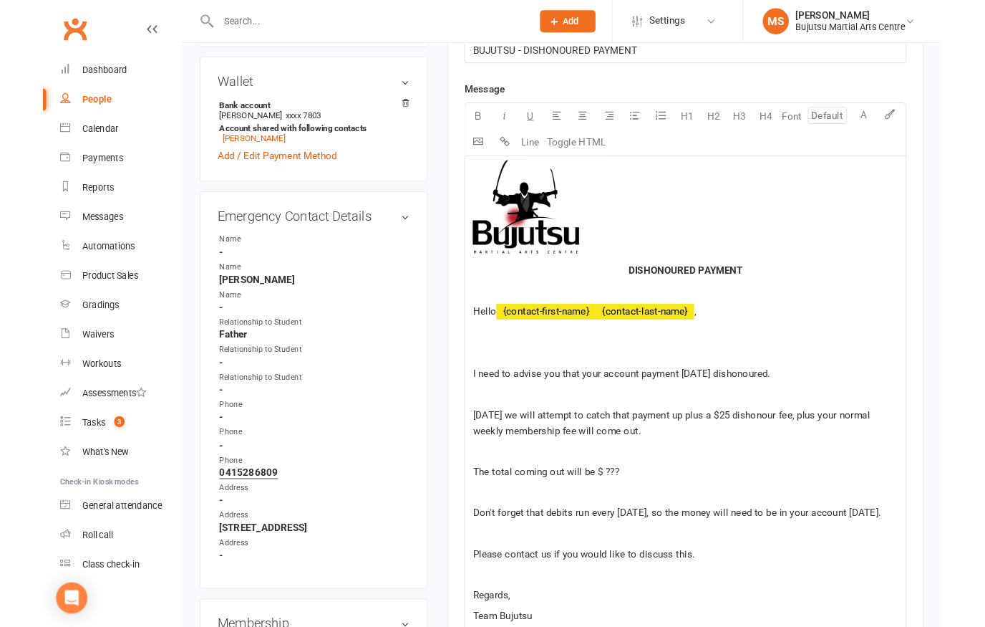
scroll to position [481, 0]
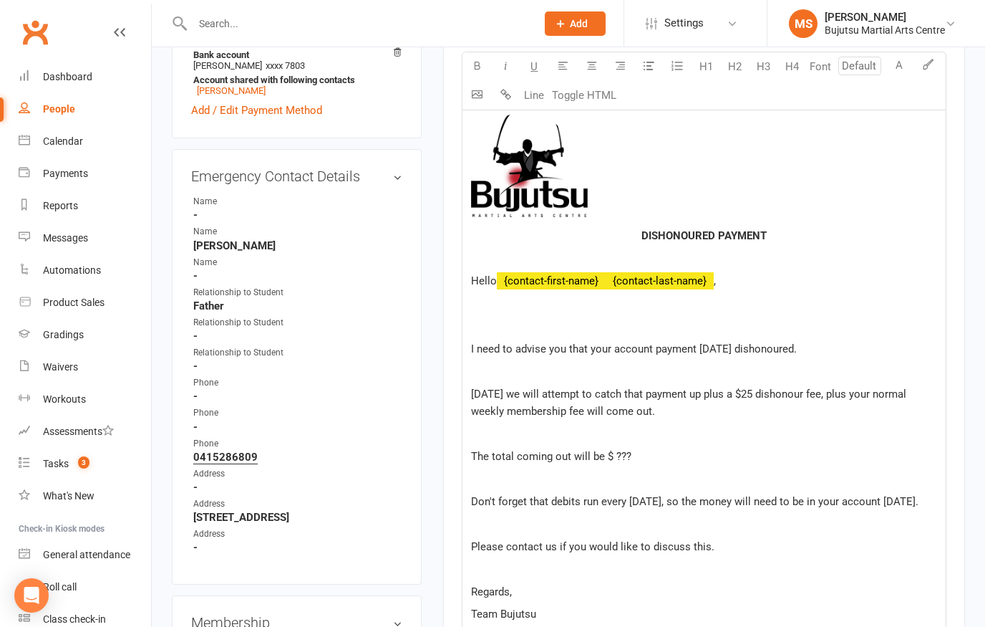
click at [652, 449] on p "The total coming out will be $ ???" at bounding box center [704, 456] width 466 height 17
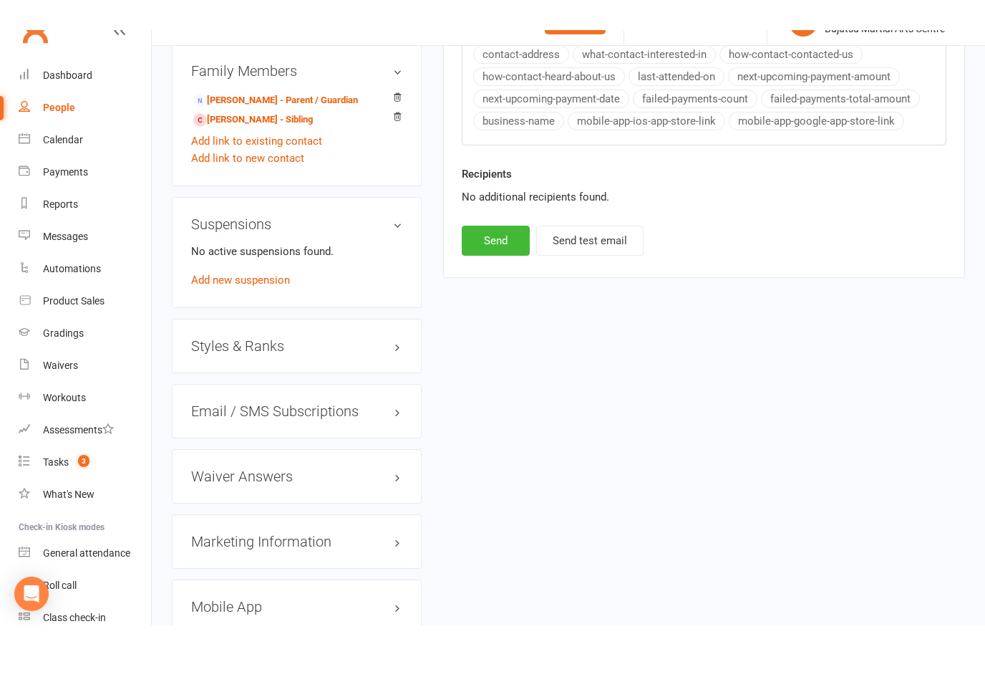
scroll to position [1199, 0]
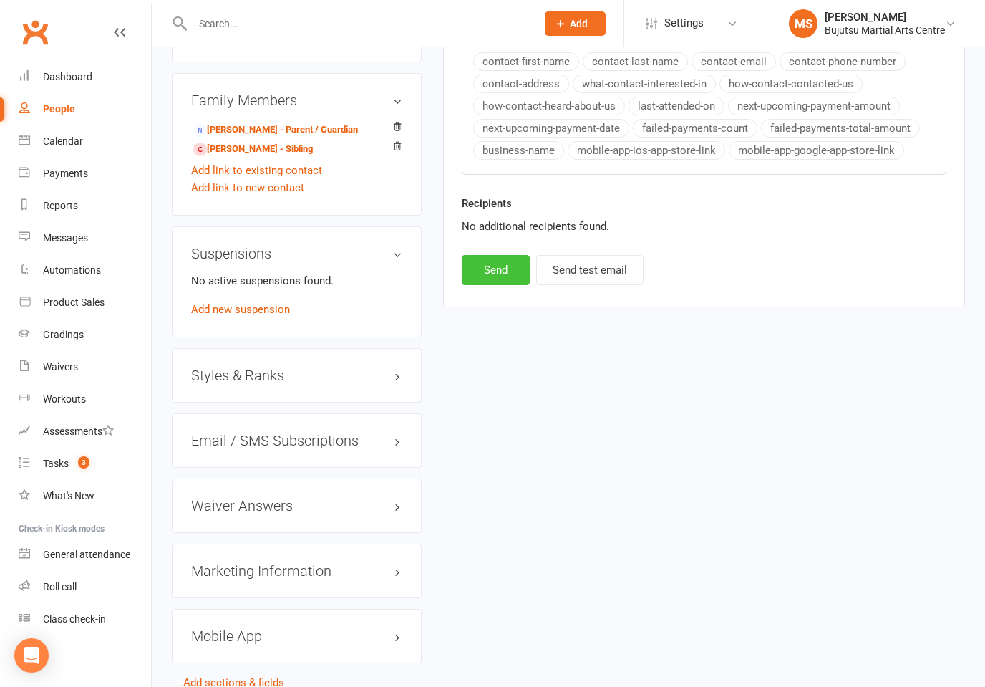
click at [500, 285] on button "Send" at bounding box center [496, 270] width 68 height 30
select select
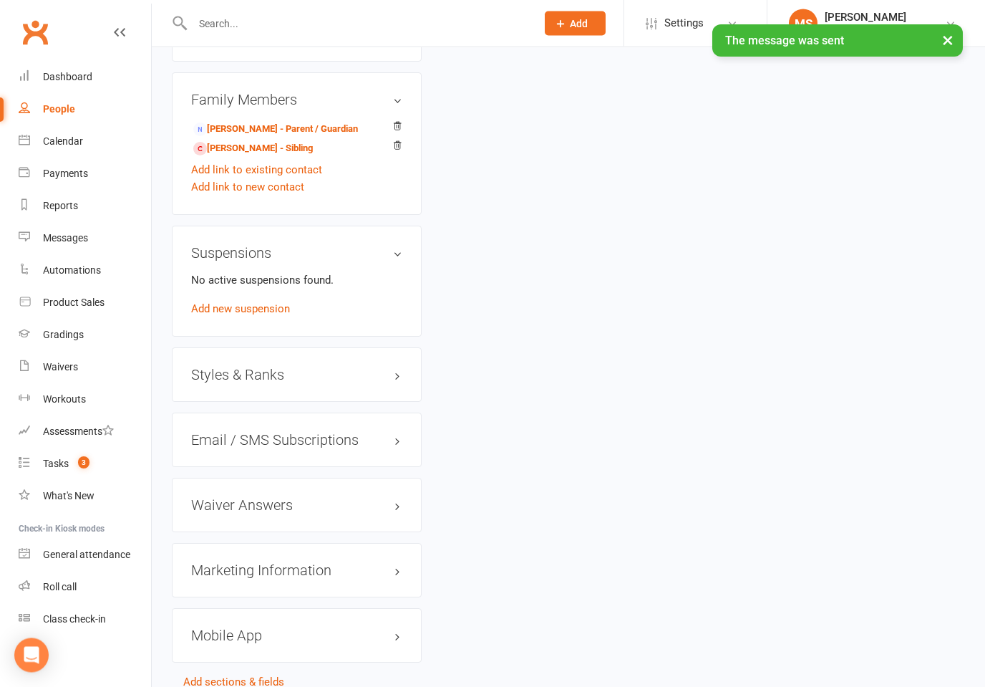
scroll to position [1199, 0]
click at [321, 24] on div "× The message was sent" at bounding box center [483, 24] width 967 height 0
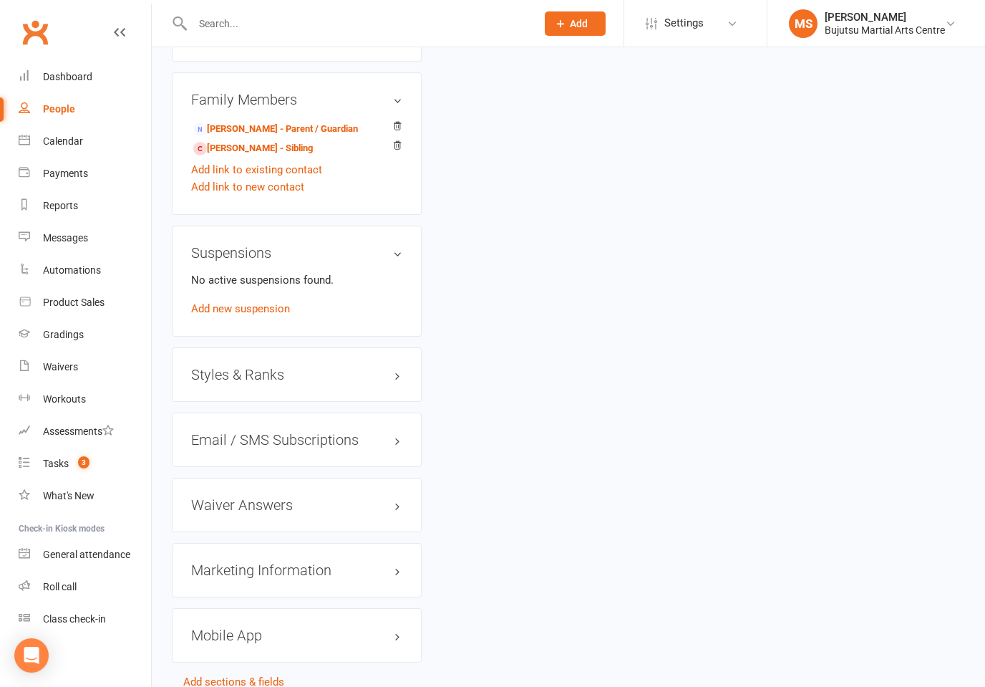
click at [391, 16] on input "text" at bounding box center [357, 24] width 338 height 20
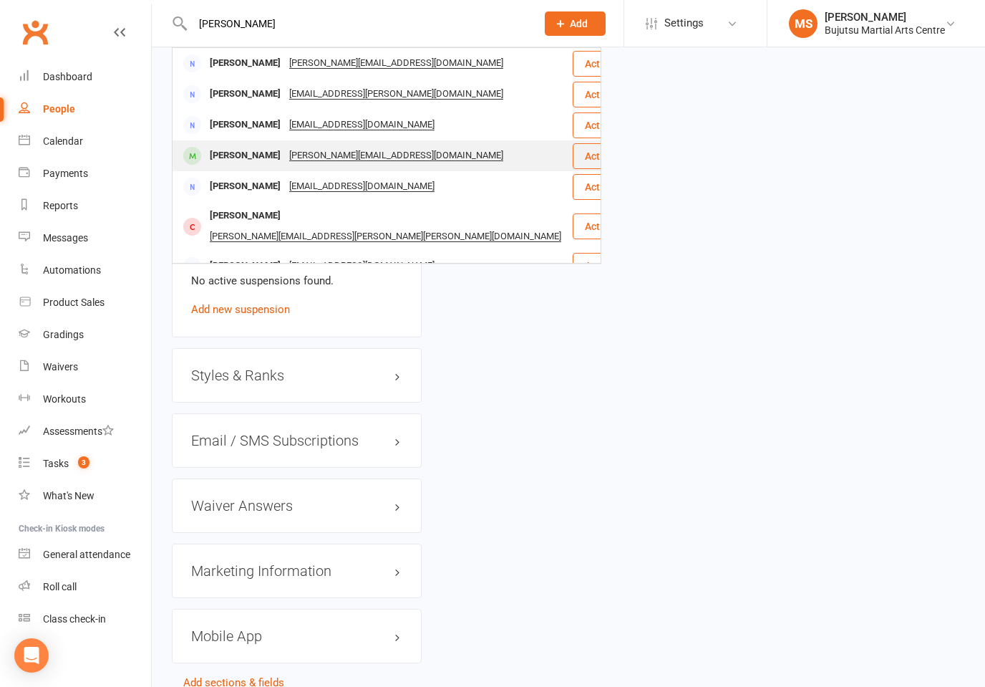
type input "anne o’keef"
click at [246, 157] on div "Tristan Okeefe" at bounding box center [245, 155] width 79 height 21
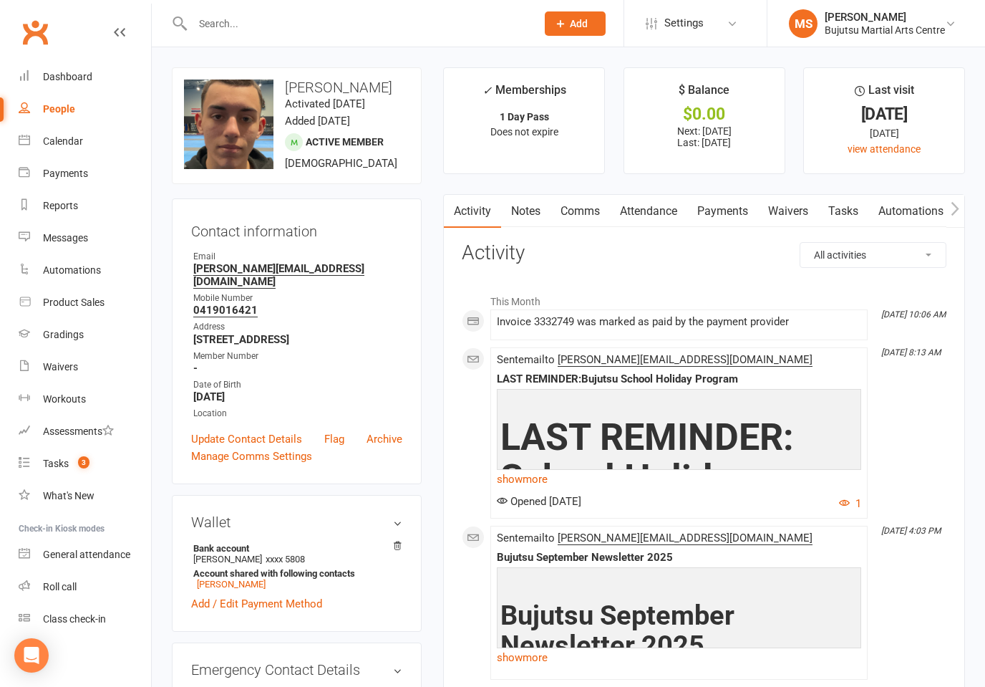
click at [579, 224] on link "Comms" at bounding box center [580, 211] width 59 height 33
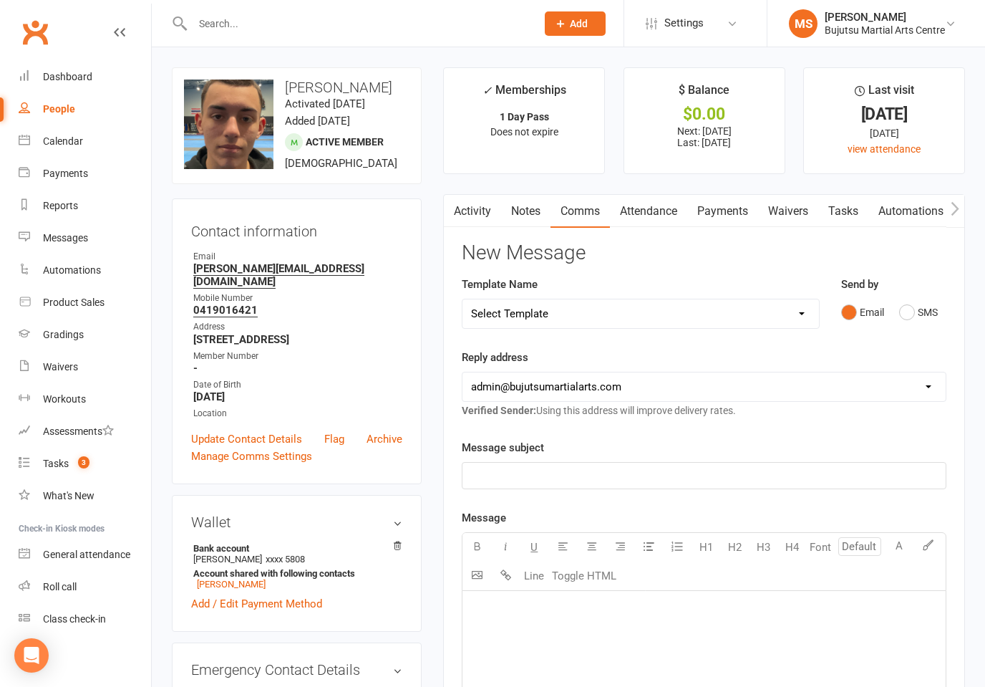
click at [622, 309] on select "Select Template [Email] Buddy Week [Email] Japan Karate Association Grading Adu…" at bounding box center [641, 313] width 357 height 29
select select "32"
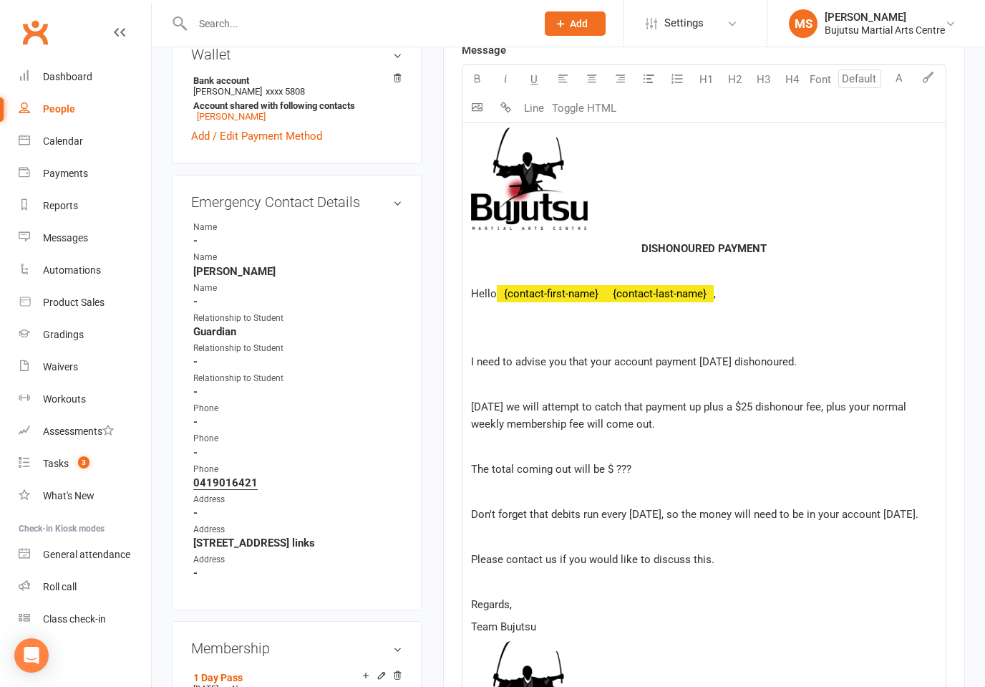
scroll to position [498, 0]
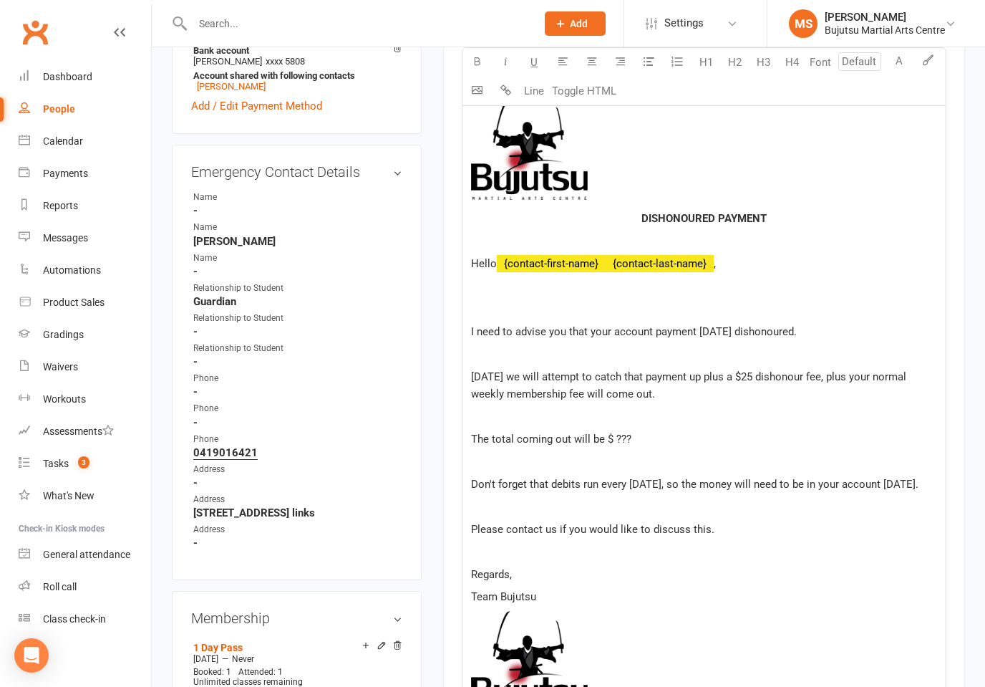
click at [648, 438] on p "The total coming out will be $ ???" at bounding box center [704, 438] width 466 height 17
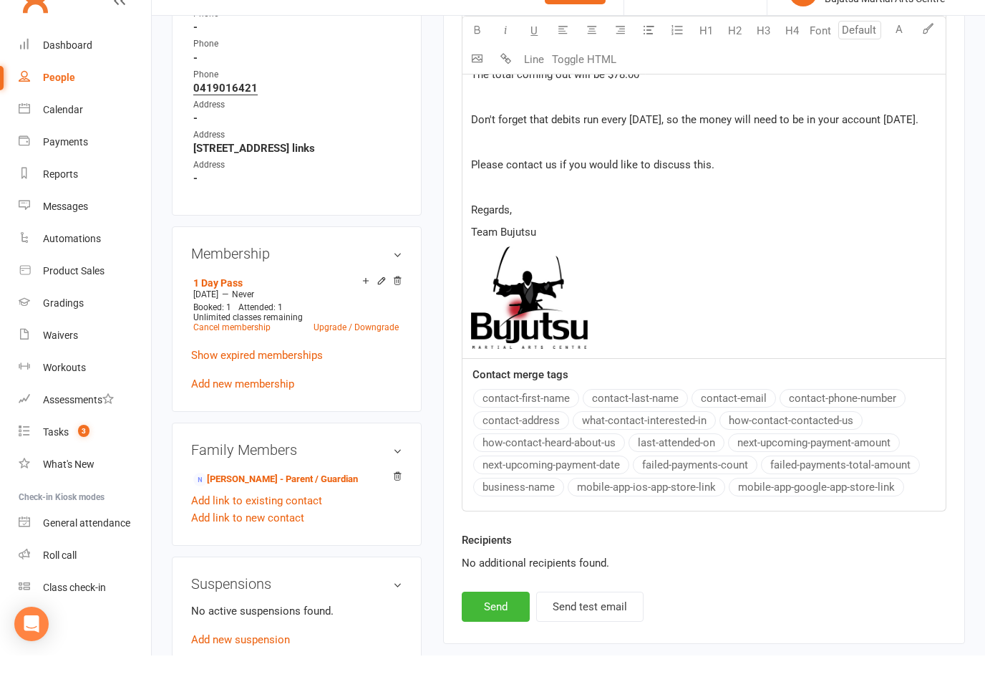
scroll to position [831, 0]
click at [496, 625] on button "Send" at bounding box center [496, 637] width 68 height 30
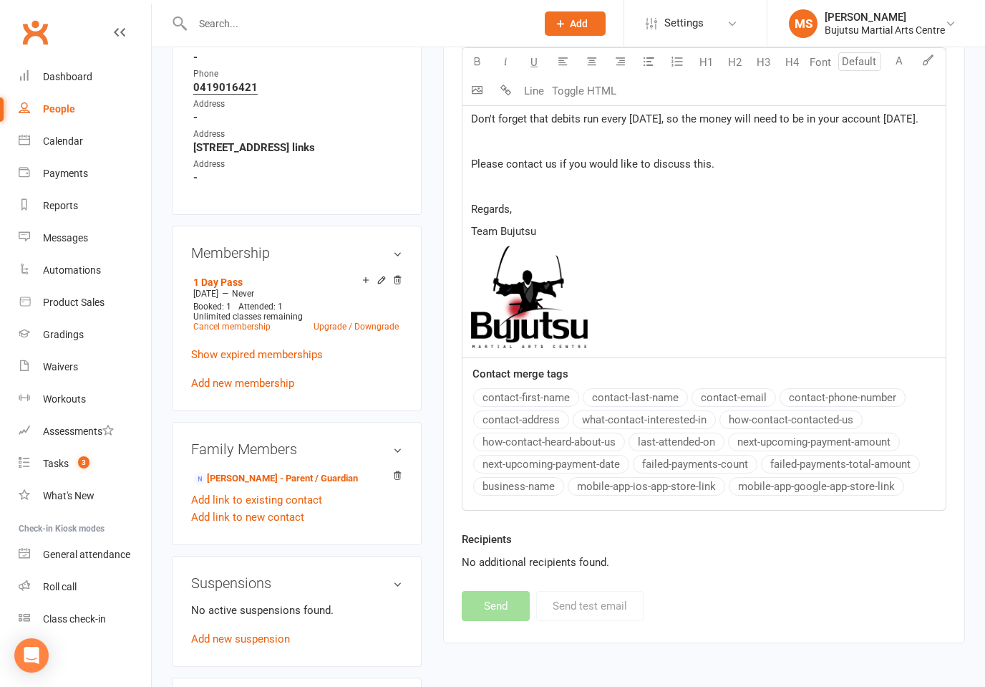
select select
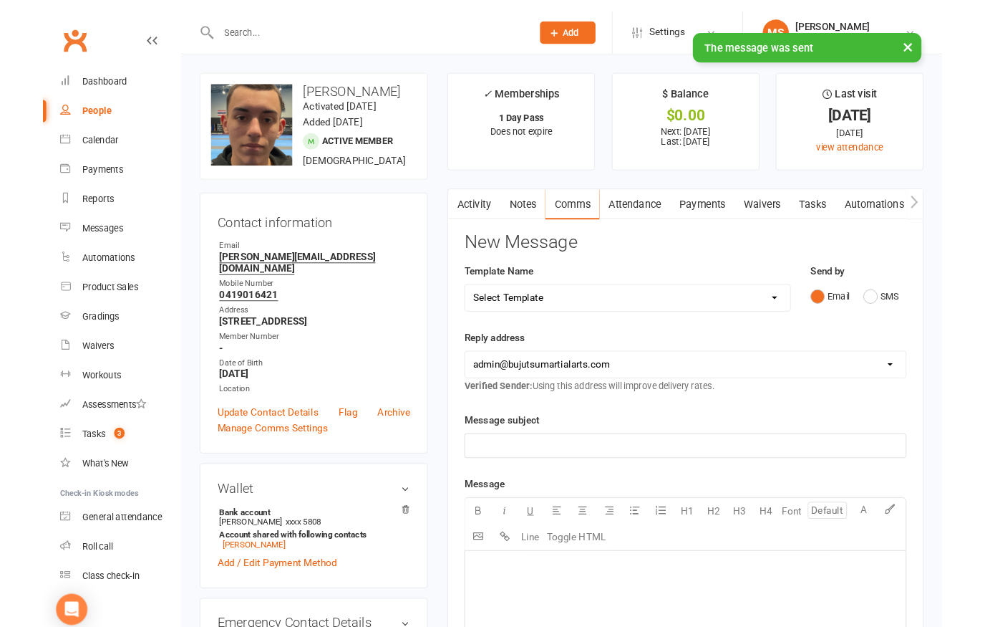
scroll to position [50, 0]
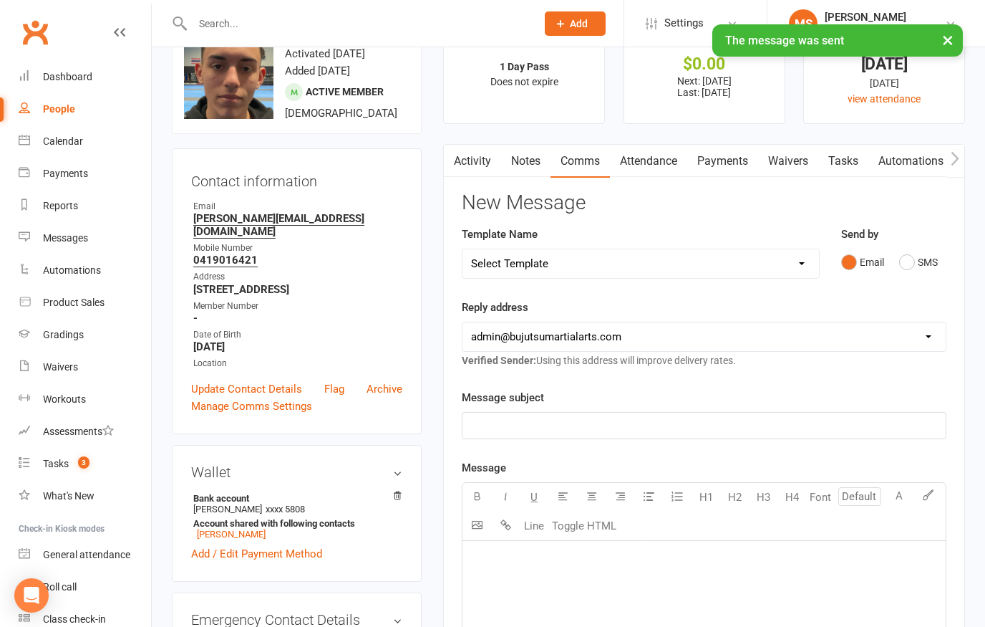
click at [715, 269] on select "Select Template [Email] Buddy Week [Email] Japan Karate Association Grading Adu…" at bounding box center [641, 263] width 357 height 29
click at [739, 154] on link "Payments" at bounding box center [722, 161] width 71 height 33
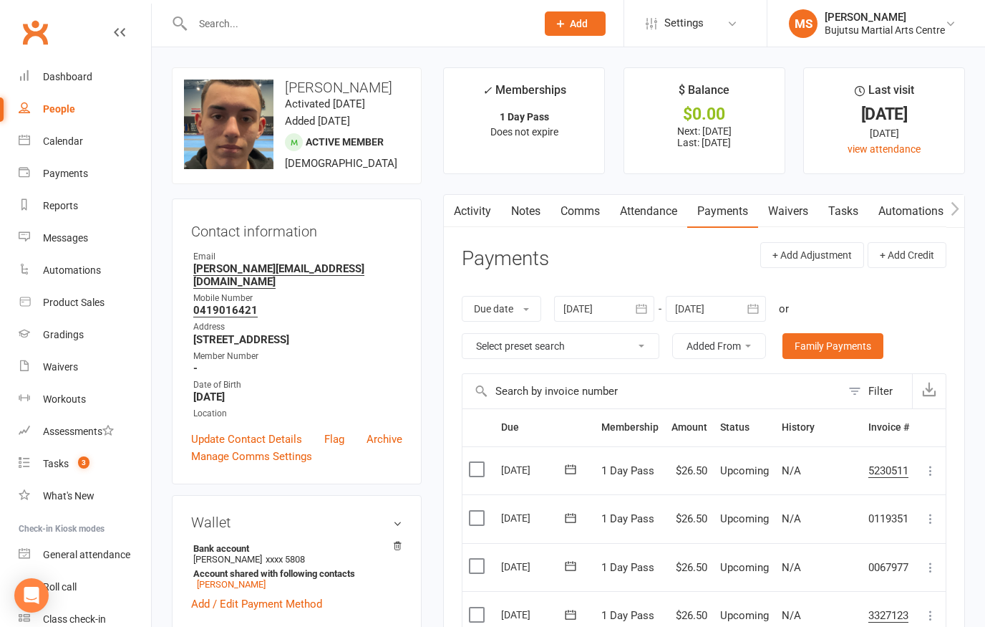
click at [354, 15] on input "text" at bounding box center [357, 24] width 338 height 20
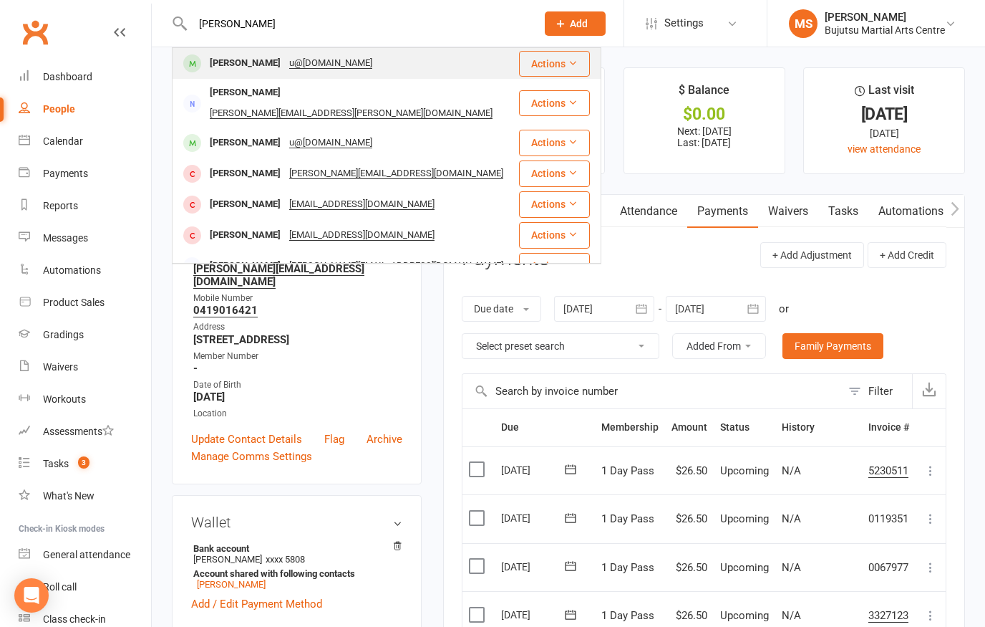
type input "anna thomson"
click at [256, 61] on div "Anna Thomson" at bounding box center [245, 63] width 79 height 21
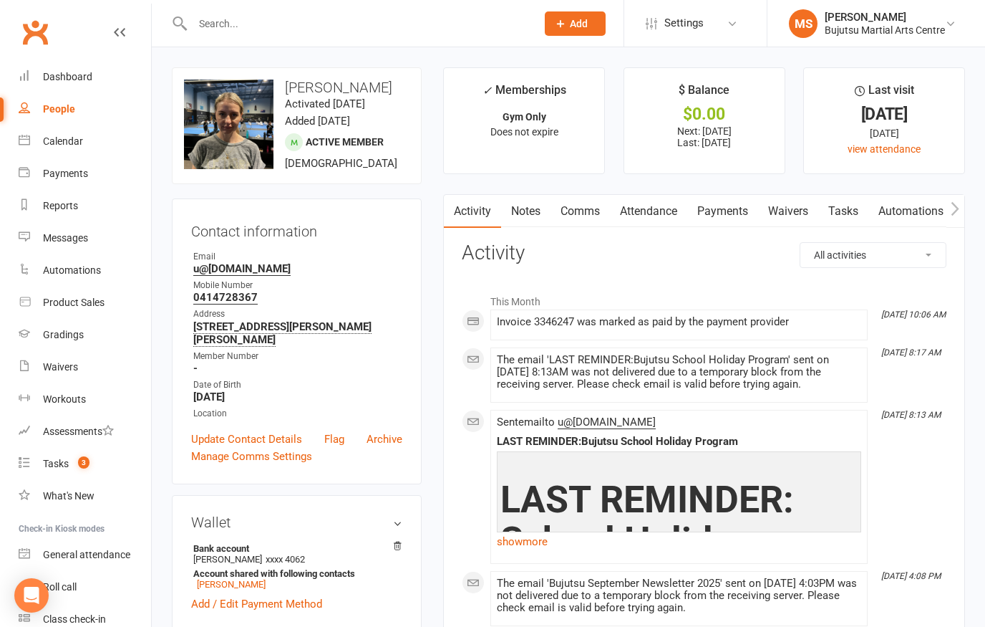
click at [737, 211] on link "Payments" at bounding box center [722, 211] width 71 height 33
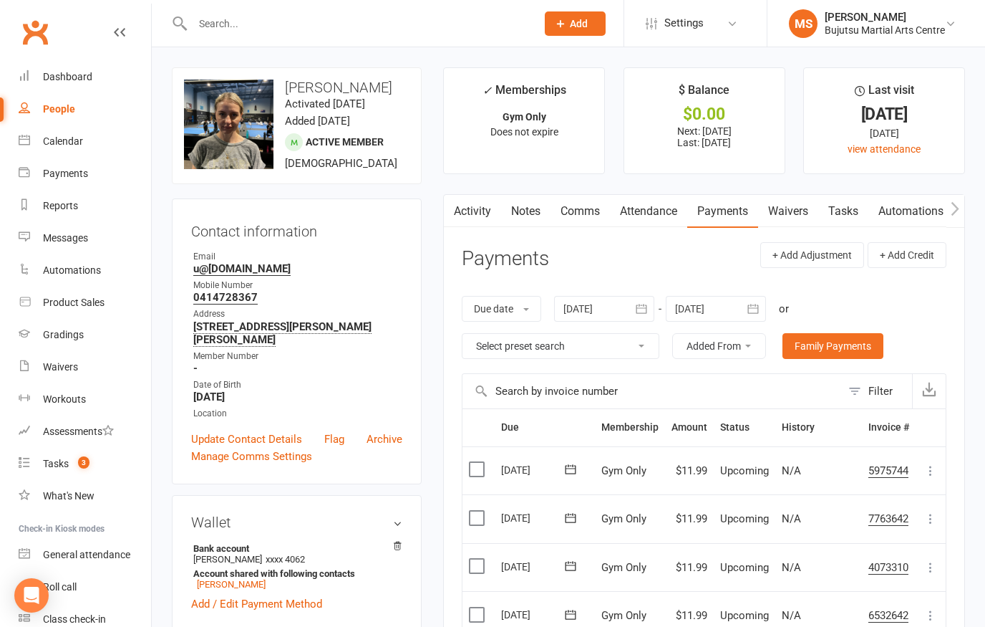
click at [343, 14] on input "text" at bounding box center [357, 24] width 338 height 20
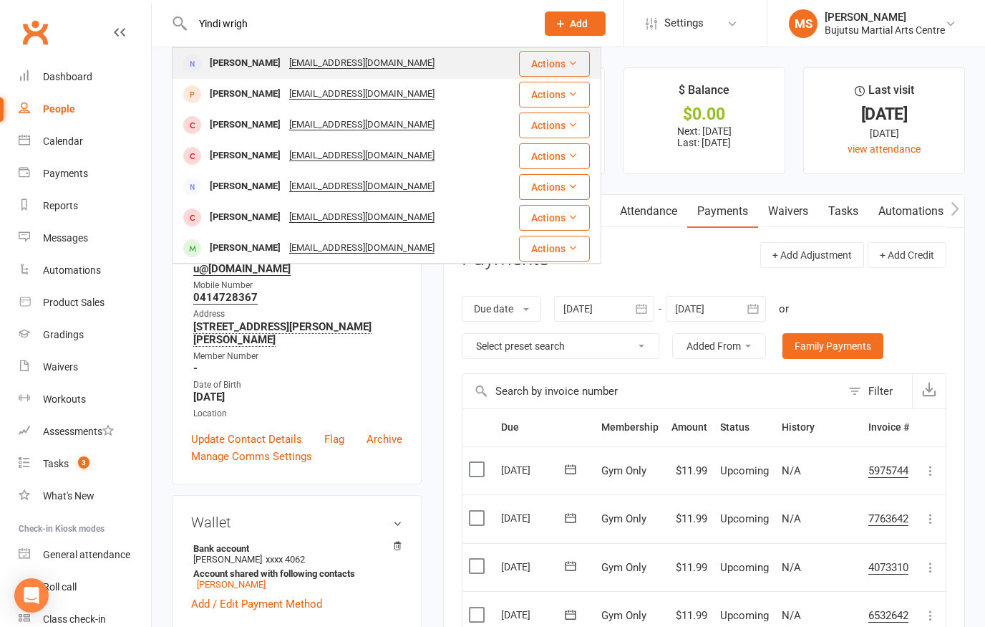
type input "Yindi wrigh"
click at [251, 69] on div "Yindi Wright" at bounding box center [245, 63] width 79 height 21
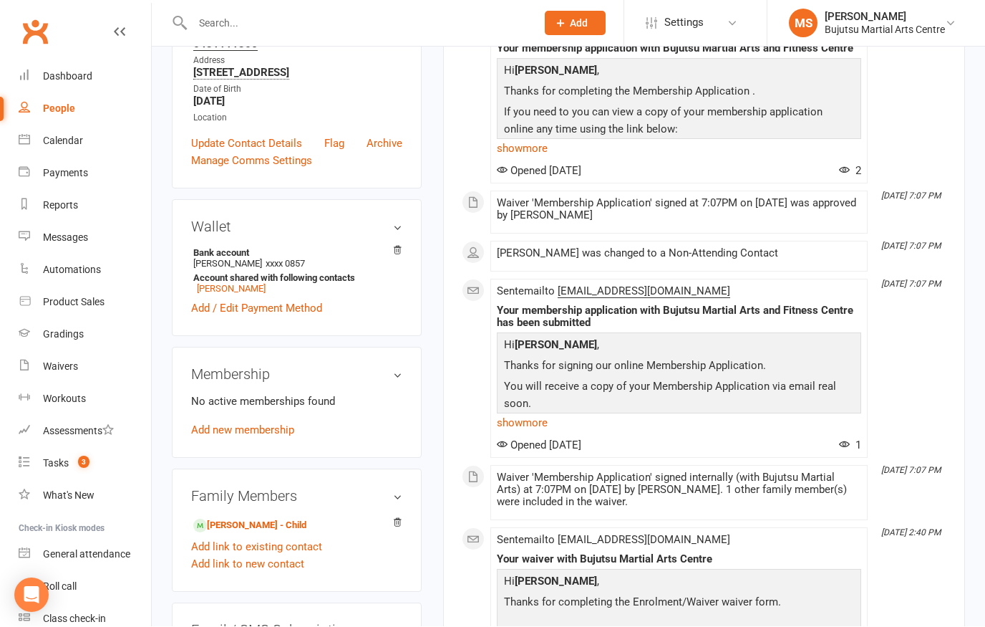
scroll to position [280, 0]
click at [259, 524] on link "Jahkye Clarke - Child" at bounding box center [249, 525] width 113 height 15
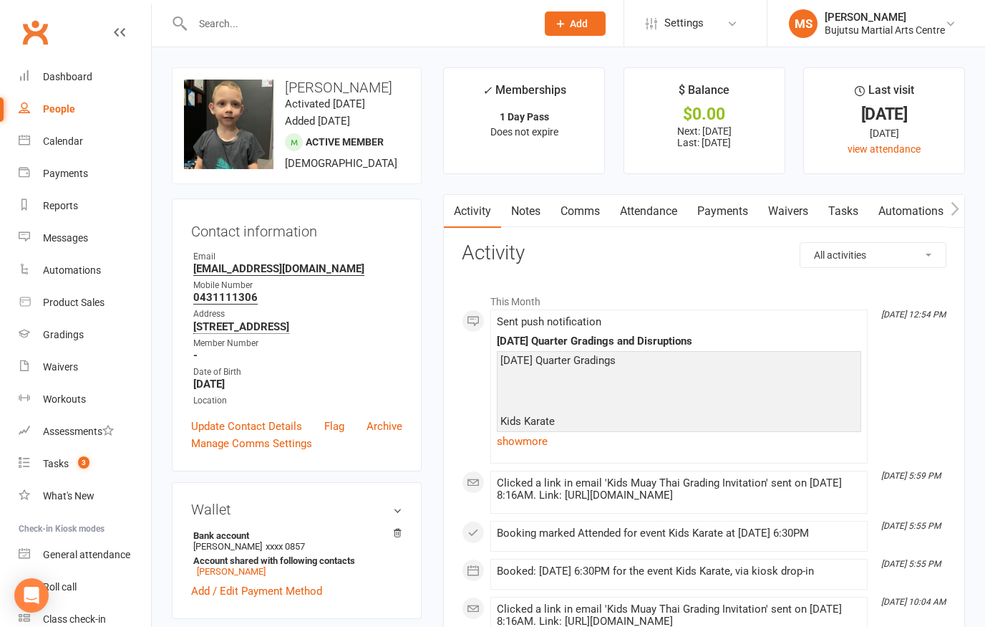
click at [592, 206] on link "Comms" at bounding box center [580, 211] width 59 height 33
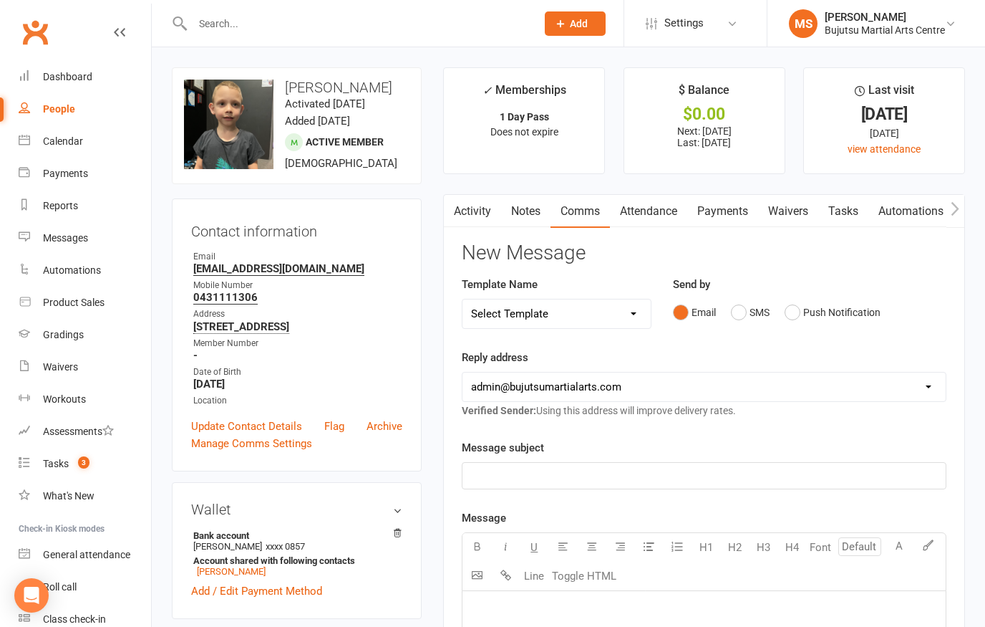
click at [625, 316] on select "Select Template [Email] Buddy Week [Email] Japan Karate Association Grading Adu…" at bounding box center [557, 313] width 188 height 29
select select "32"
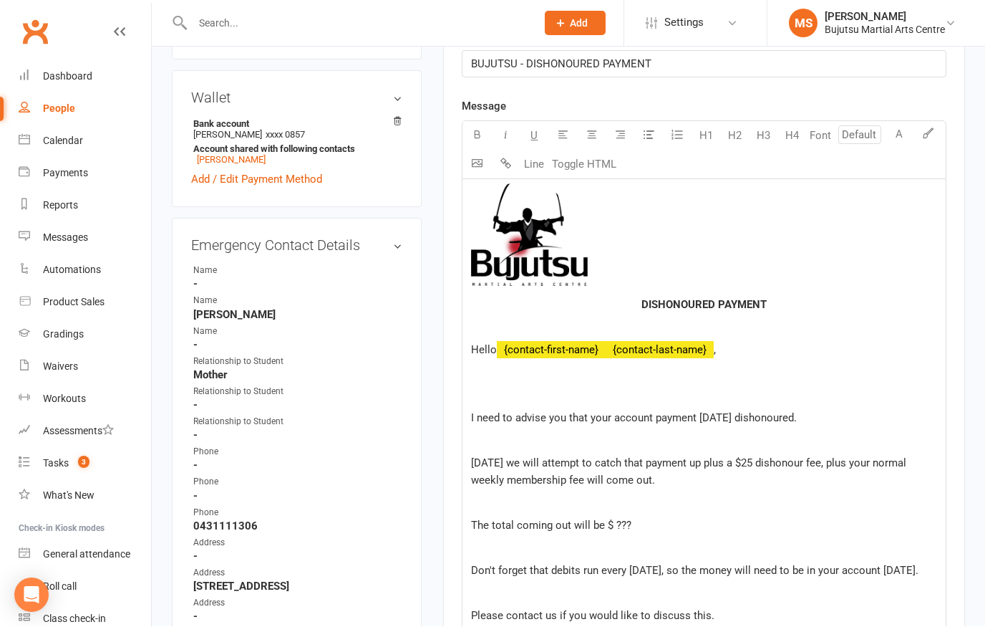
scroll to position [412, 0]
click at [656, 523] on p "The total coming out will be $ ???" at bounding box center [704, 524] width 466 height 17
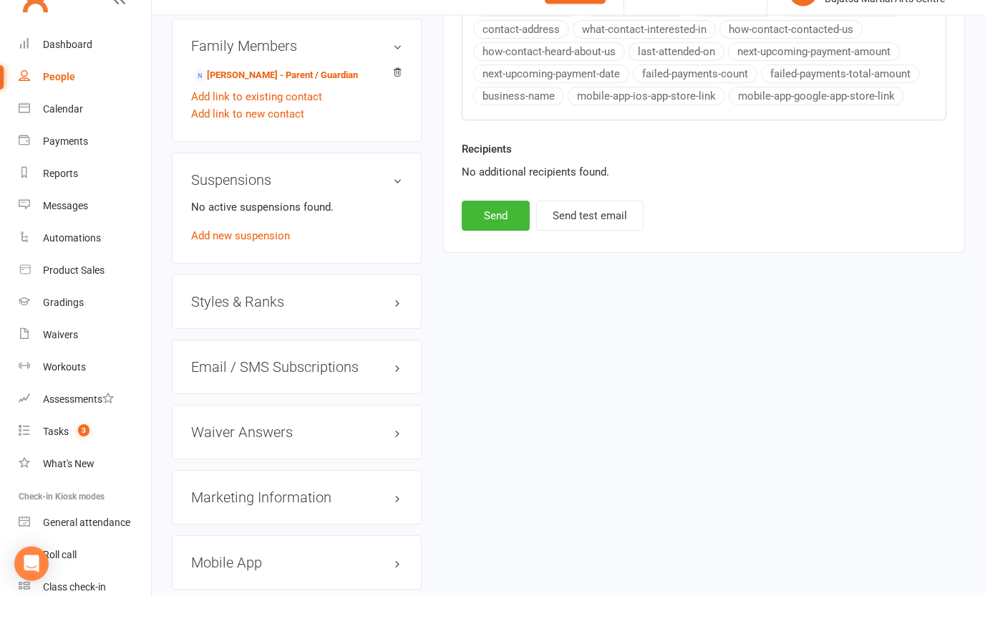
scroll to position [1234, 0]
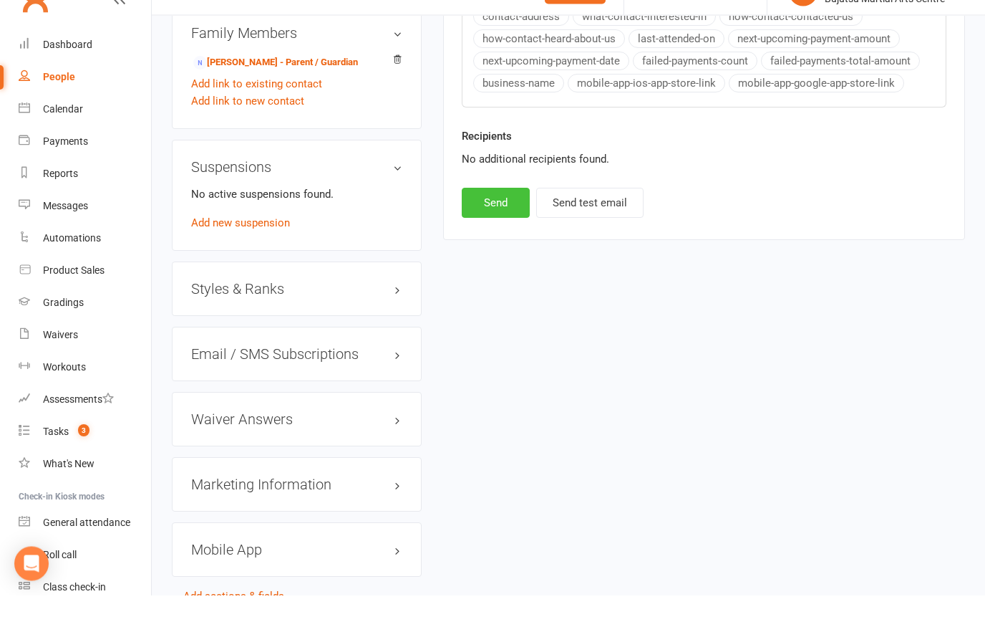
click at [507, 226] on button "Send" at bounding box center [496, 235] width 68 height 30
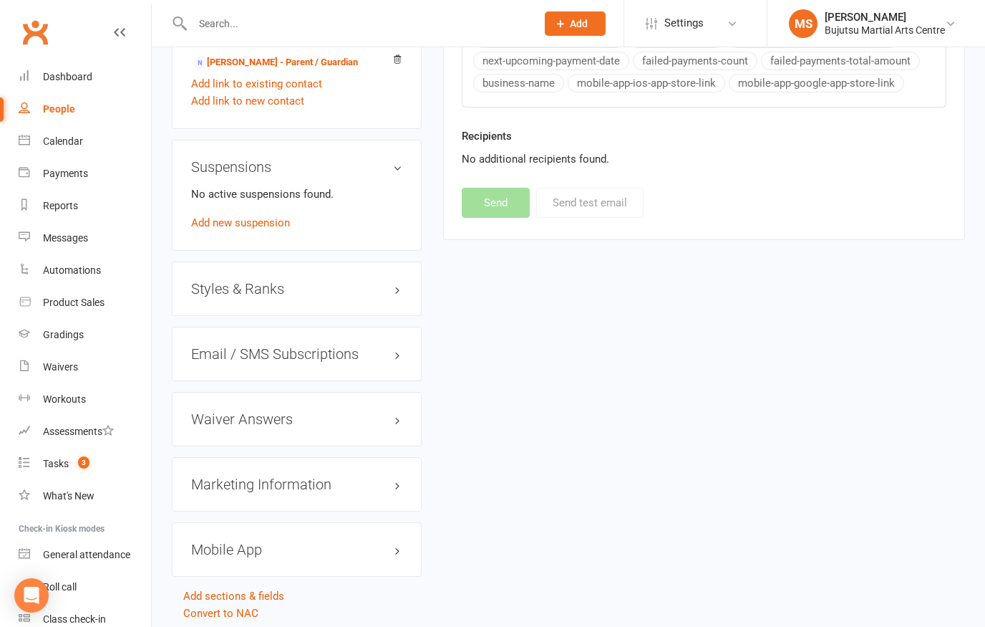
select select
